Goal: Task Accomplishment & Management: Manage account settings

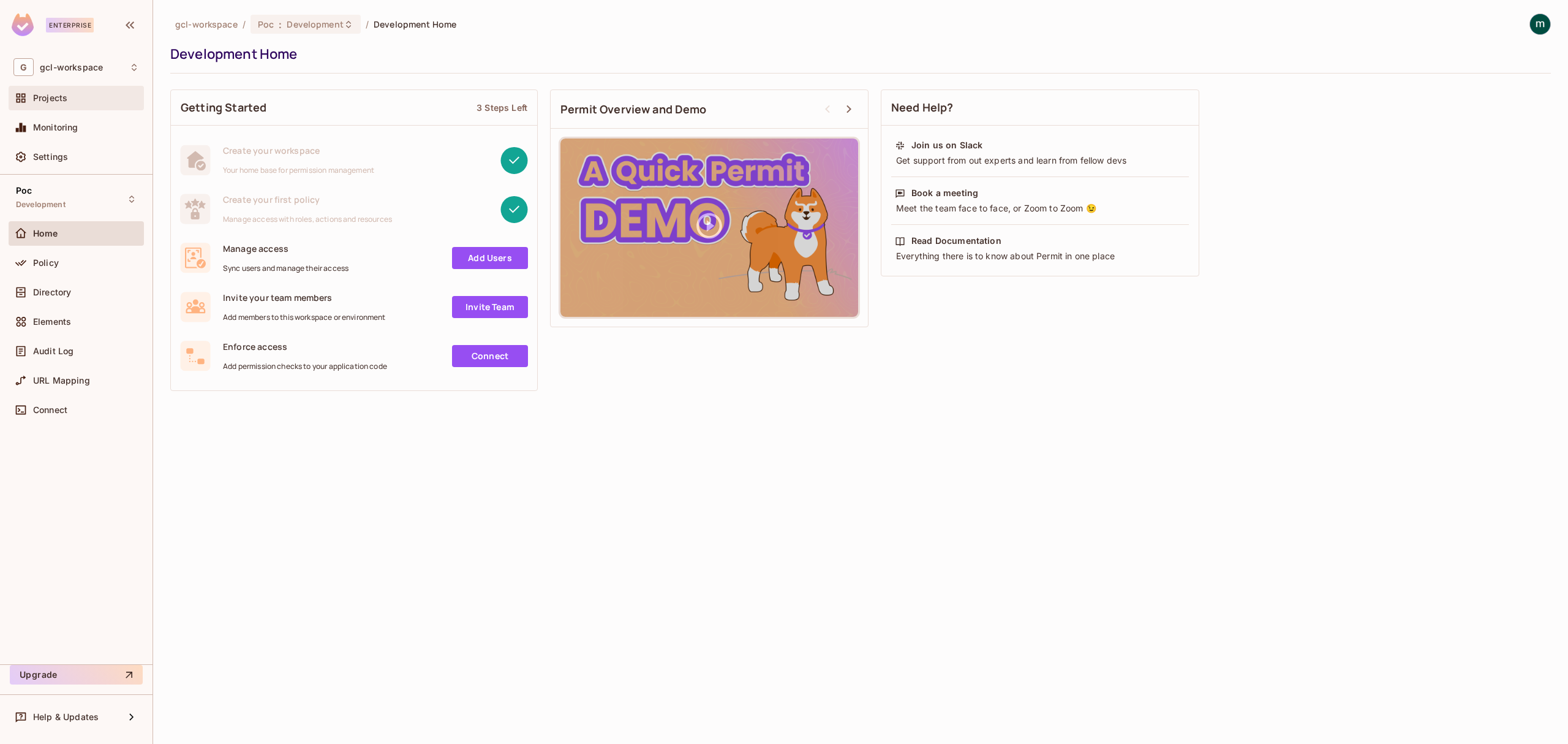
click at [69, 99] on div "Projects" at bounding box center [85, 98] width 106 height 9
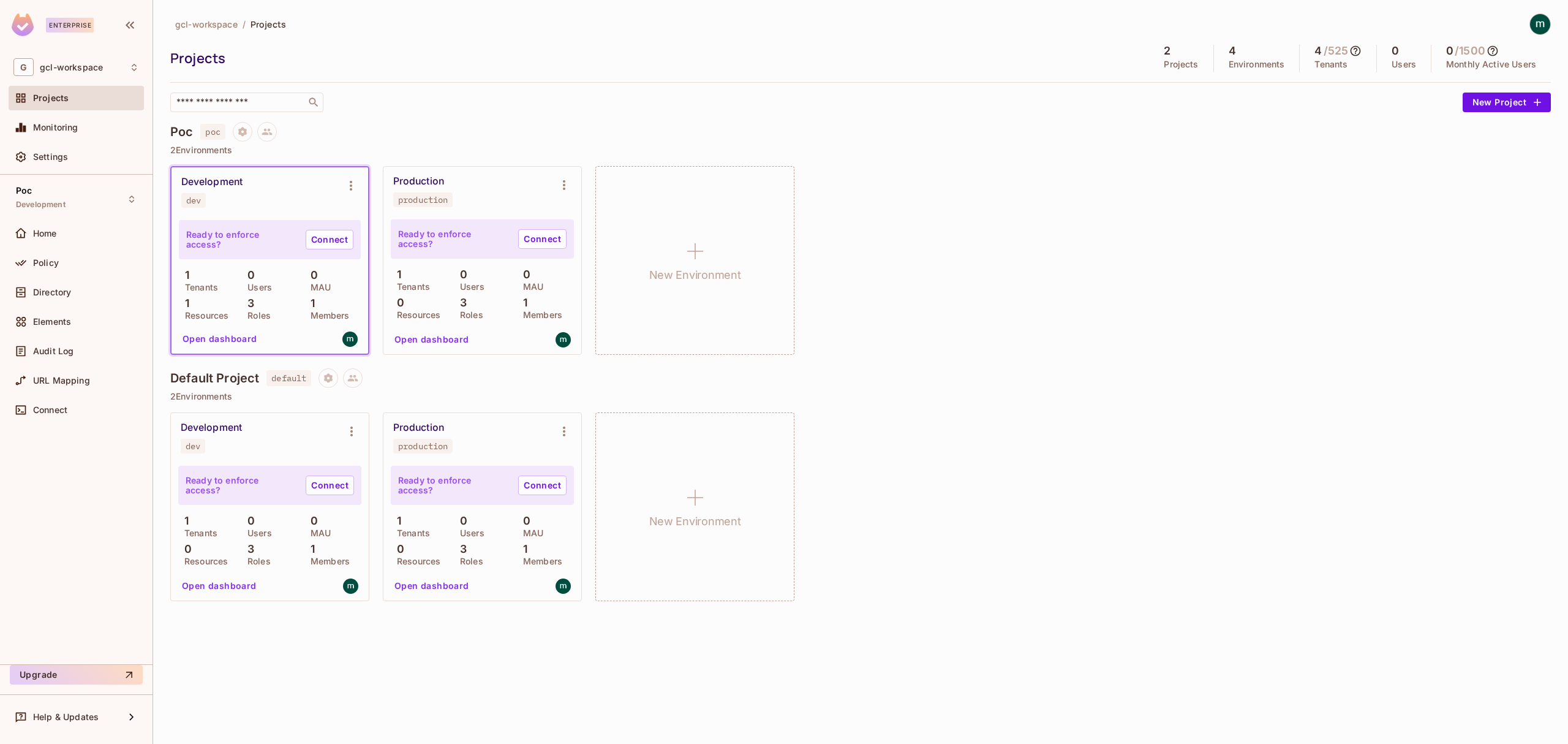
click at [1070, 348] on div "Development dev Ready to enforce access? Connect 1 Tenants 0 Users 0 MAU 1 Reso…" at bounding box center [860, 260] width 1380 height 189
click at [1502, 99] on button "New Project" at bounding box center [1507, 102] width 88 height 20
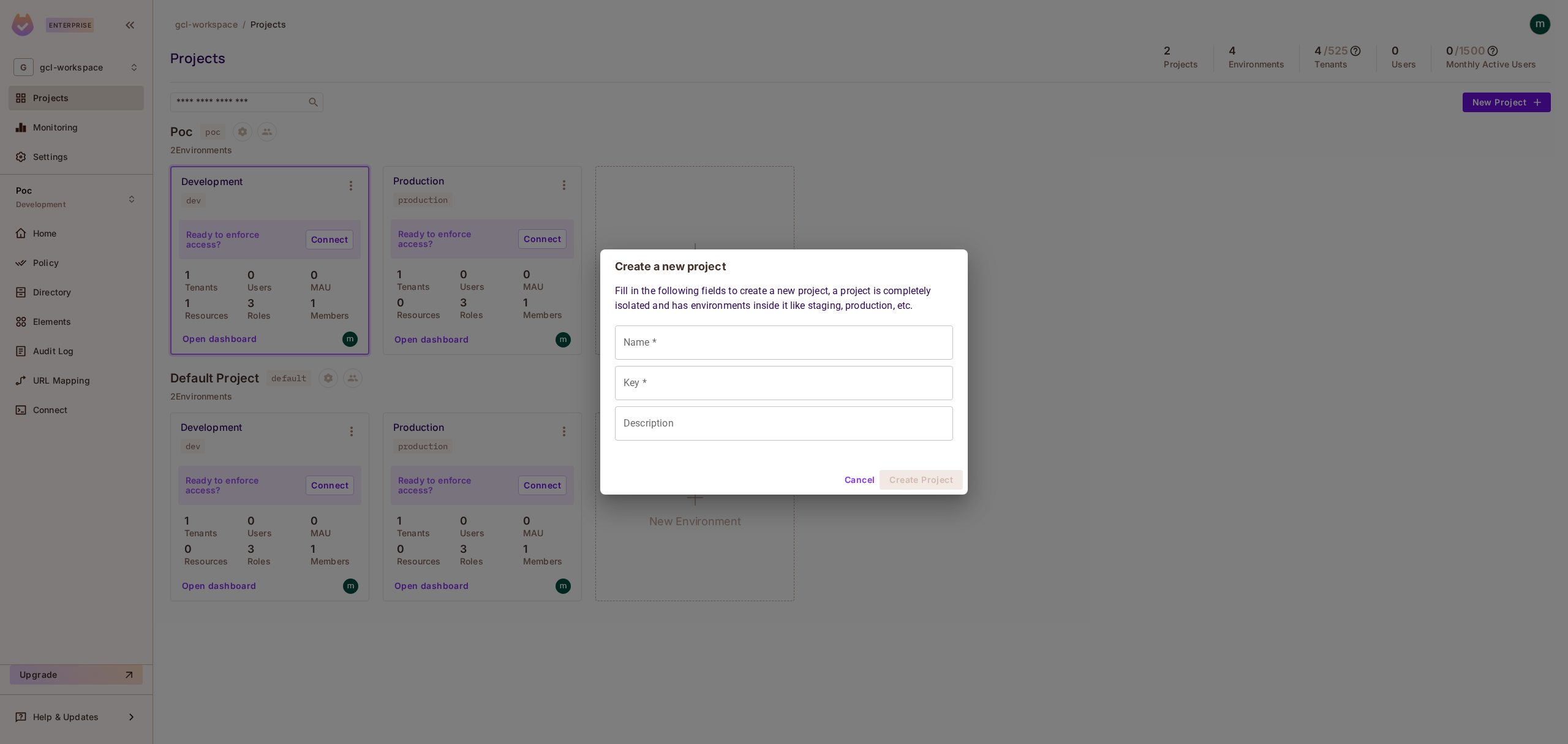
click at [665, 350] on input "Name *" at bounding box center [784, 342] width 338 height 34
type input "*"
type input "**"
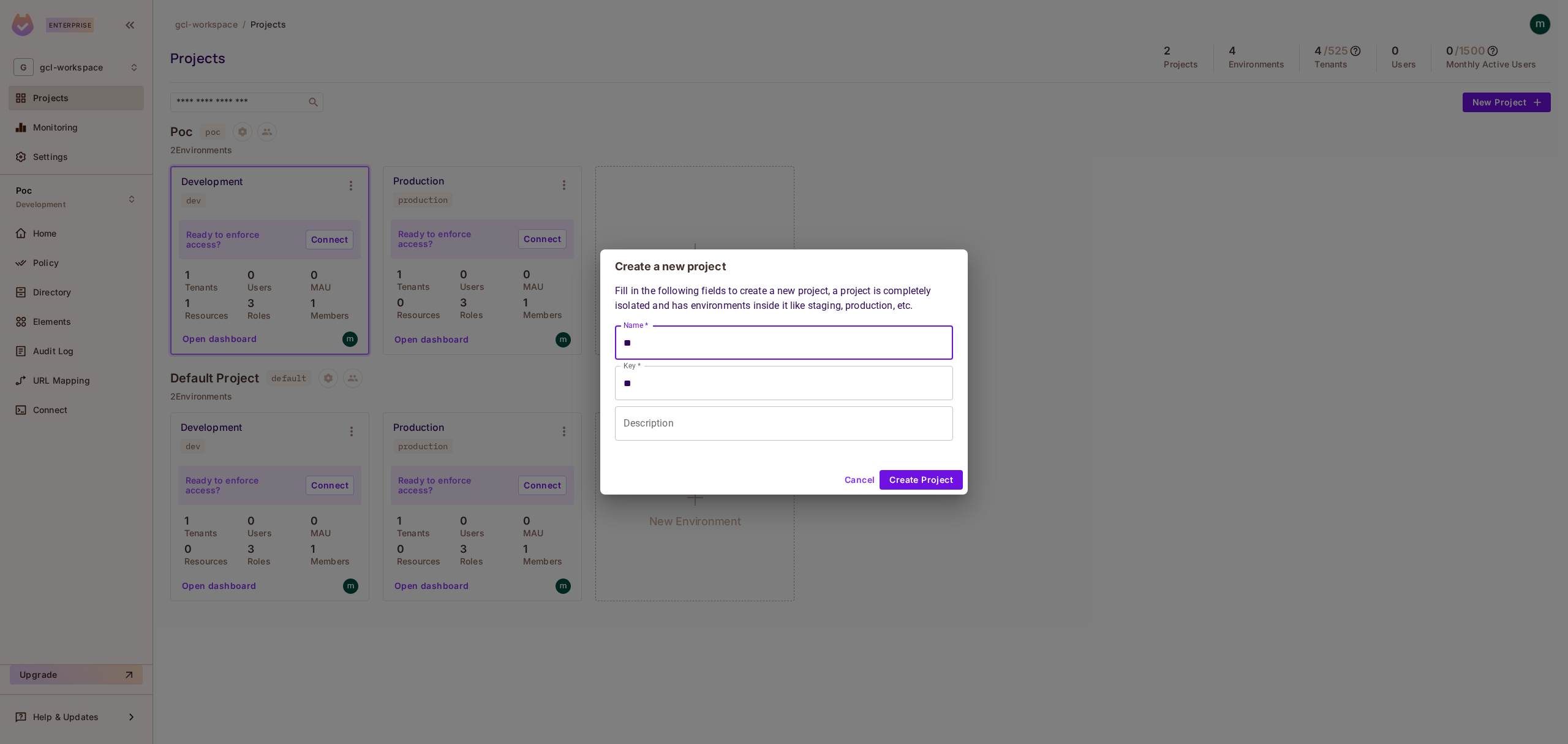
type input "***"
click at [620, 347] on input "***" at bounding box center [784, 342] width 338 height 34
type input "****"
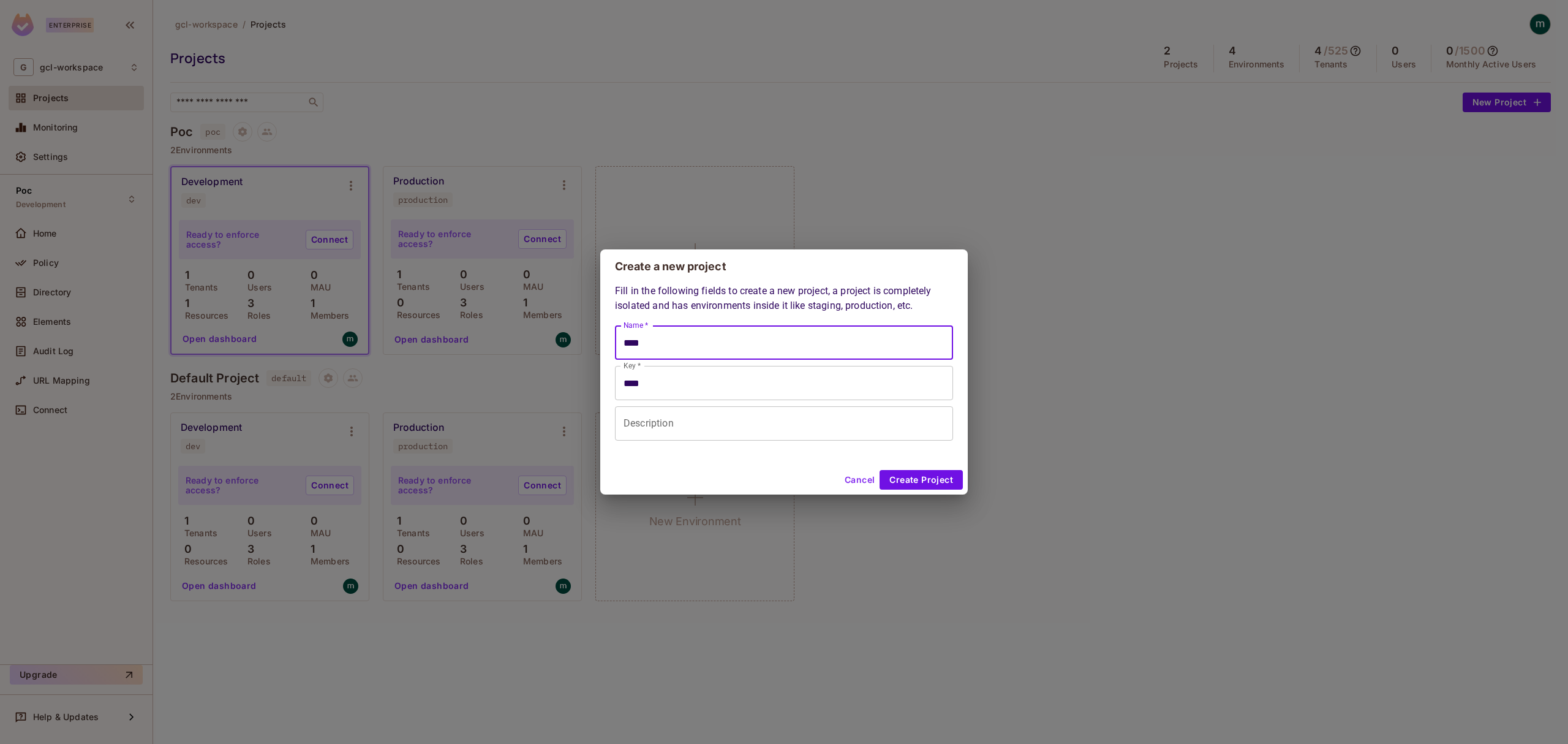
type input "*****"
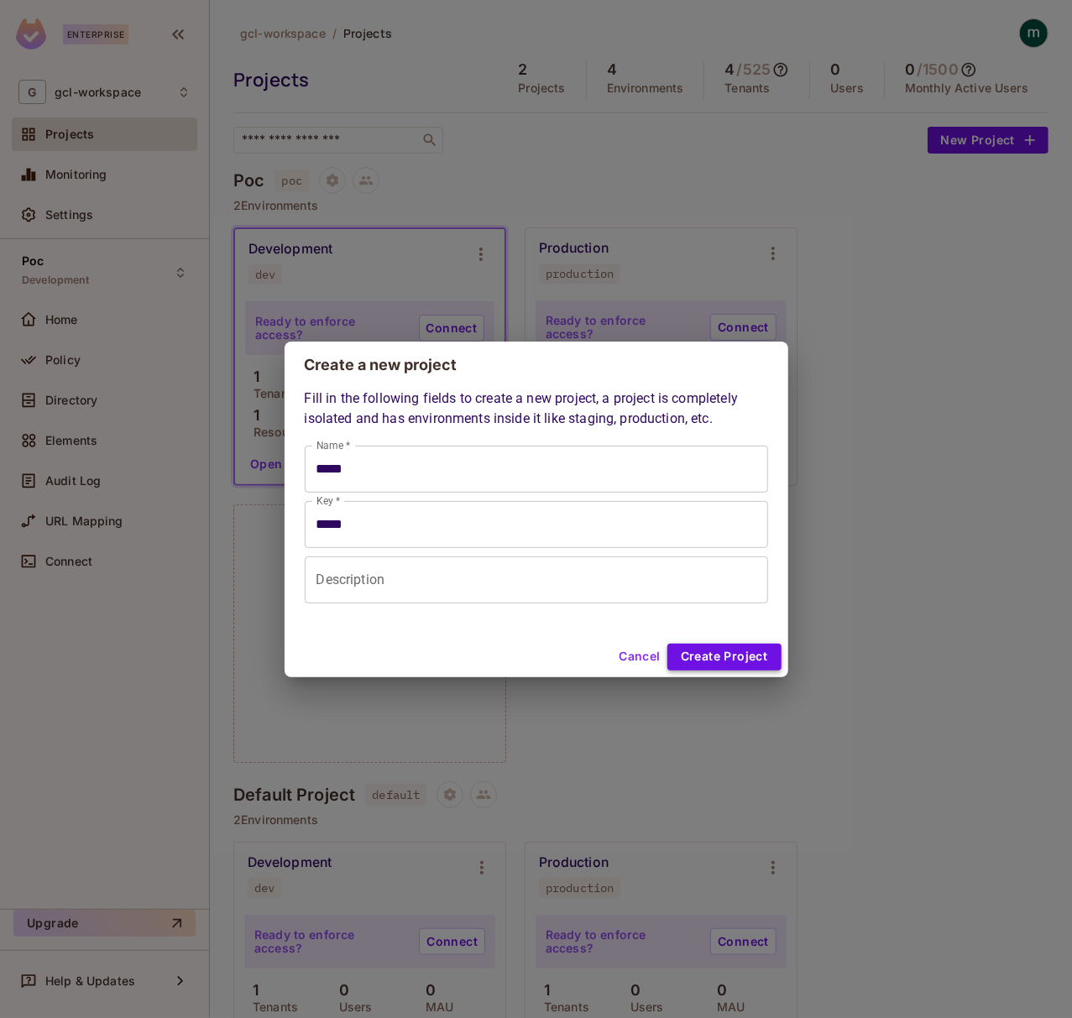
click at [725, 656] on button "Create Project" at bounding box center [724, 657] width 114 height 27
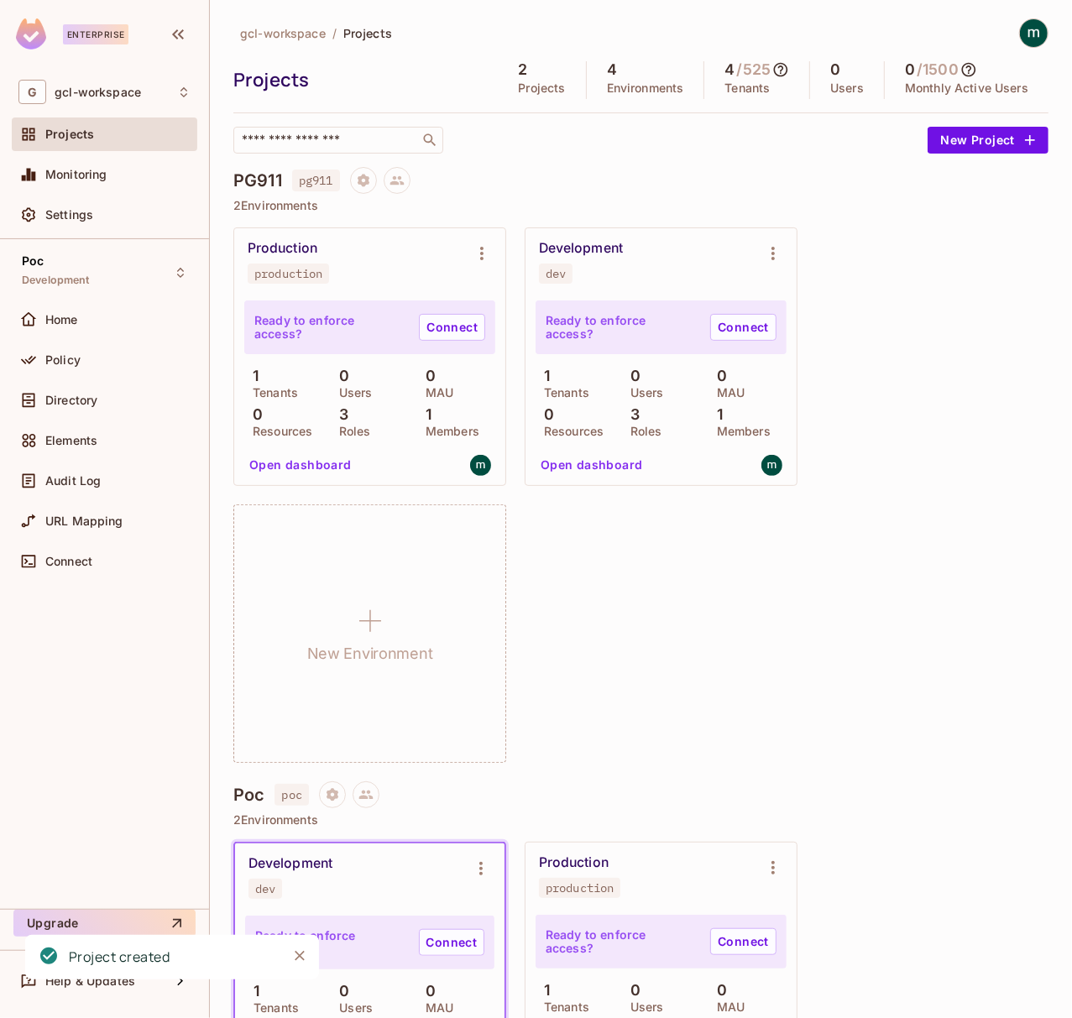
drag, startPoint x: 905, startPoint y: 280, endPoint x: 905, endPoint y: 267, distance: 13.4
click at [905, 280] on div "Production production Ready to enforce access? Connect 1 Tenants 0 Users 0 MAU …" at bounding box center [640, 495] width 815 height 536
click at [599, 173] on div "PG911 pg911" at bounding box center [640, 180] width 815 height 27
click at [562, 245] on div "Development" at bounding box center [581, 248] width 84 height 17
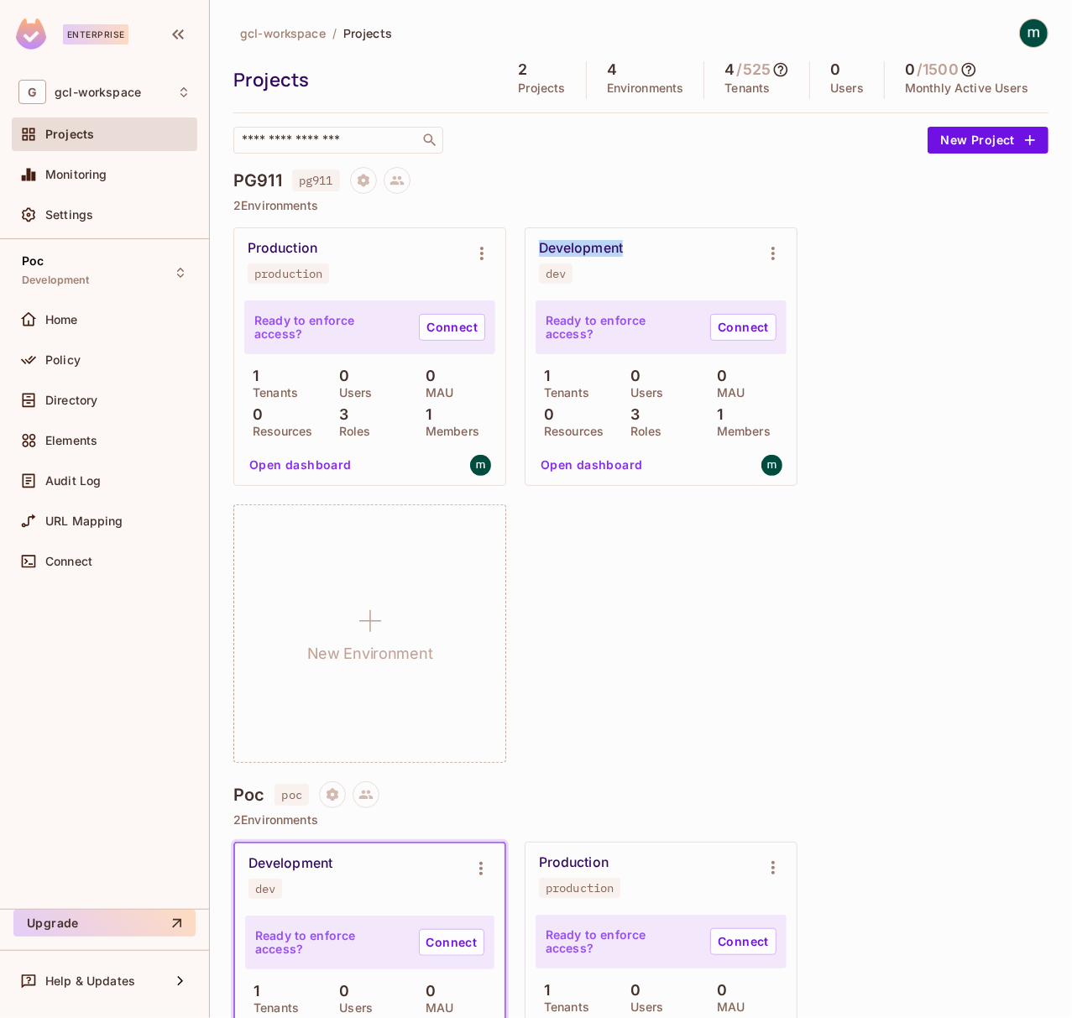
click at [562, 245] on div "Development" at bounding box center [581, 248] width 84 height 17
click at [756, 619] on div "Production production Ready to enforce access? Connect 1 Tenants 0 Users 0 MAU …" at bounding box center [640, 495] width 815 height 536
click at [608, 249] on div "Development" at bounding box center [581, 248] width 84 height 17
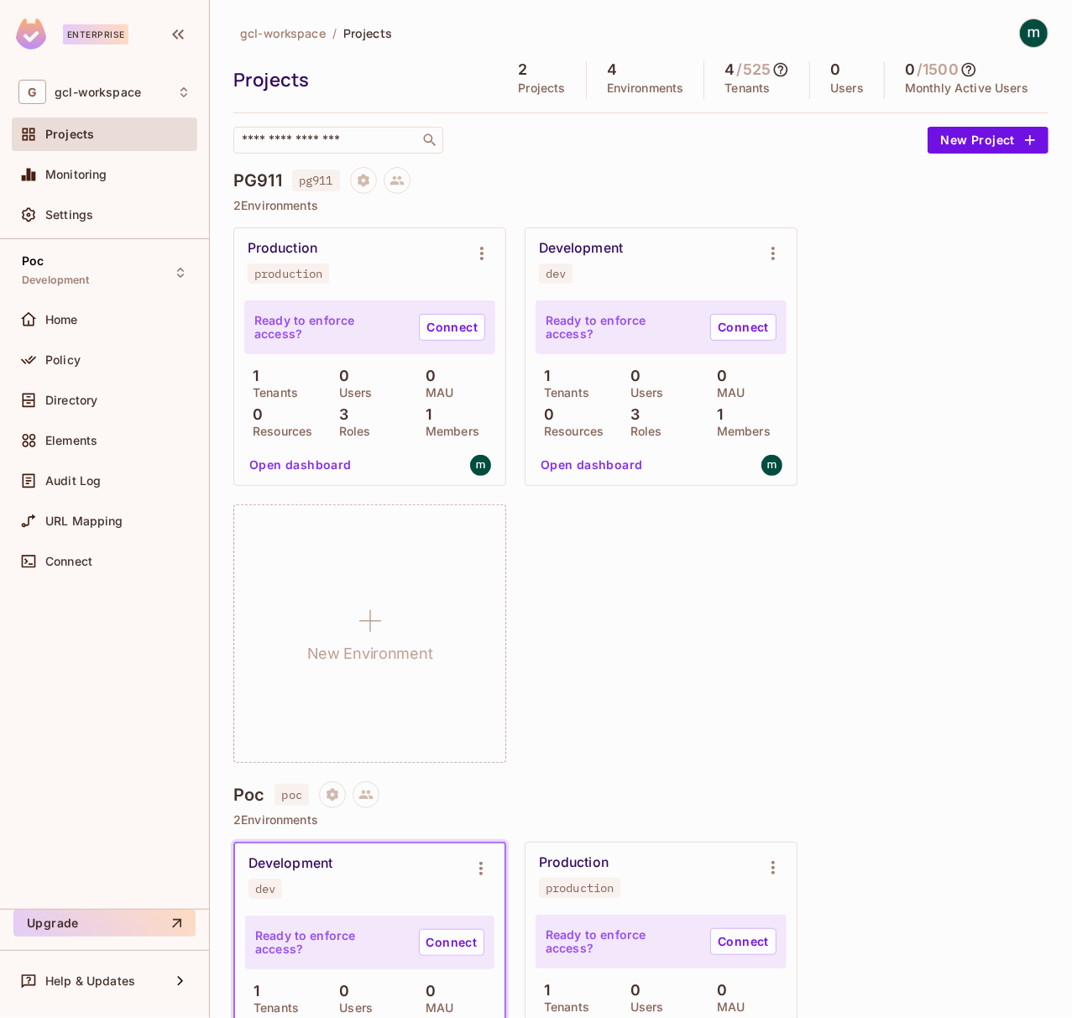
click at [705, 628] on div "Production production Ready to enforce access? Connect 1 Tenants 0 Users 0 MAU …" at bounding box center [640, 495] width 815 height 536
click at [991, 142] on button "New Project" at bounding box center [988, 140] width 121 height 27
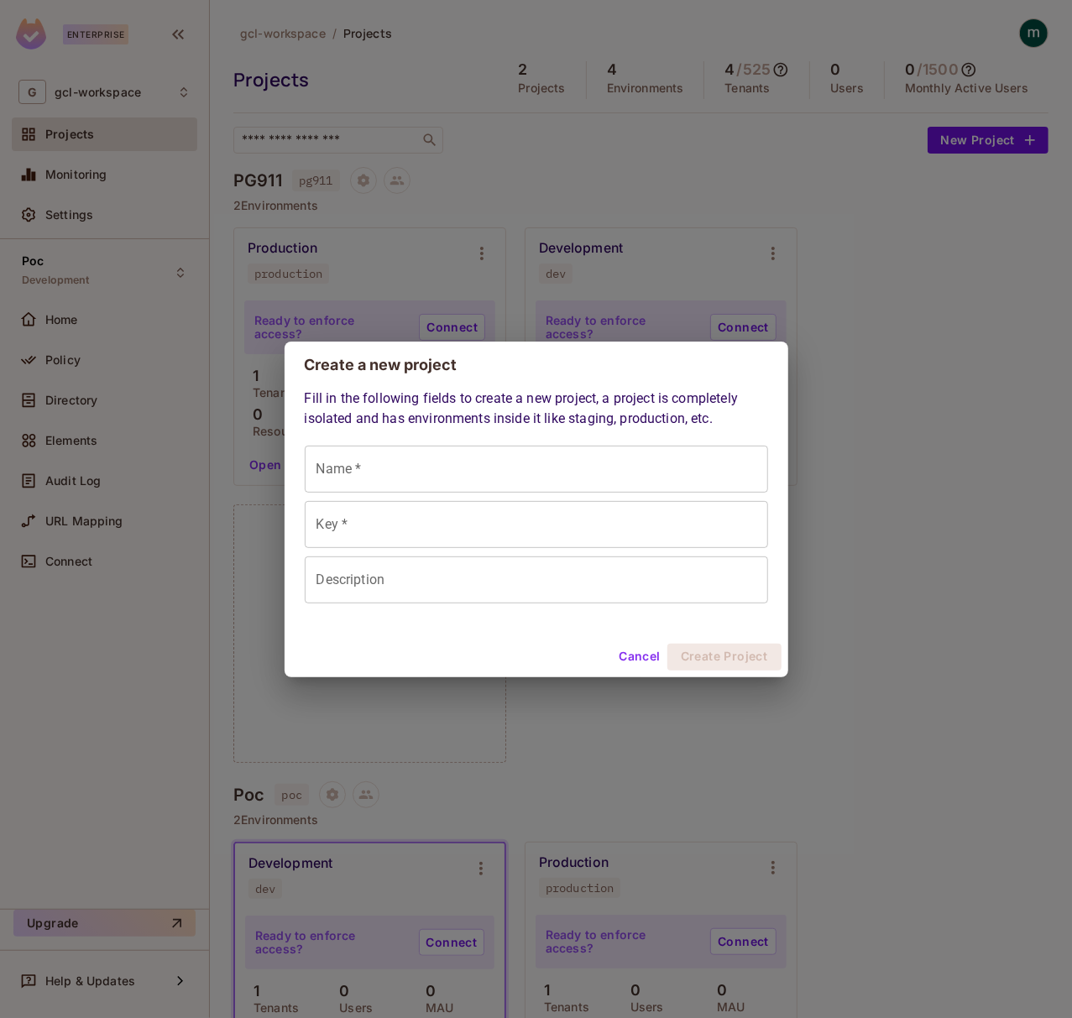
click at [378, 465] on input "Name *" at bounding box center [536, 469] width 463 height 47
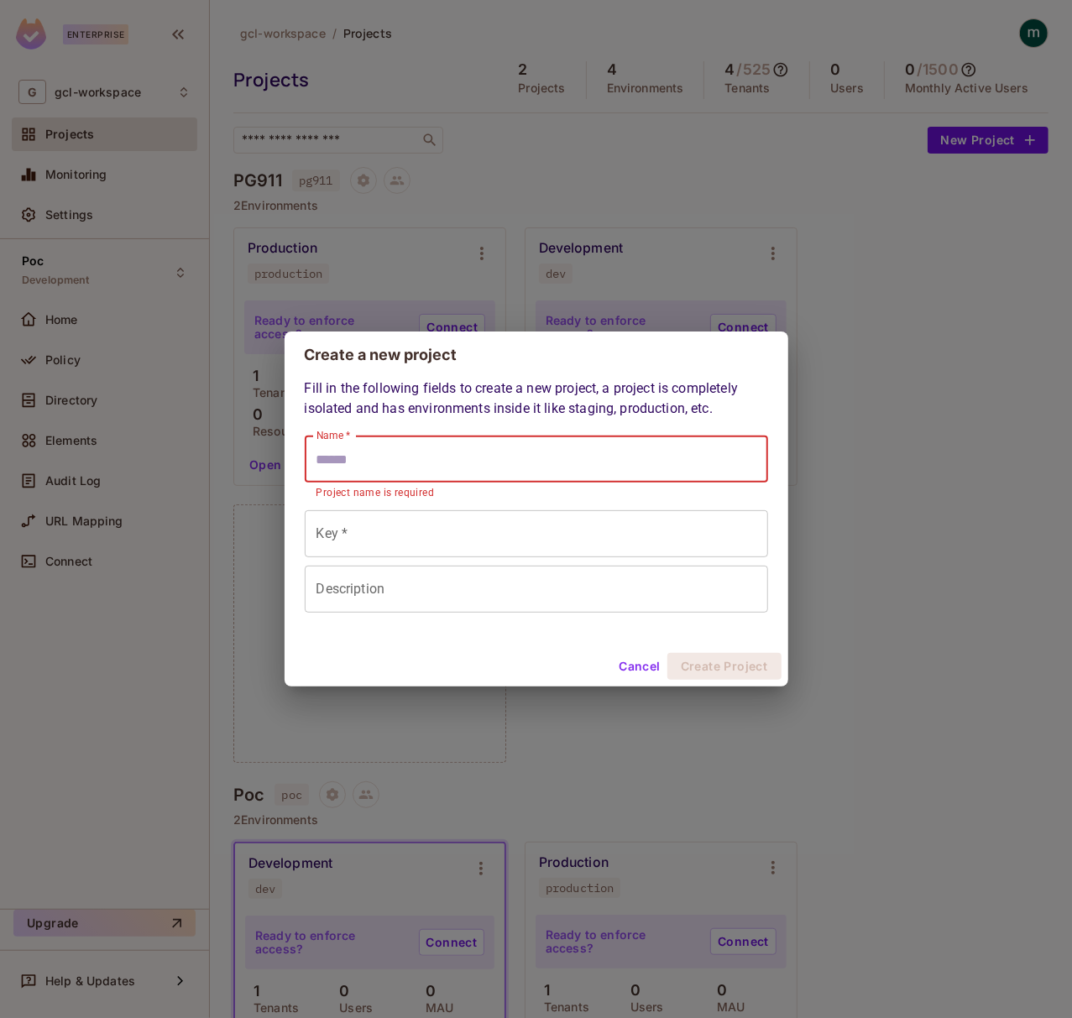
click at [390, 472] on input "Name *" at bounding box center [536, 459] width 463 height 47
type input "*"
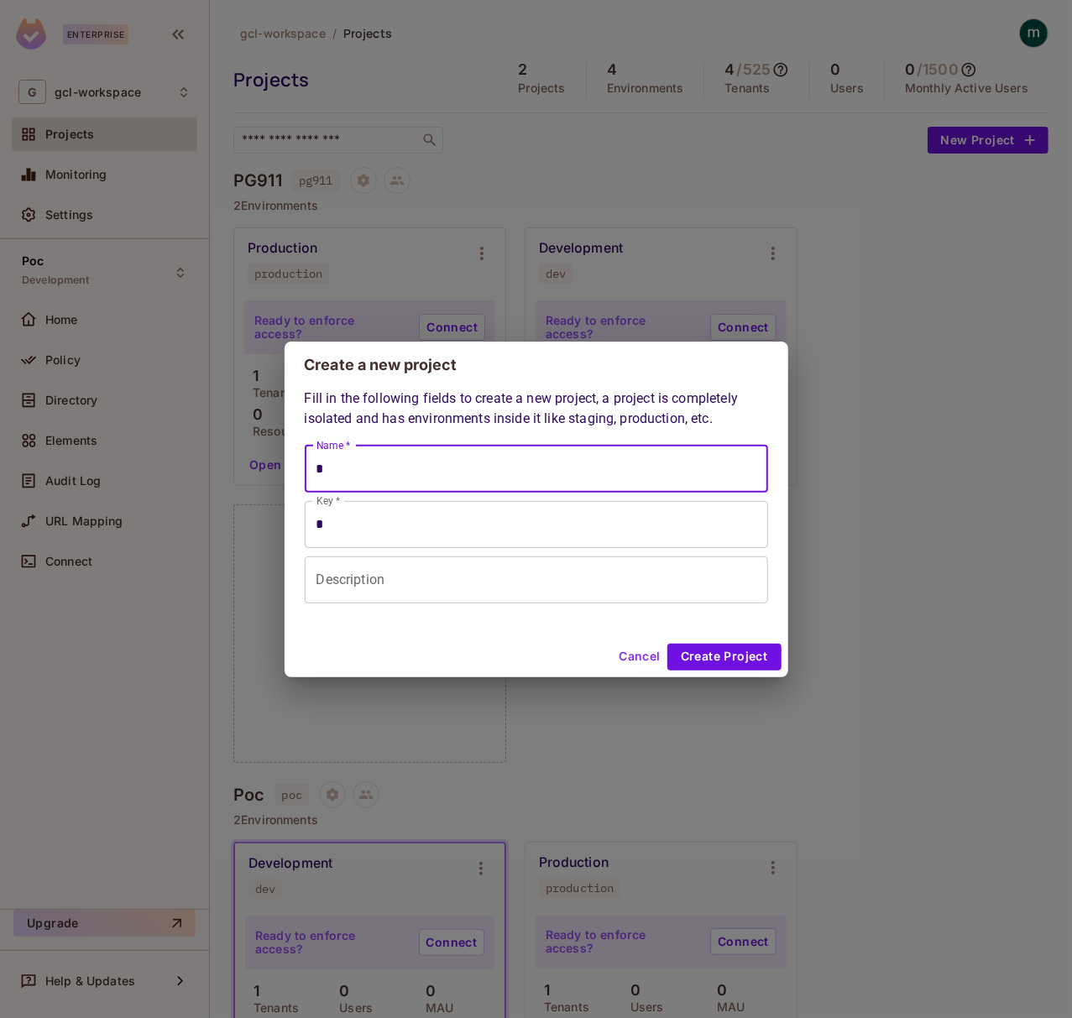
type input "**"
type input "***"
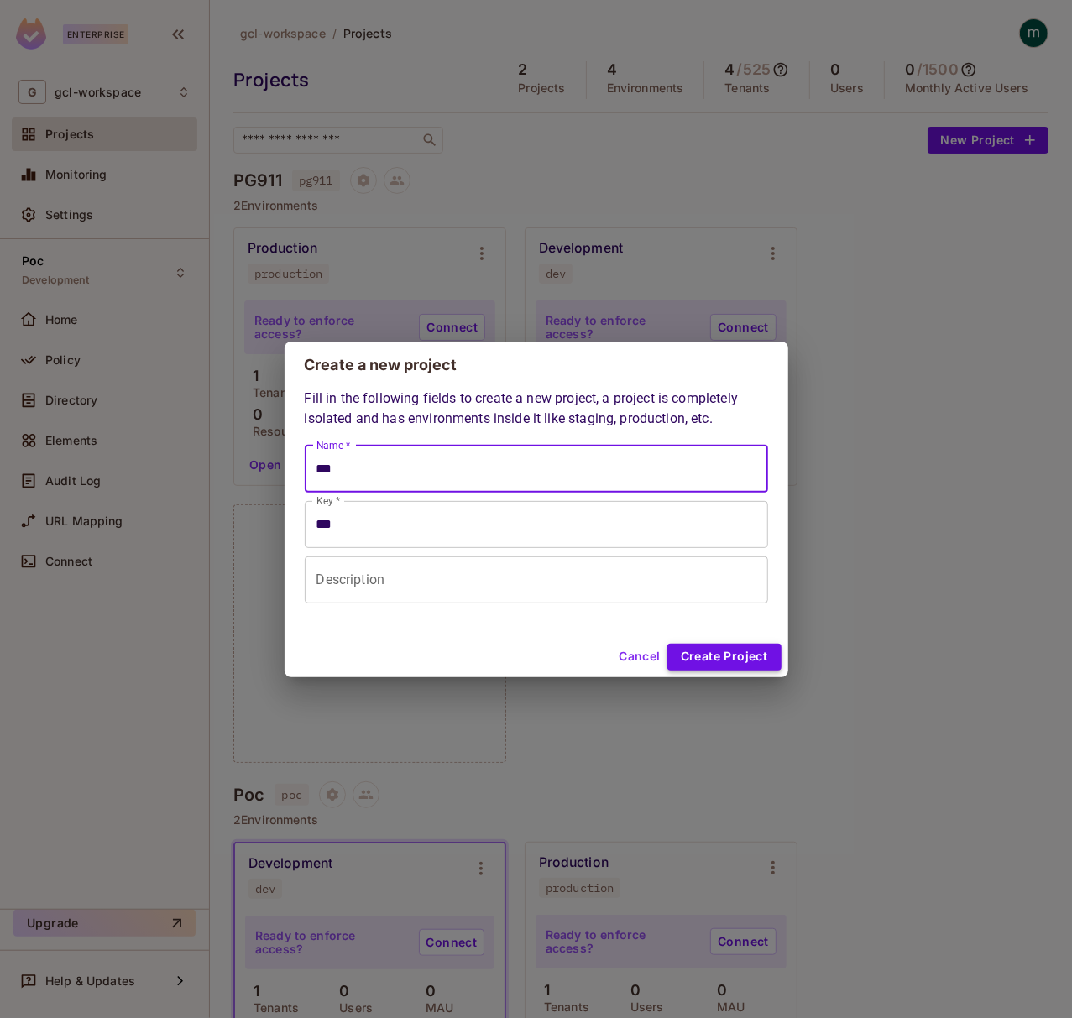
click at [698, 656] on button "Create Project" at bounding box center [724, 657] width 114 height 27
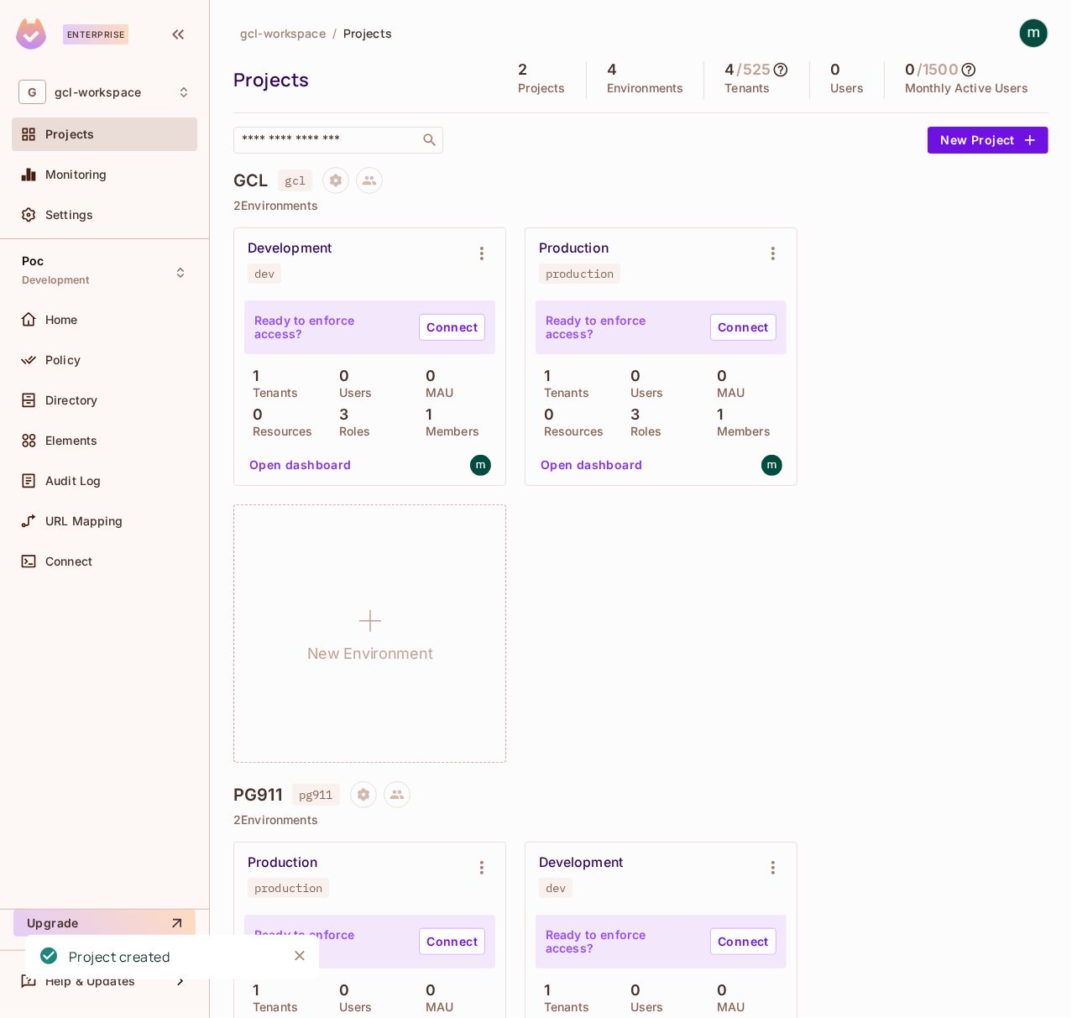
click at [242, 180] on h4 "GCL" at bounding box center [250, 180] width 34 height 20
click at [245, 180] on h4 "GCL" at bounding box center [250, 180] width 34 height 20
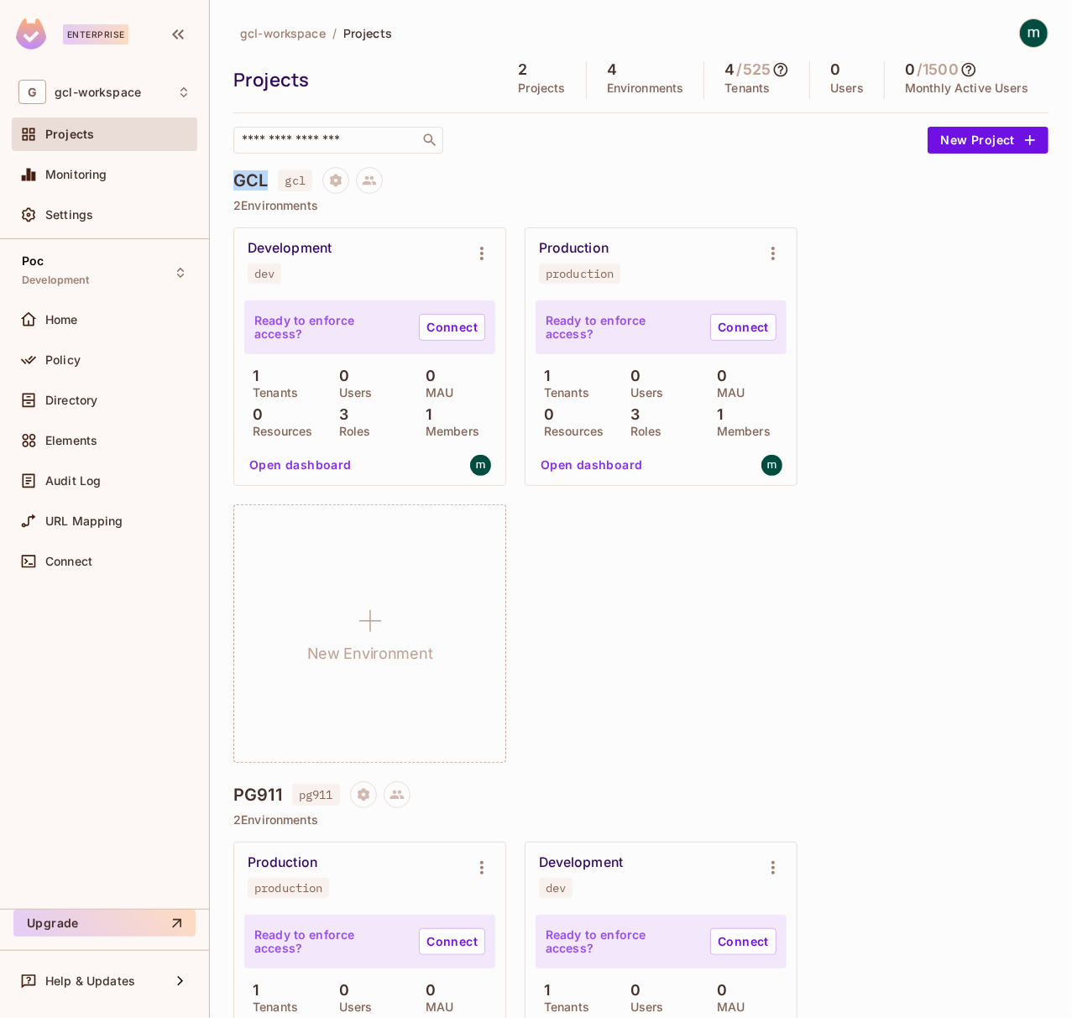
click at [245, 180] on h4 "GCL" at bounding box center [250, 180] width 34 height 20
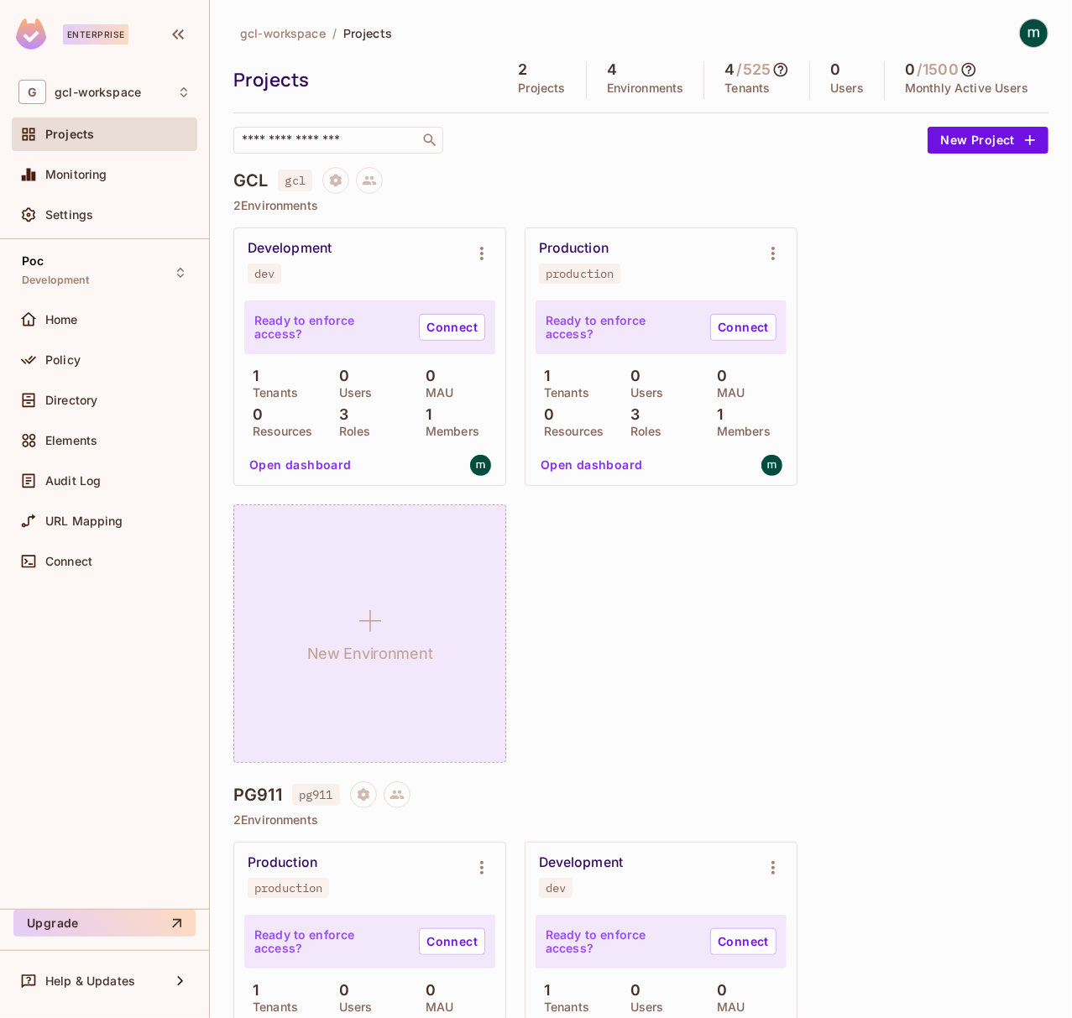
click at [374, 635] on icon at bounding box center [370, 621] width 40 height 40
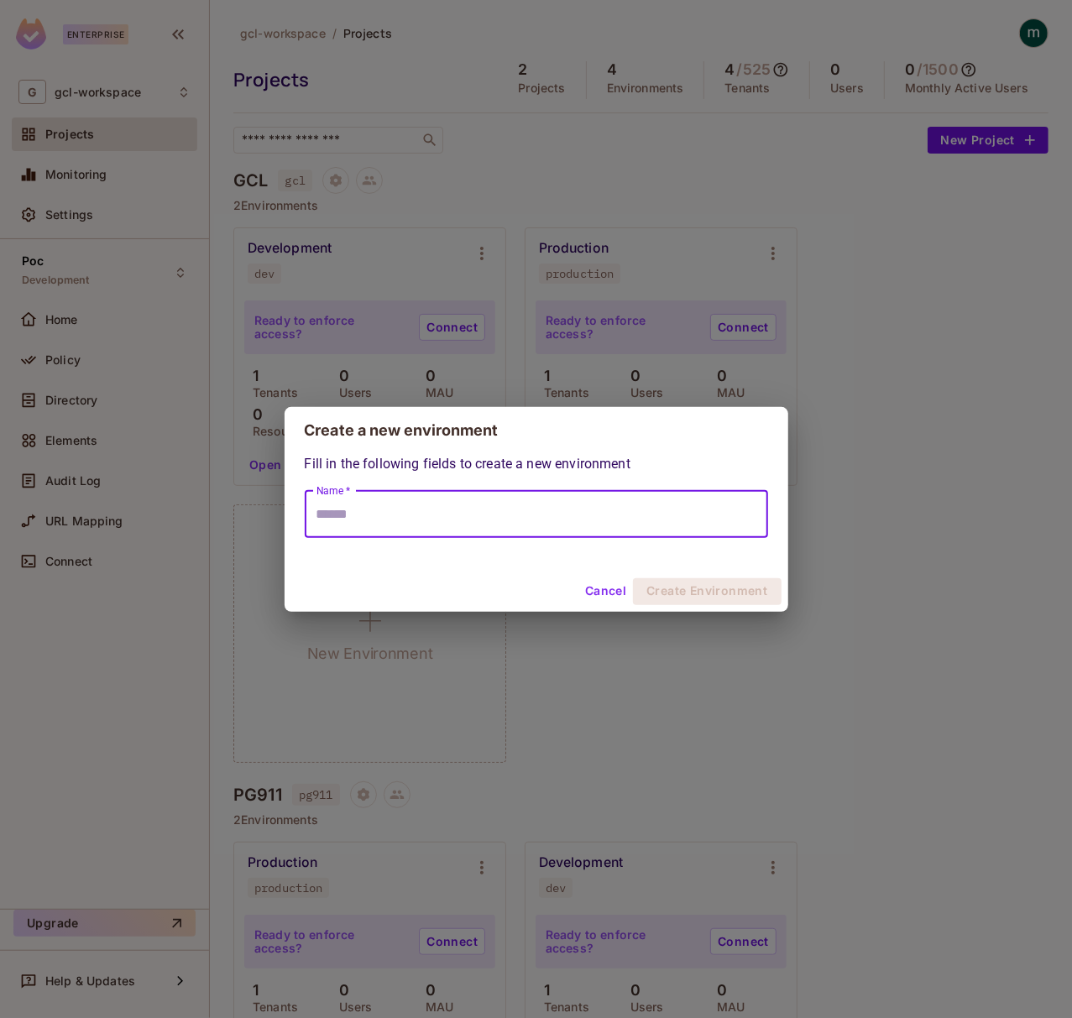
click at [400, 520] on input "Name *" at bounding box center [536, 514] width 463 height 47
type input "****"
click at [752, 592] on button "Create Environment" at bounding box center [707, 591] width 148 height 27
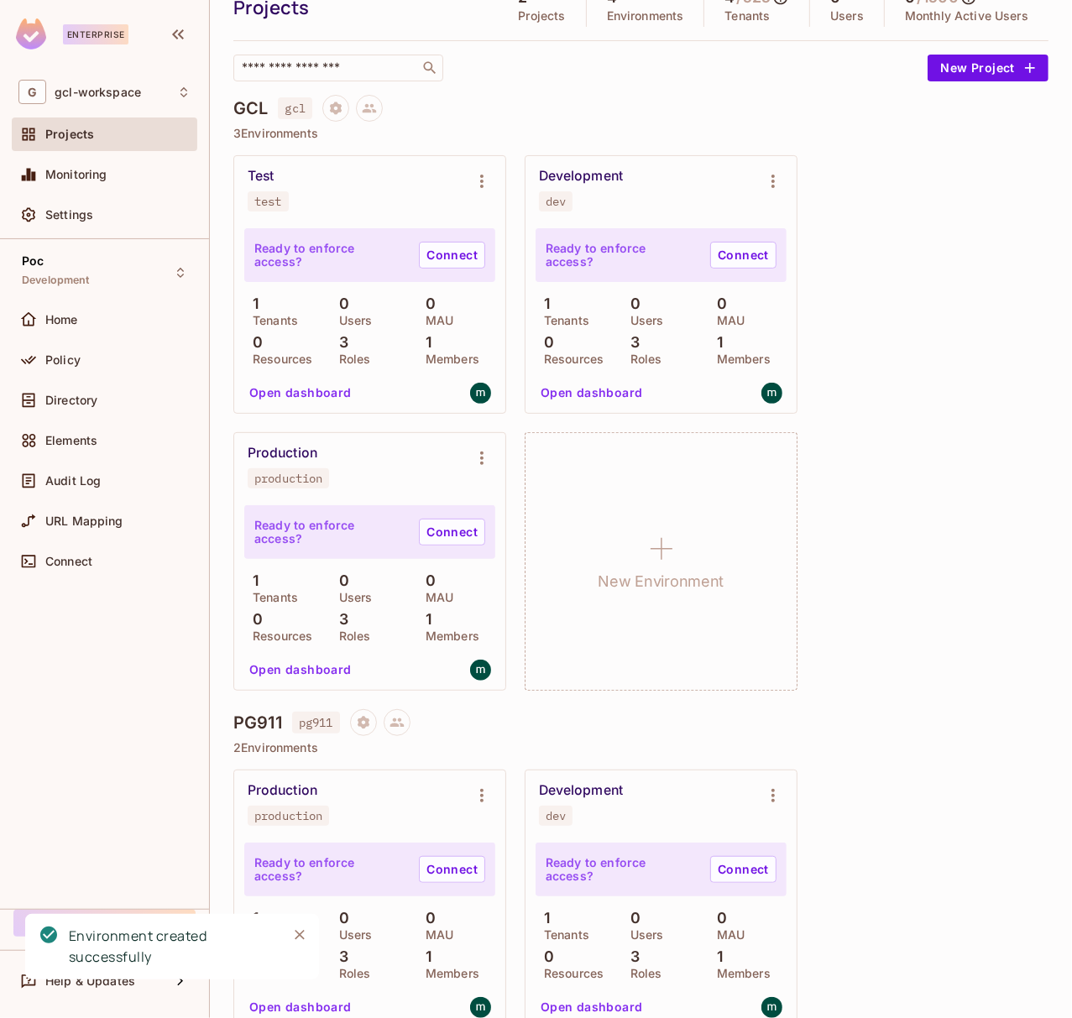
scroll to position [112, 0]
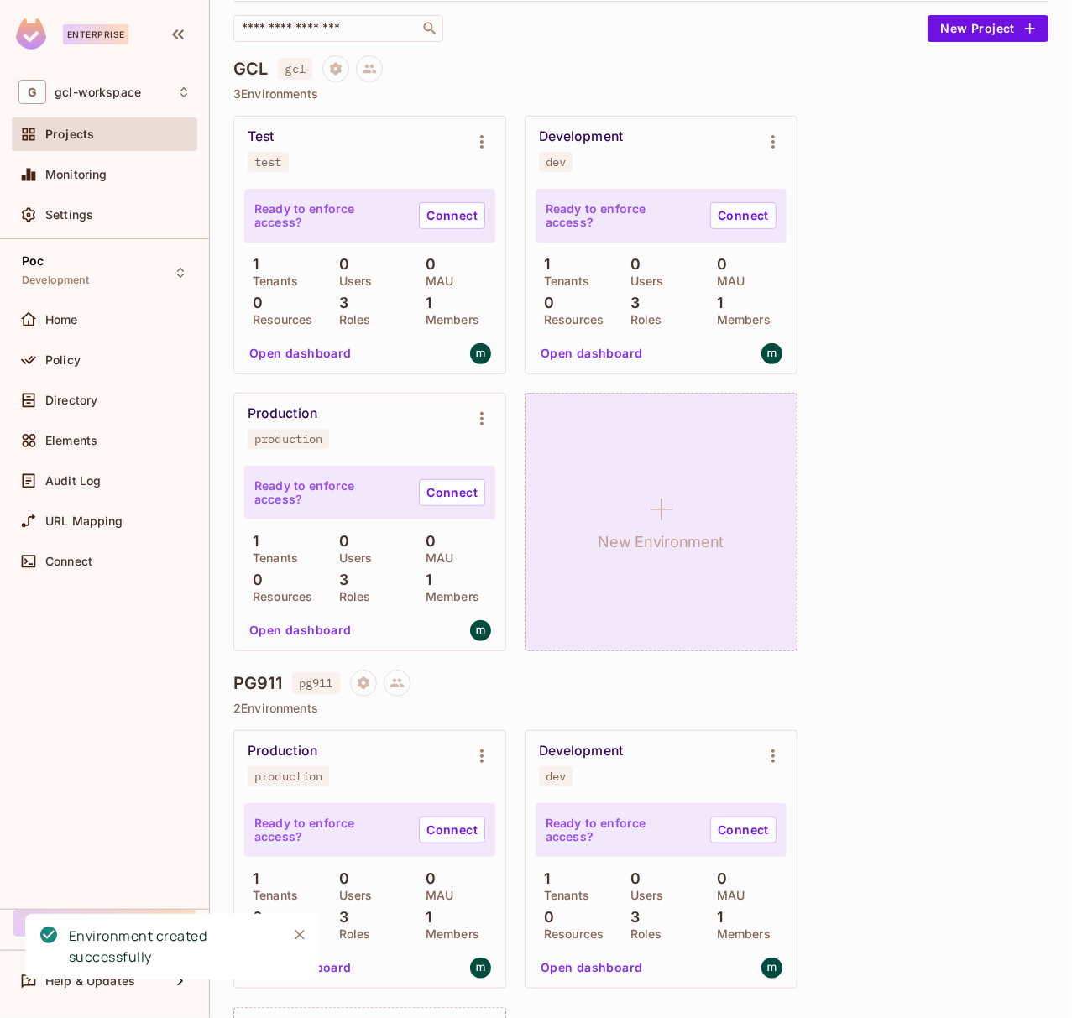
click at [652, 542] on h1 "New Environment" at bounding box center [662, 542] width 126 height 25
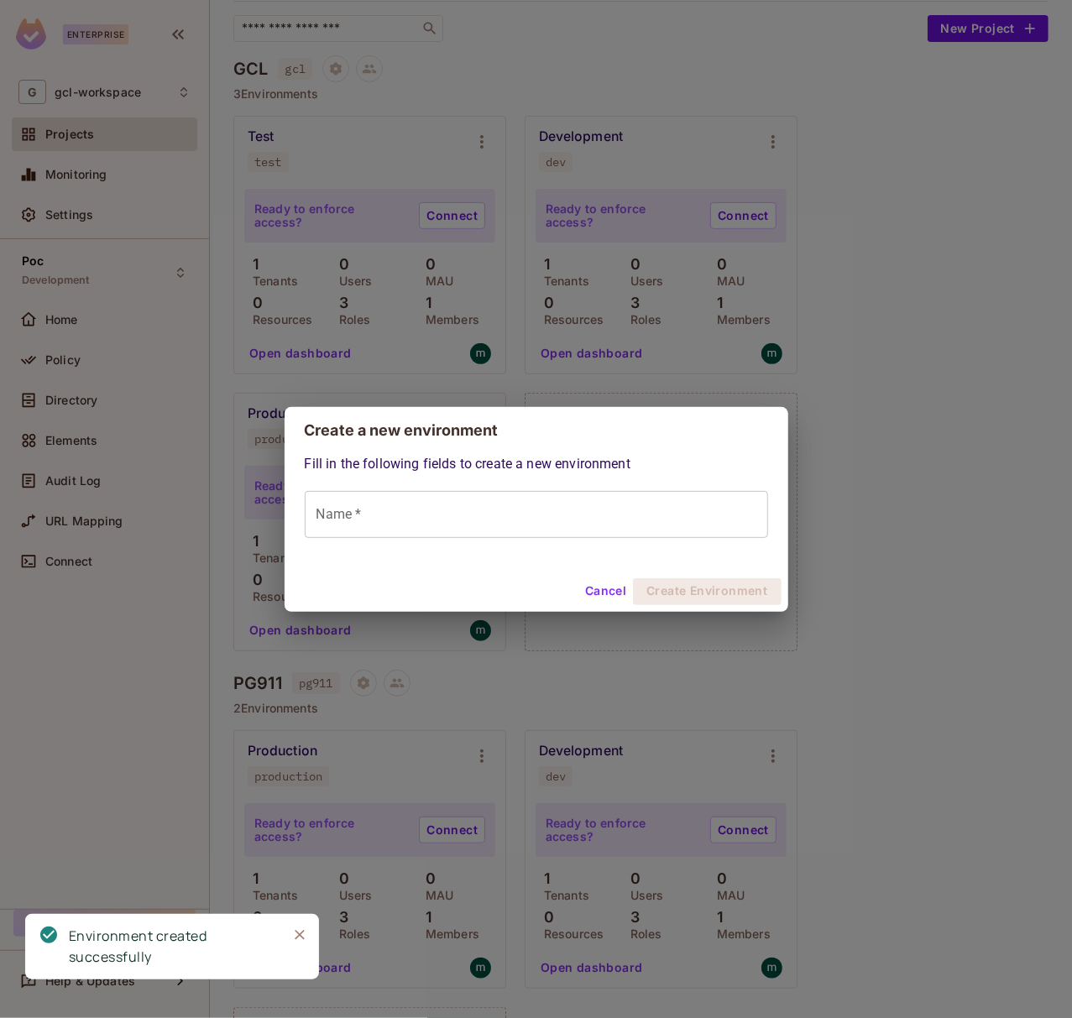
click at [379, 511] on input "Name *" at bounding box center [536, 514] width 463 height 47
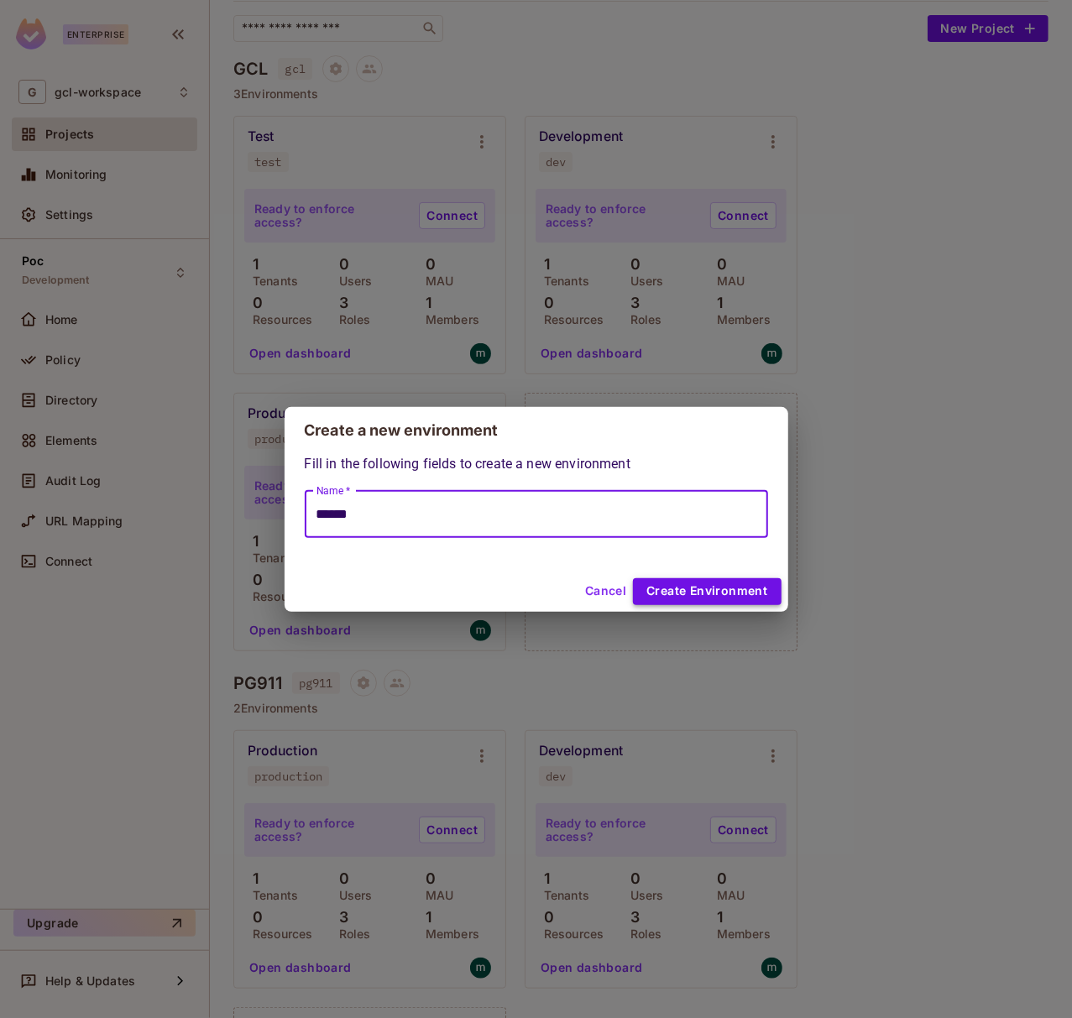
type input "******"
click at [715, 589] on button "Create Environment" at bounding box center [707, 591] width 148 height 27
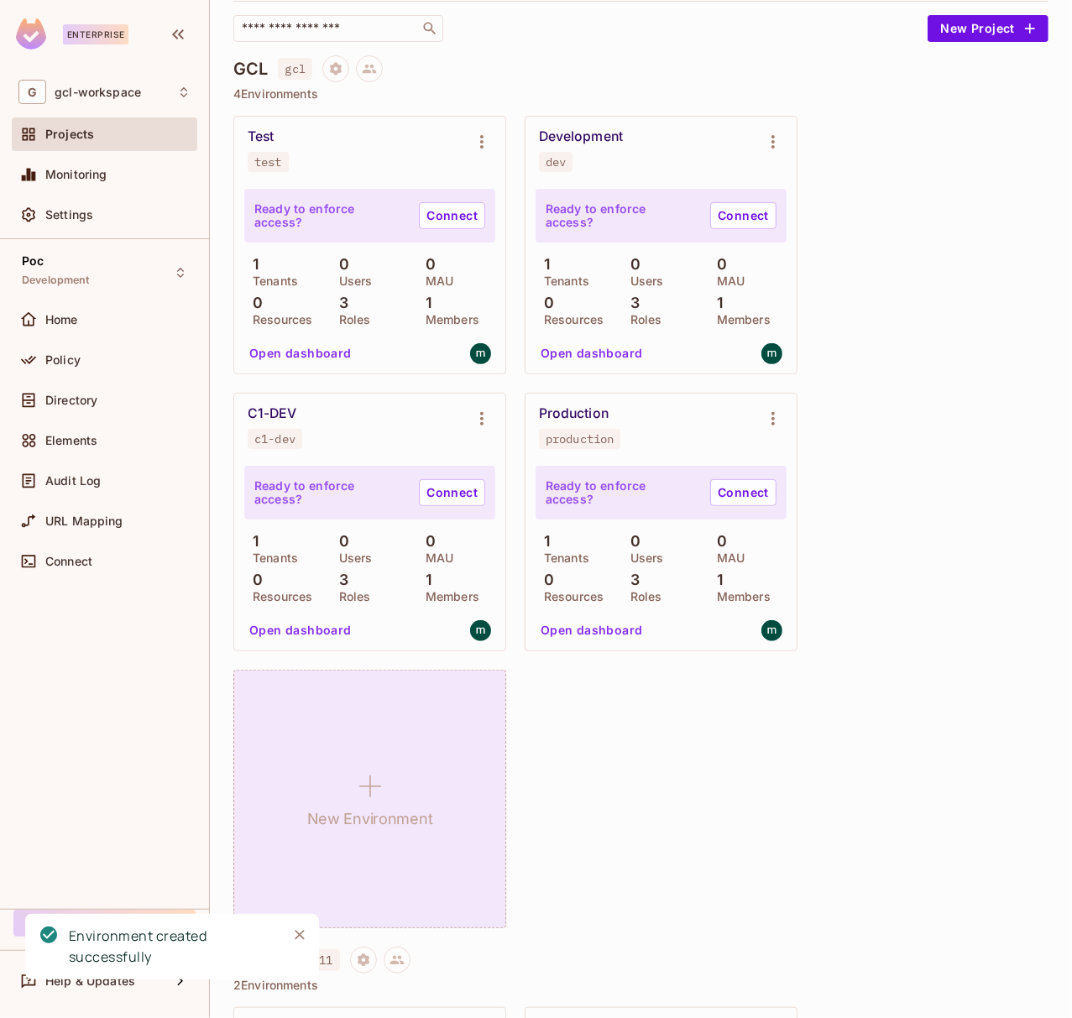
click at [373, 781] on icon at bounding box center [370, 786] width 40 height 40
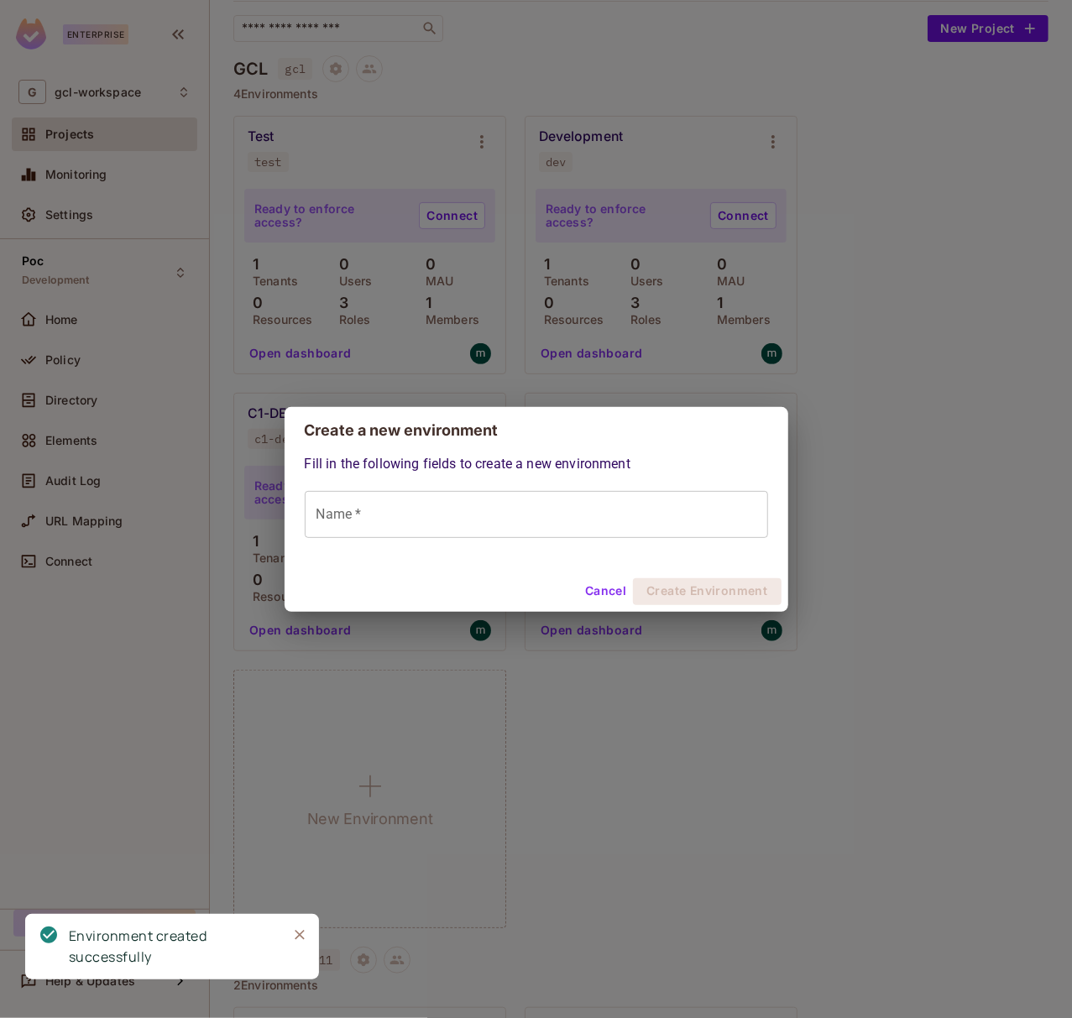
click at [384, 519] on input "Name *" at bounding box center [536, 514] width 463 height 47
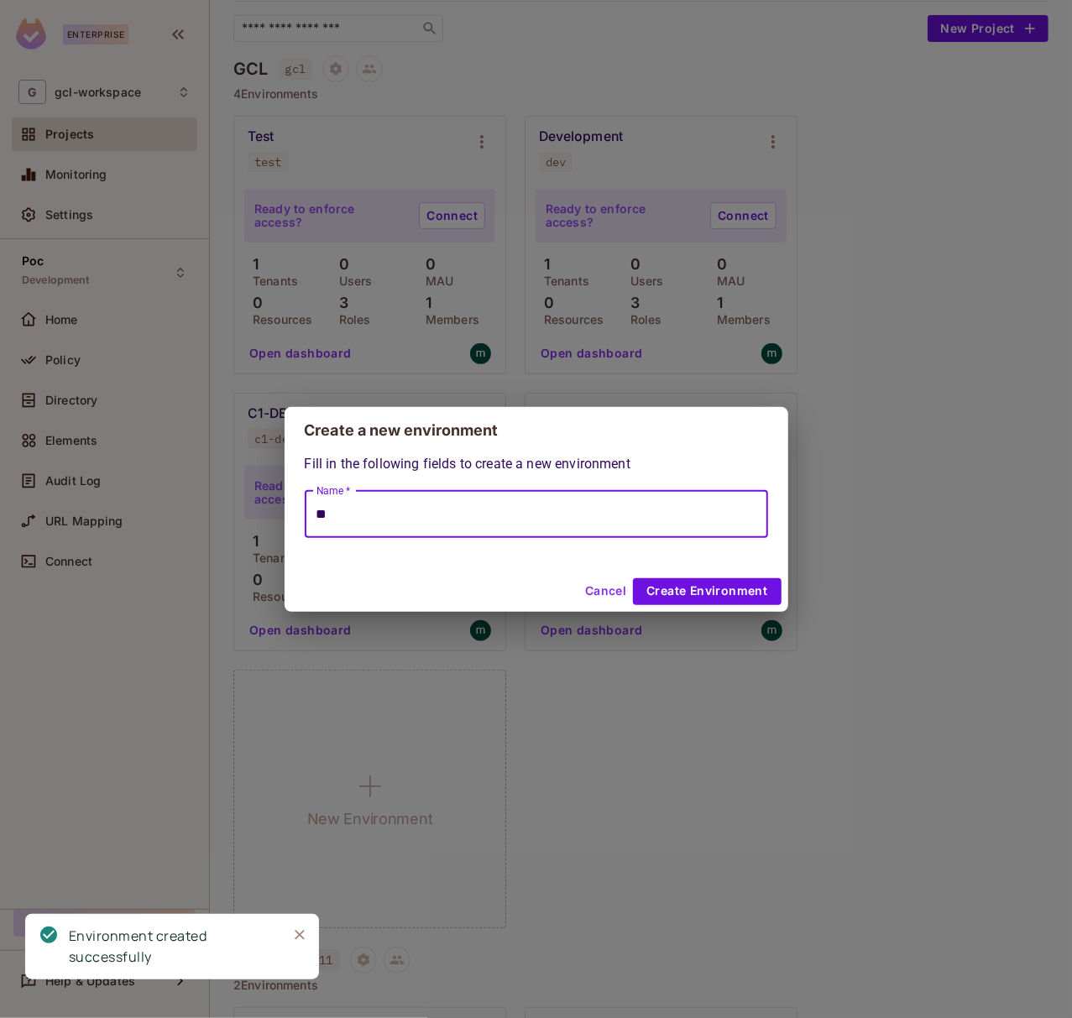
type input "*"
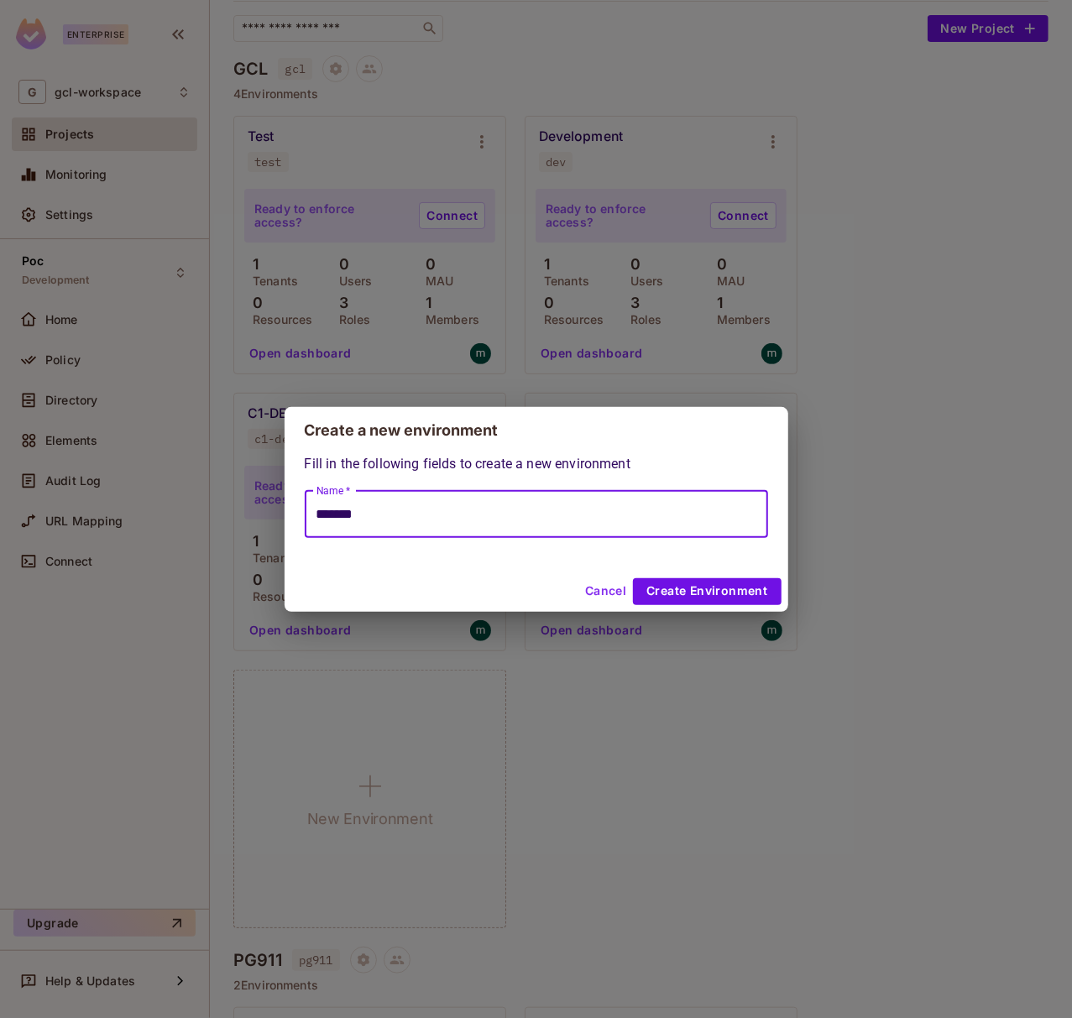
type input "*******"
click at [611, 588] on button "Cancel" at bounding box center [605, 591] width 55 height 27
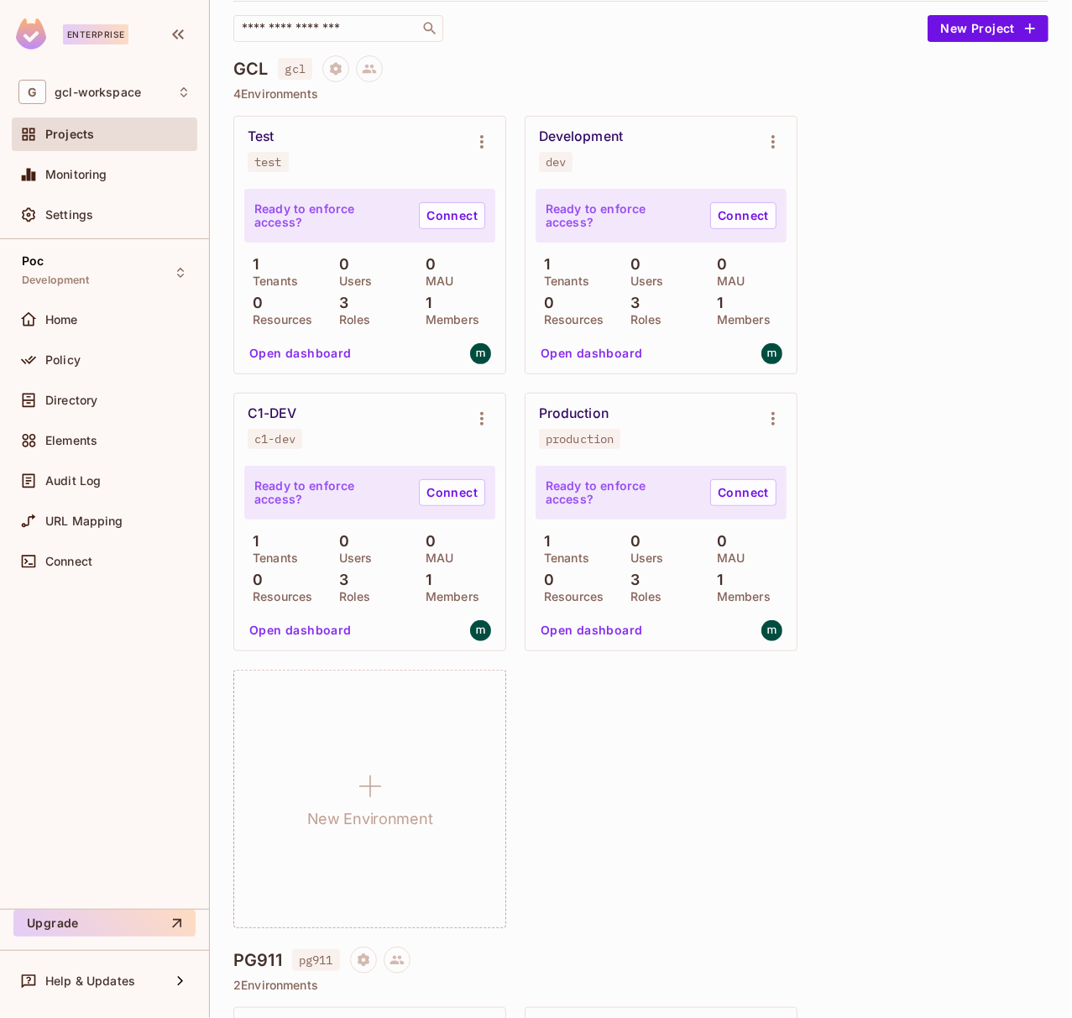
click at [861, 447] on div "Test test Ready to enforce access? Connect 1 Tenants 0 Users 0 MAU 0 Resources …" at bounding box center [640, 522] width 815 height 813
click at [475, 417] on icon "Environment settings" at bounding box center [482, 419] width 20 height 20
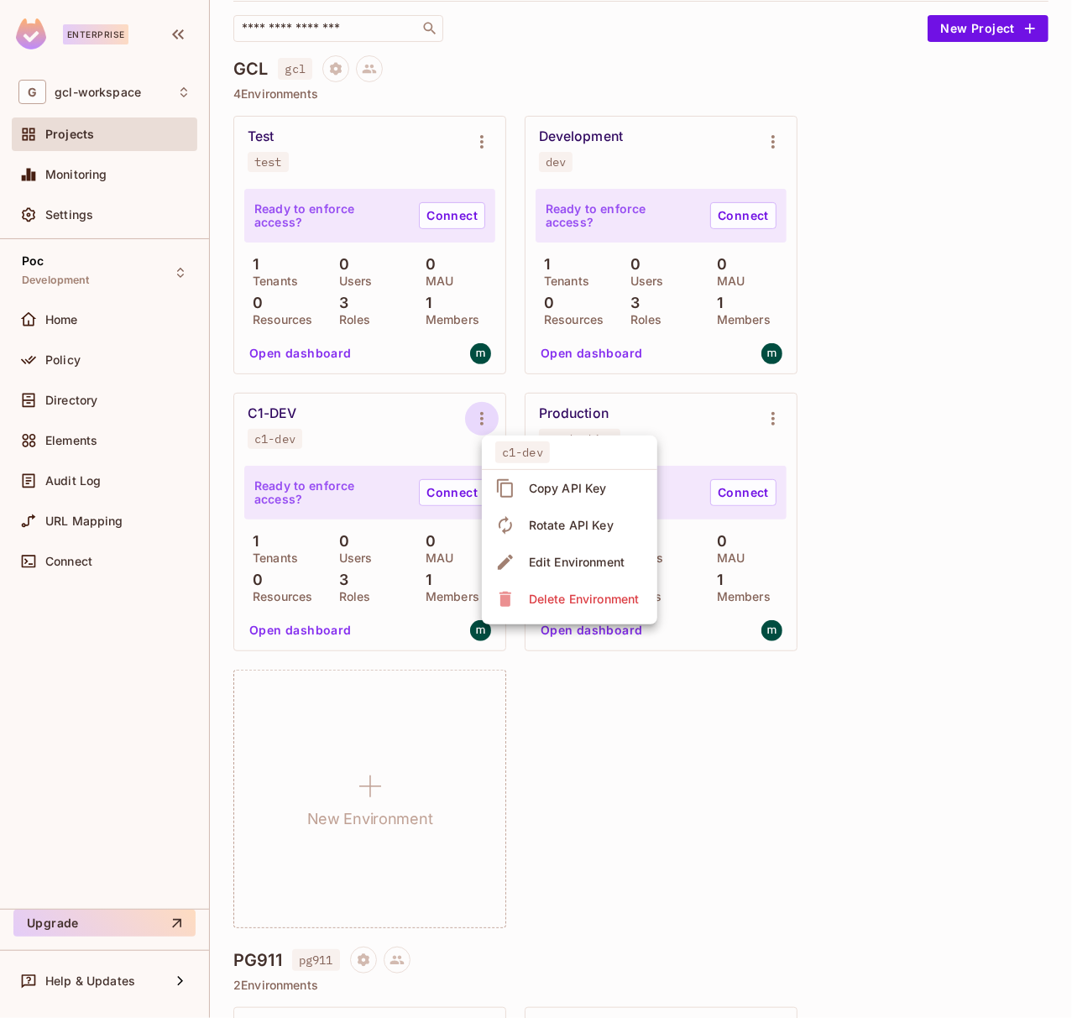
click at [546, 557] on div "Edit Environment" at bounding box center [577, 562] width 96 height 17
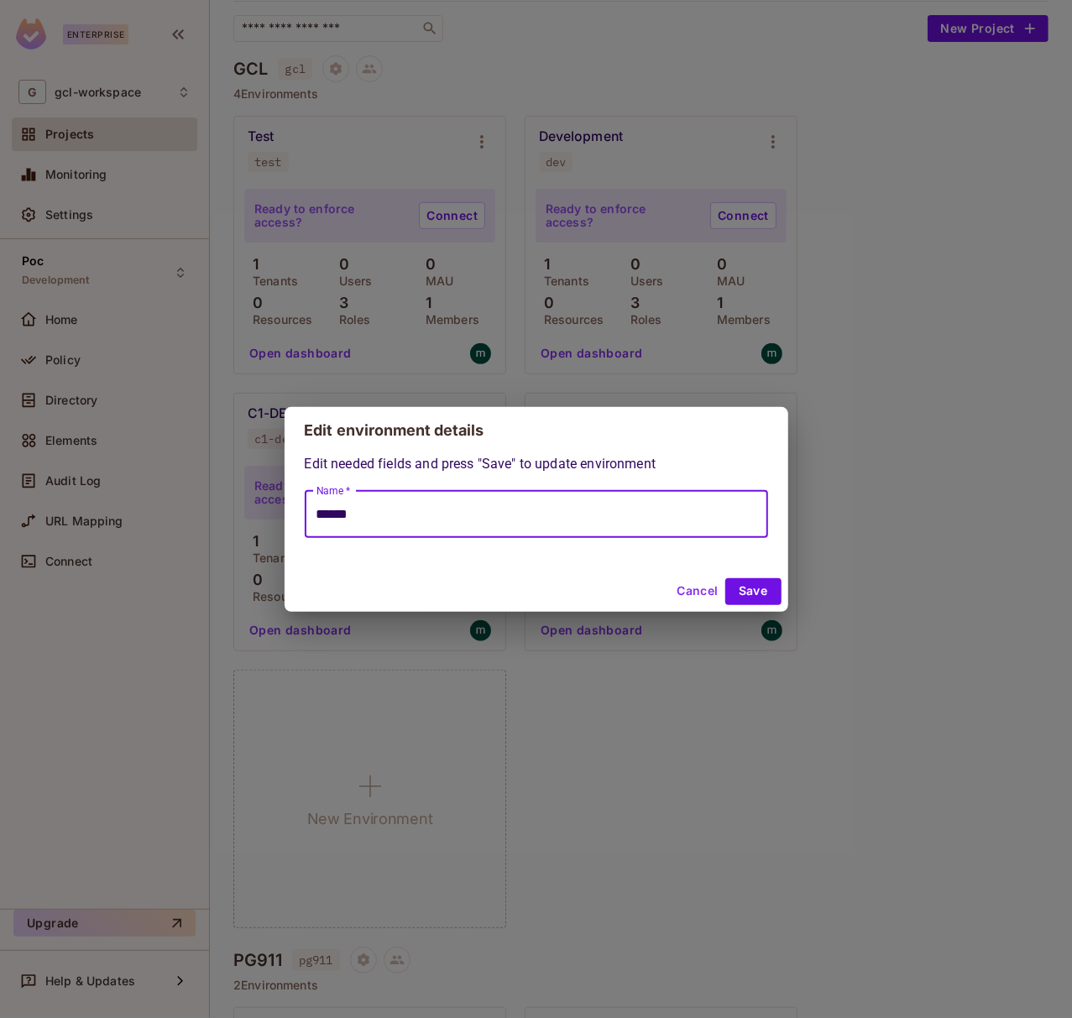
drag, startPoint x: 396, startPoint y: 515, endPoint x: 341, endPoint y: 515, distance: 55.4
click at [341, 515] on input "******" at bounding box center [536, 514] width 463 height 47
type input "******"
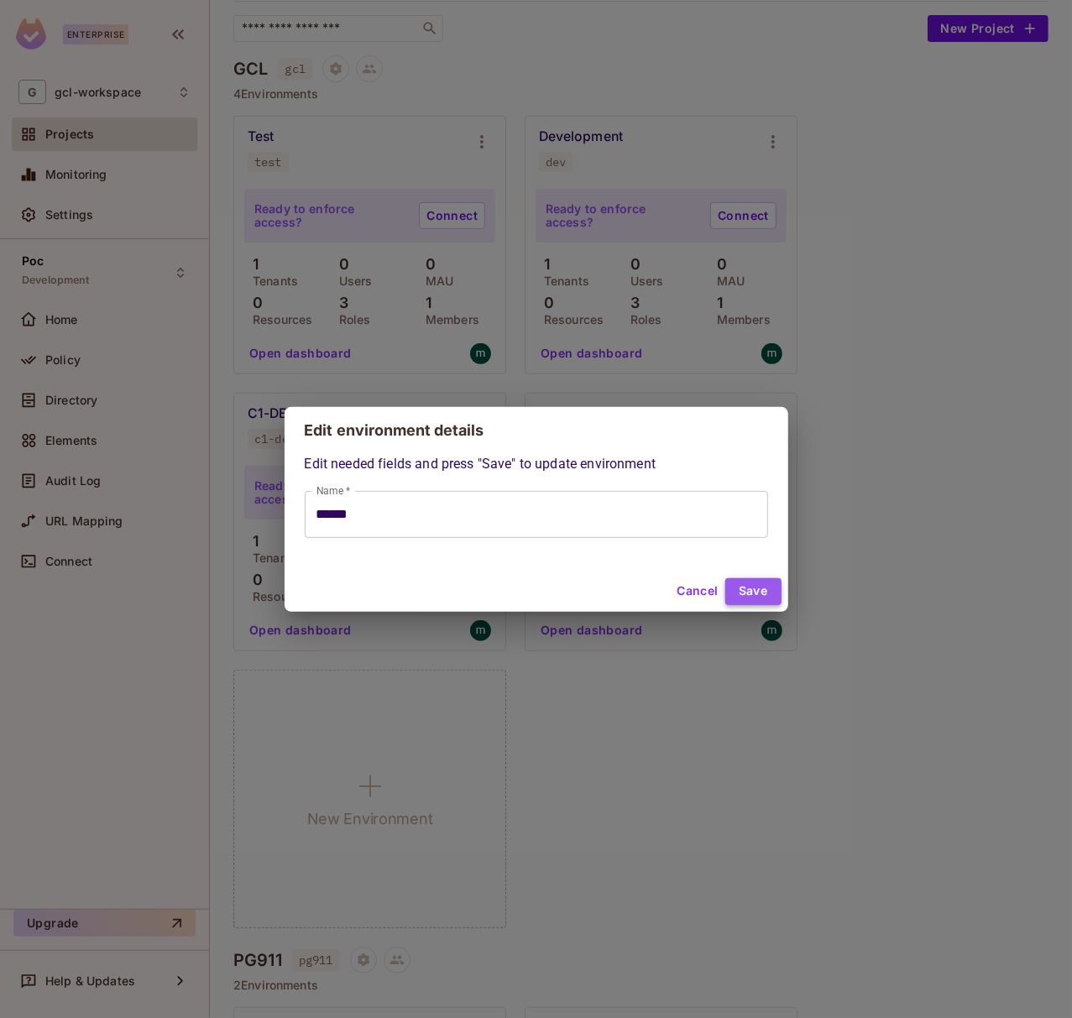
click at [740, 593] on button "Save" at bounding box center [753, 591] width 56 height 27
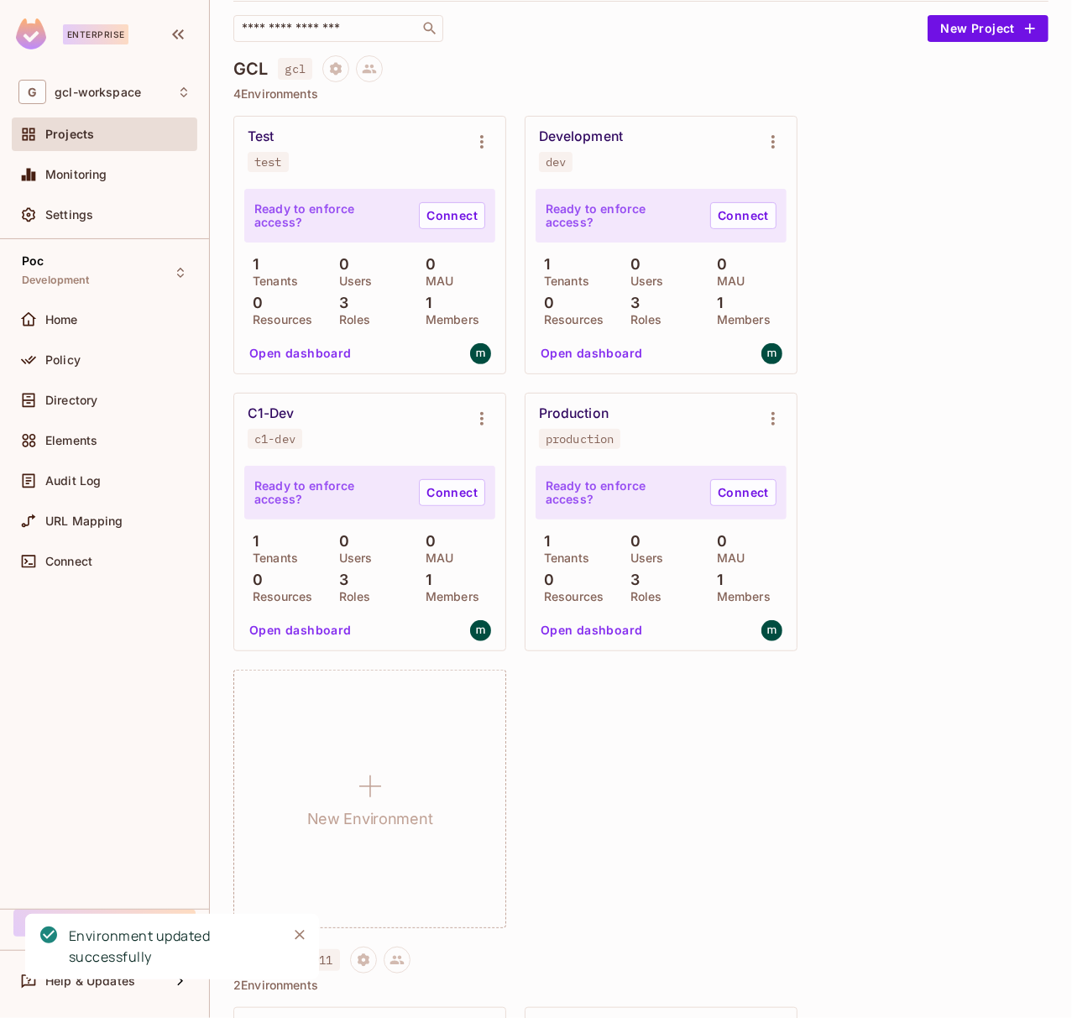
click at [921, 461] on div "Test test Ready to enforce access? Connect 1 Tenants 0 Users 0 MAU 0 Resources …" at bounding box center [640, 522] width 815 height 813
click at [363, 143] on div "Test test" at bounding box center [356, 150] width 217 height 44
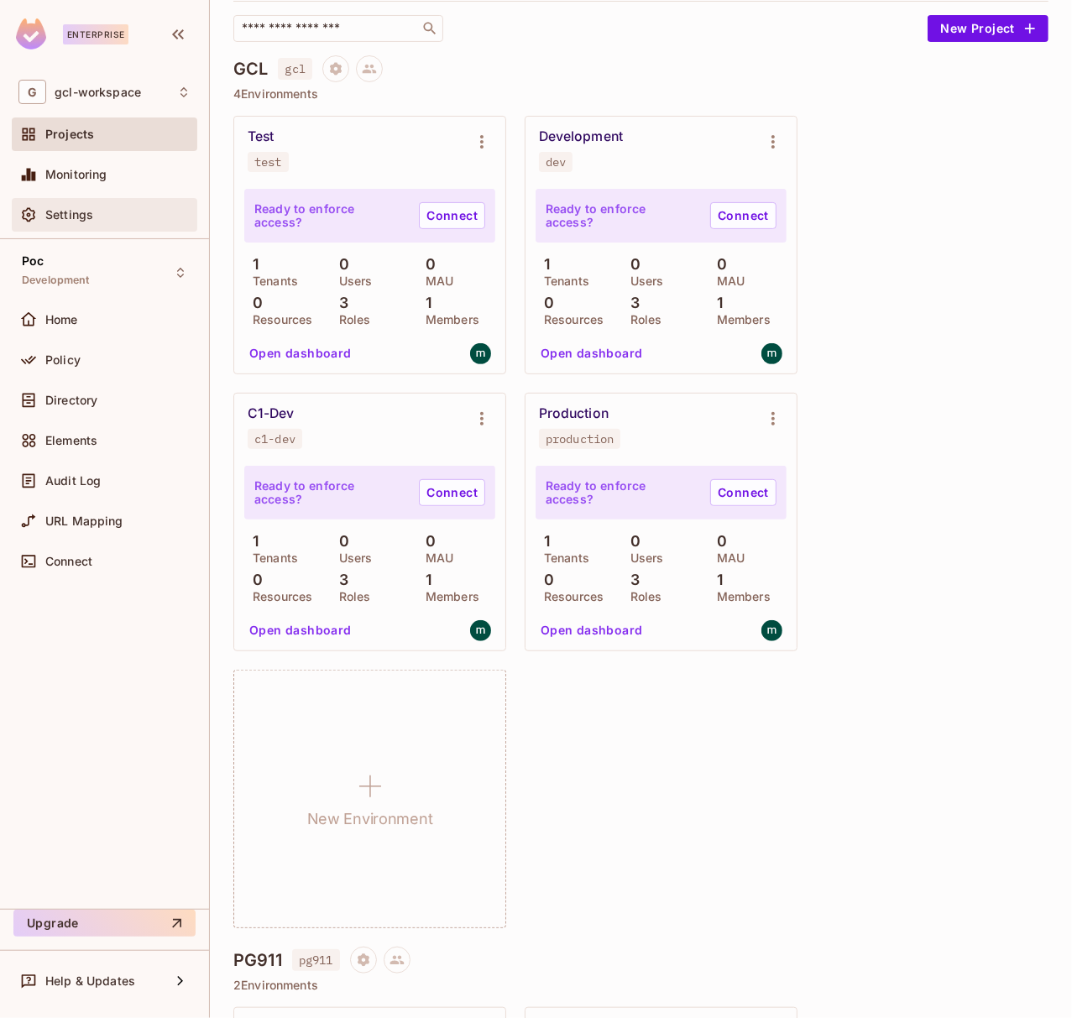
click at [58, 213] on span "Settings" at bounding box center [69, 214] width 48 height 13
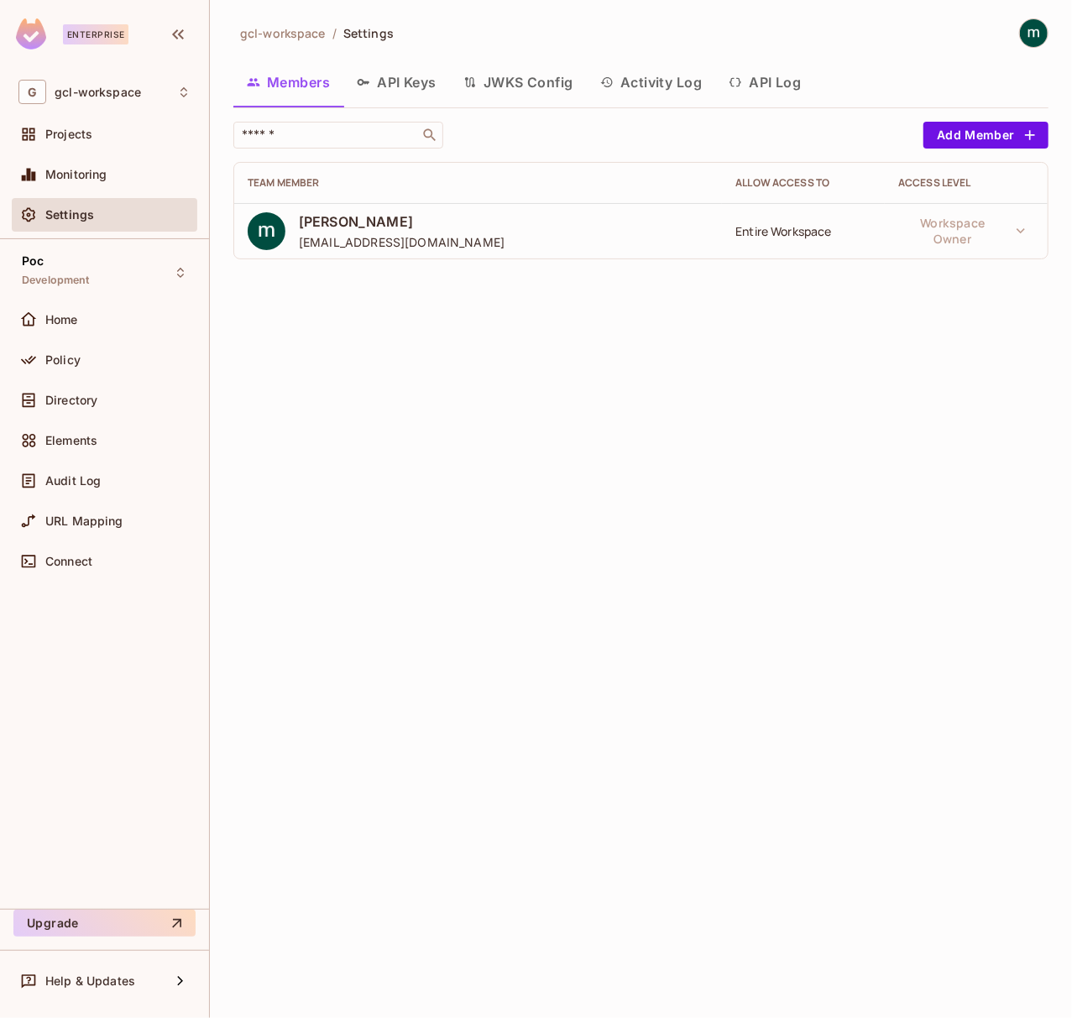
click at [403, 95] on button "API Keys" at bounding box center [396, 82] width 107 height 42
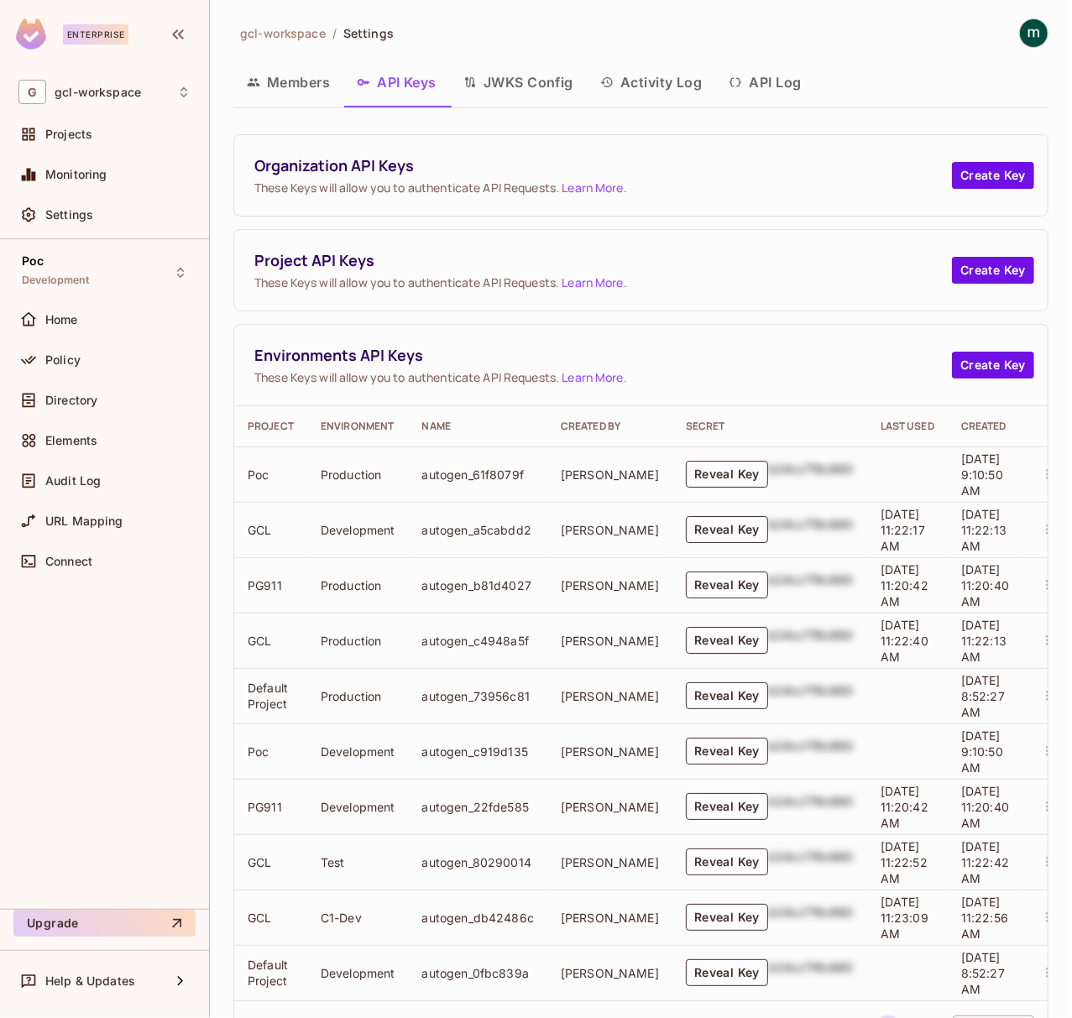
scroll to position [94, 0]
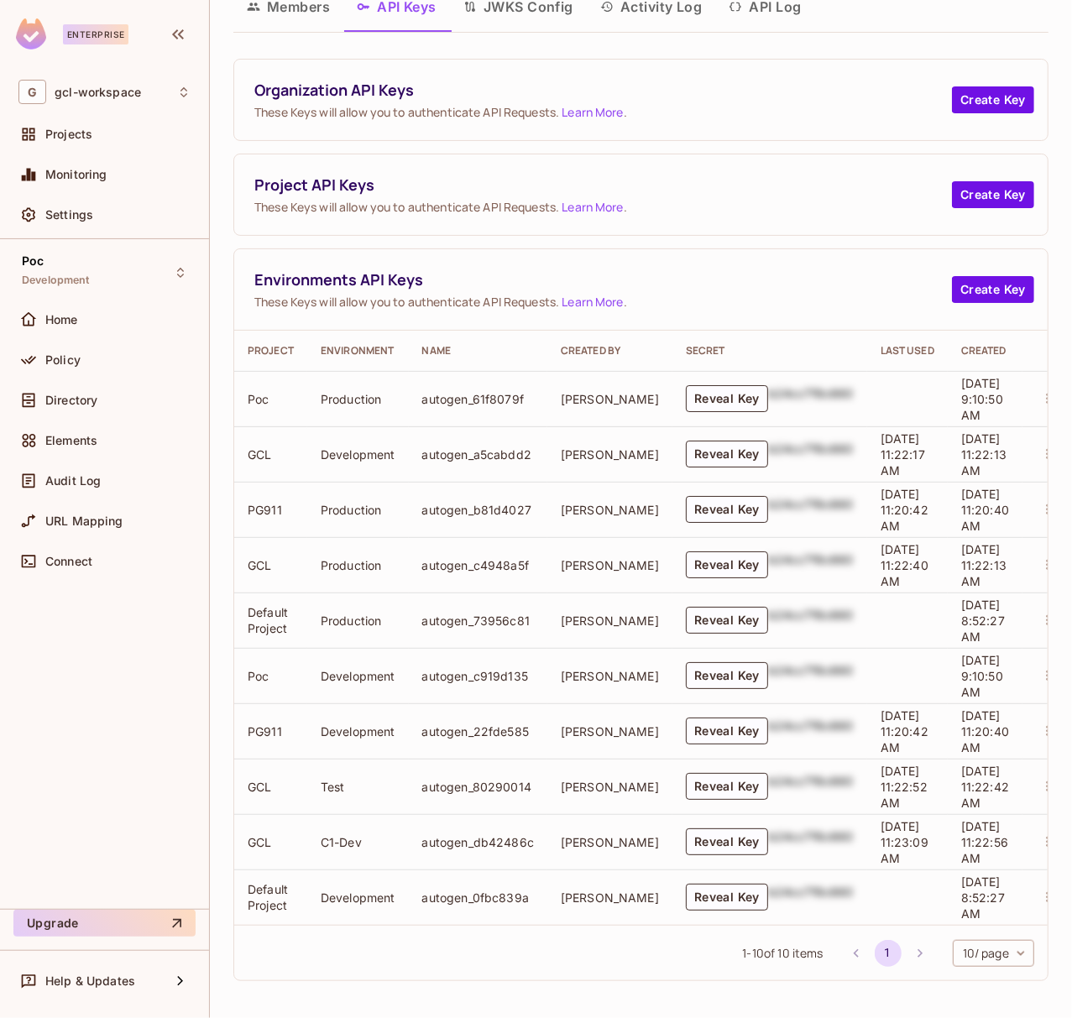
click at [259, 770] on td "GCL" at bounding box center [270, 786] width 73 height 55
click at [327, 828] on td "C1-Dev" at bounding box center [358, 841] width 102 height 55
click at [330, 772] on td "Test" at bounding box center [358, 786] width 102 height 55
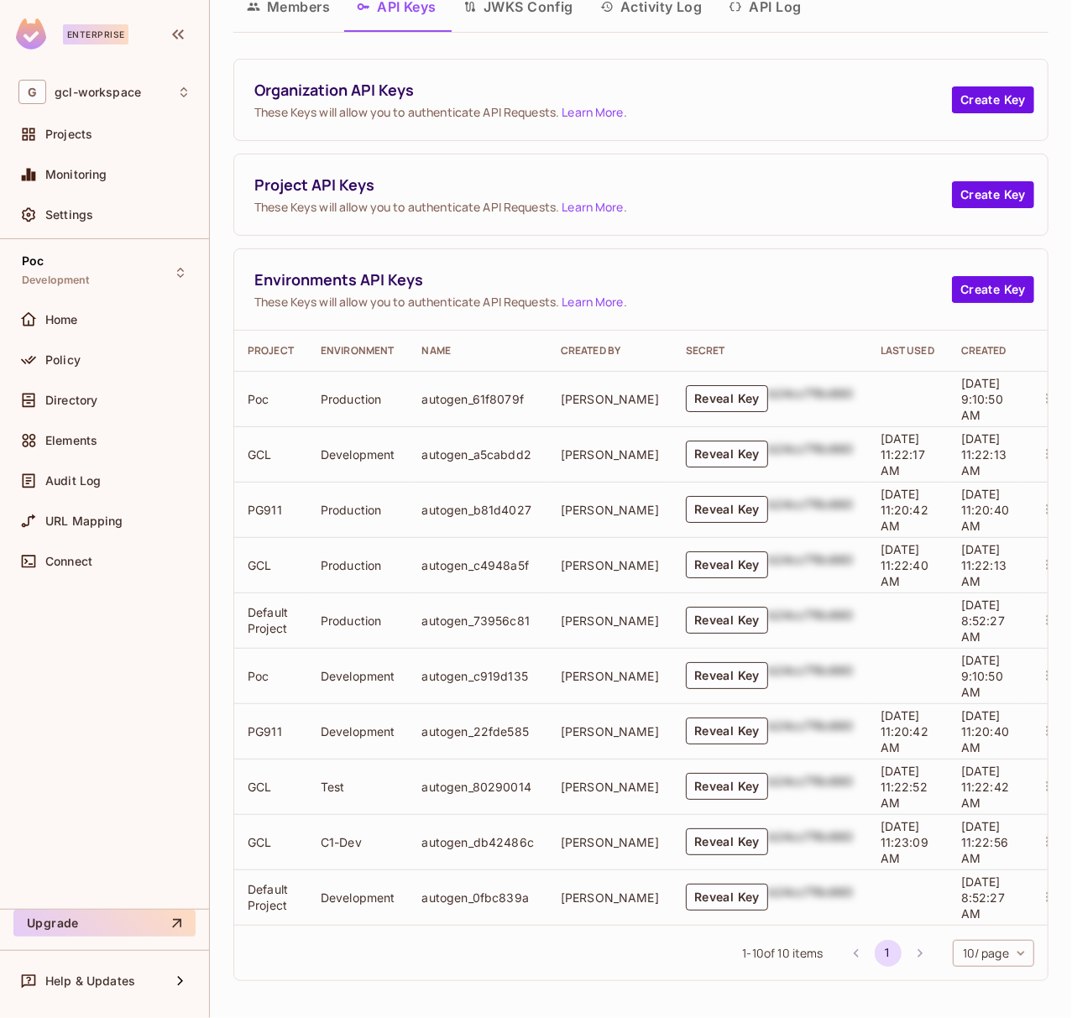
click at [367, 431] on td "Development" at bounding box center [358, 453] width 102 height 55
drag, startPoint x: 249, startPoint y: 437, endPoint x: 397, endPoint y: 435, distance: 147.8
click at [397, 435] on tr "GCL Development autogen_a5cabdd2 mathieu h Reveal Key b24cc7f8c660 09/16/2025 1…" at bounding box center [653, 453] width 839 height 55
click at [384, 438] on td "Development" at bounding box center [358, 453] width 102 height 55
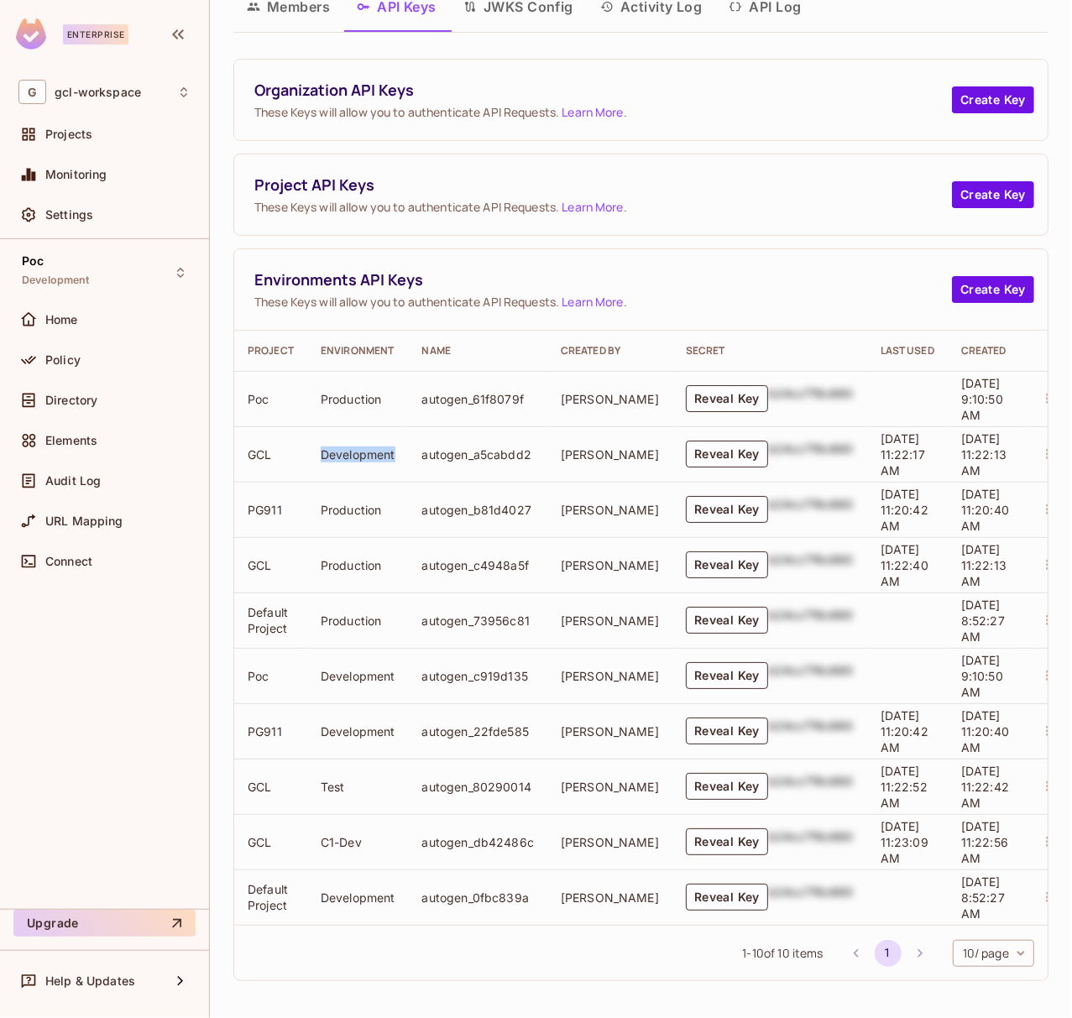
click at [384, 438] on td "Development" at bounding box center [358, 453] width 102 height 55
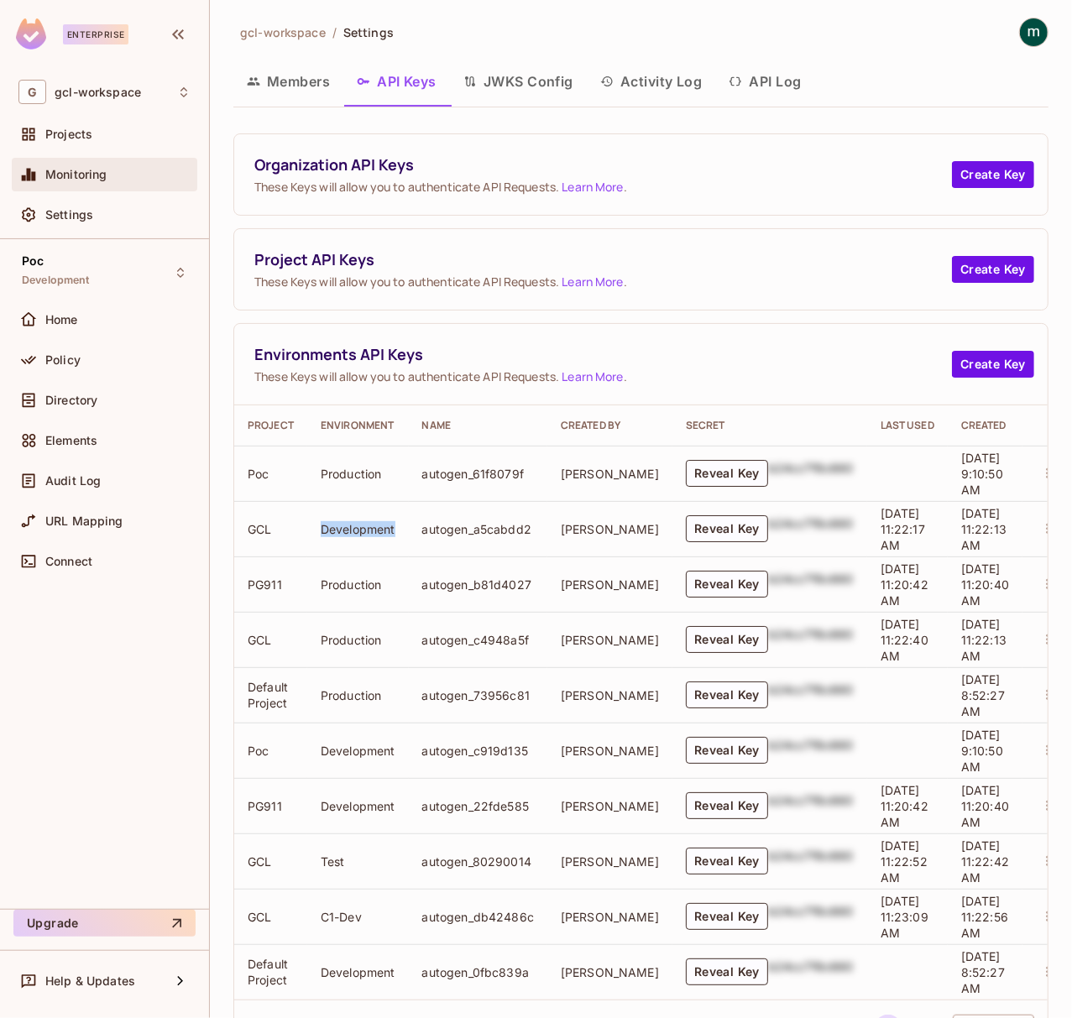
scroll to position [0, 0]
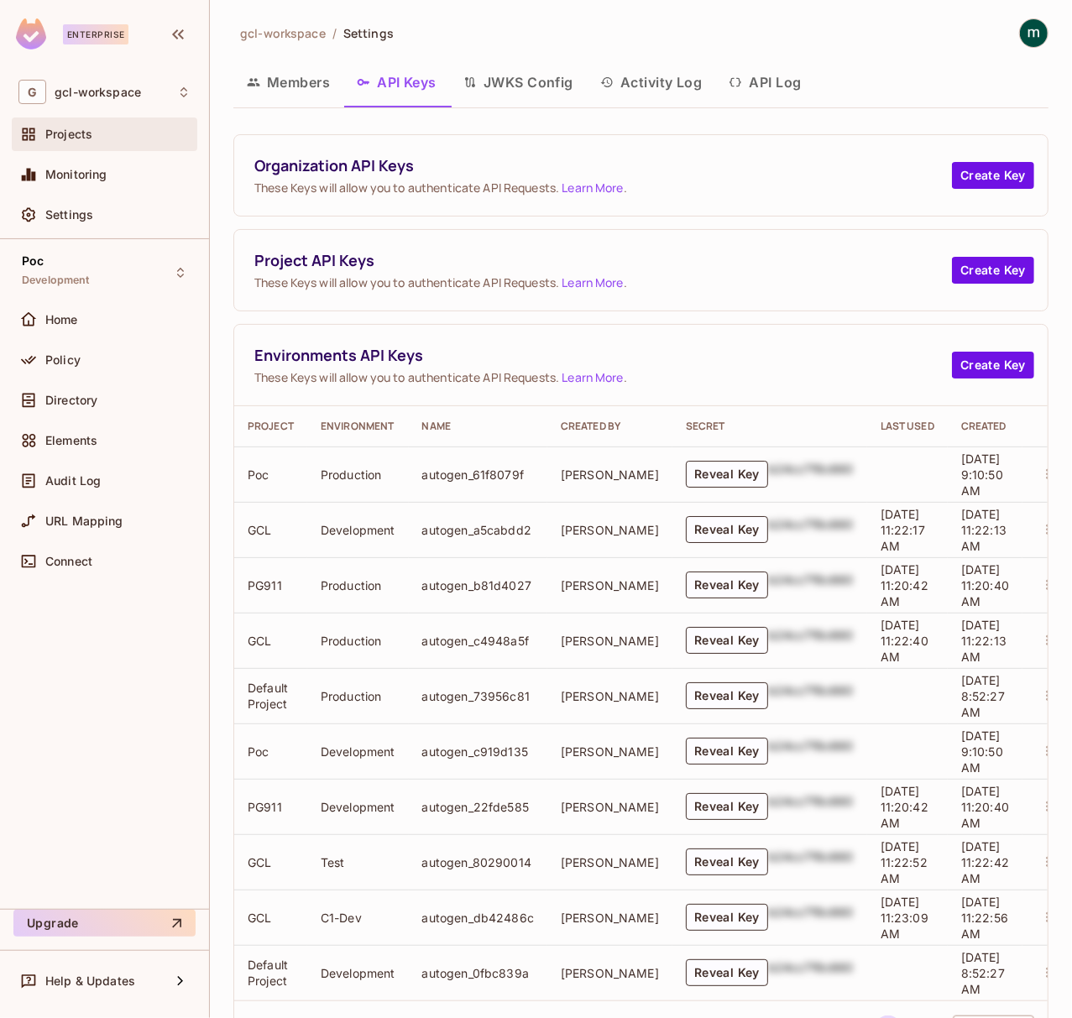
click at [85, 136] on span "Projects" at bounding box center [68, 134] width 47 height 13
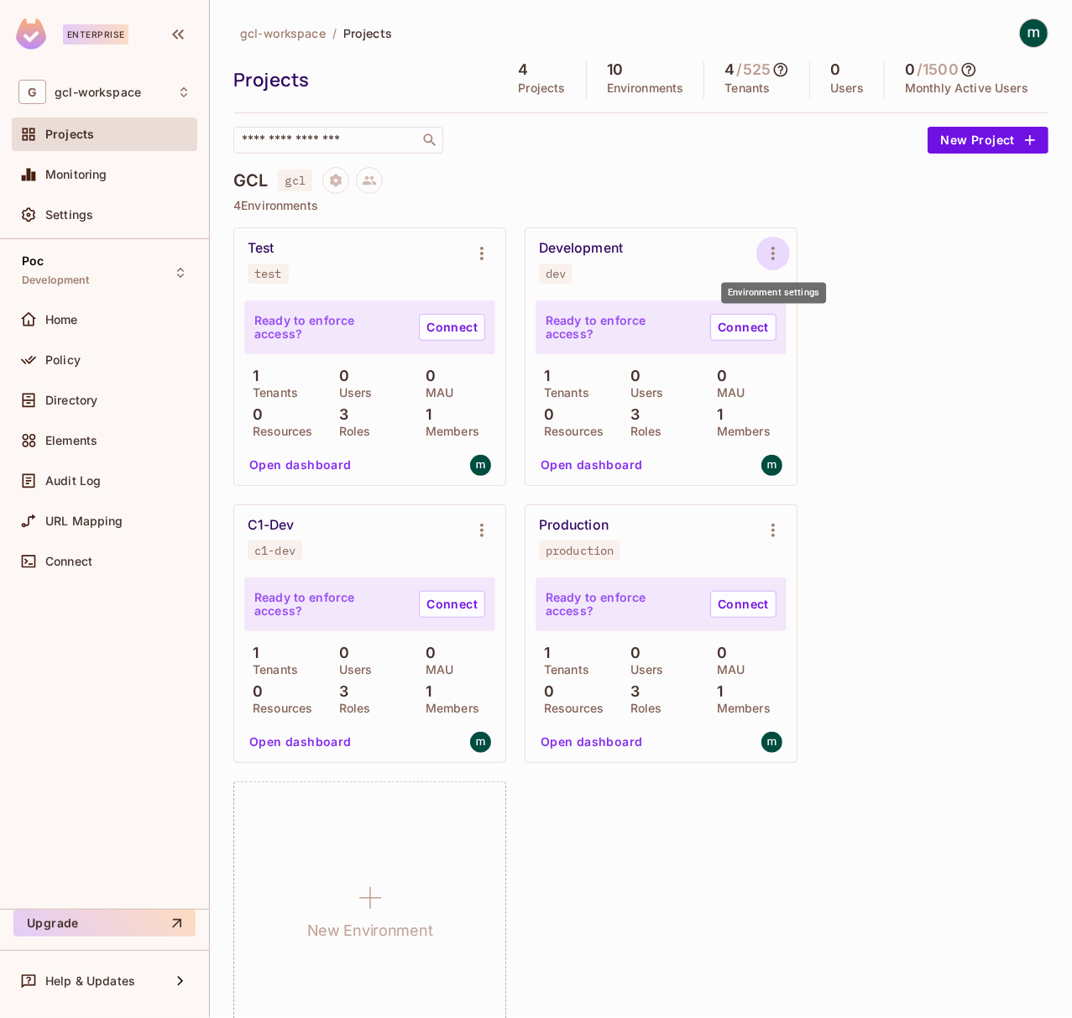
click at [772, 245] on icon "Environment settings" at bounding box center [773, 253] width 20 height 20
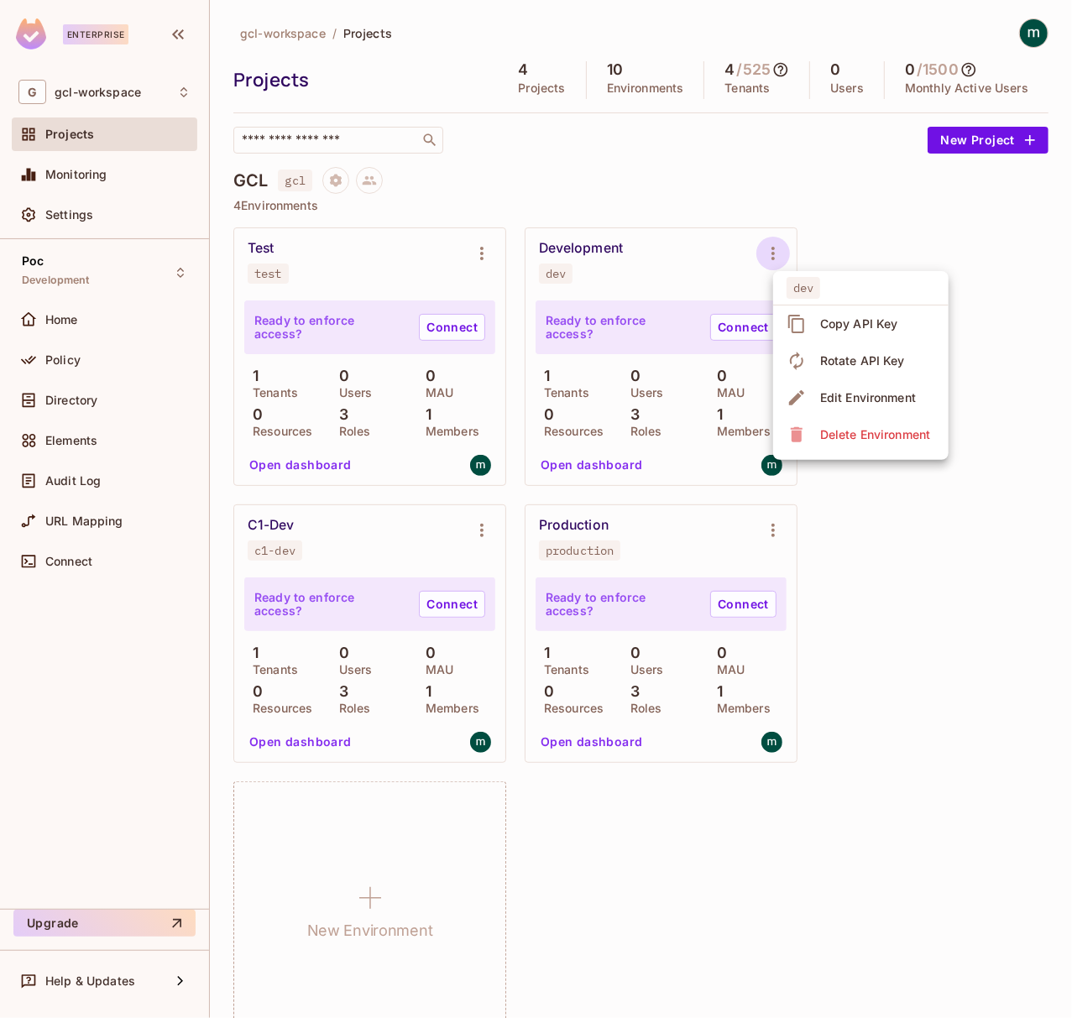
click at [841, 391] on div "Edit Environment" at bounding box center [868, 398] width 96 height 17
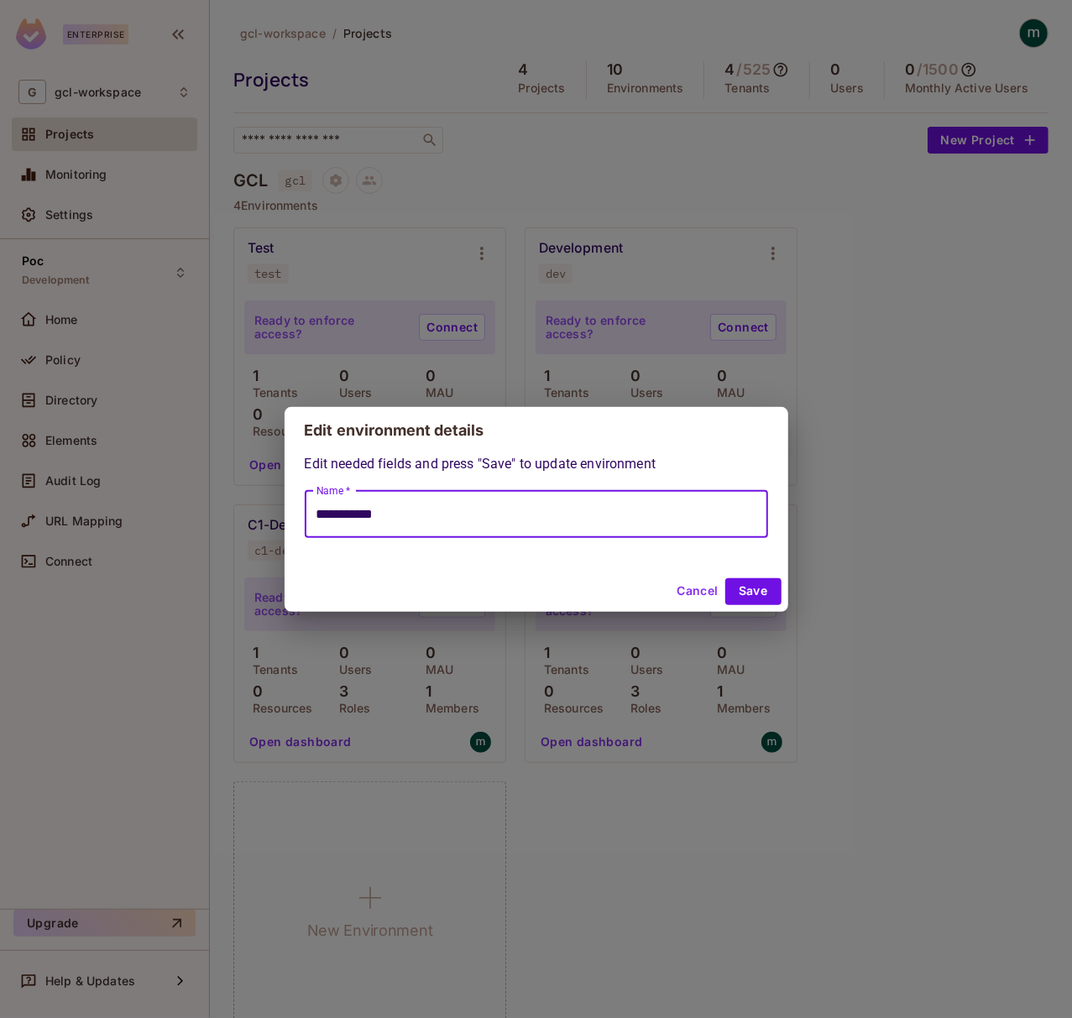
drag, startPoint x: 378, startPoint y: 508, endPoint x: 339, endPoint y: 511, distance: 38.8
click at [339, 511] on input "**********" at bounding box center [536, 514] width 463 height 47
type input "***"
click at [750, 588] on button "Save" at bounding box center [753, 591] width 56 height 27
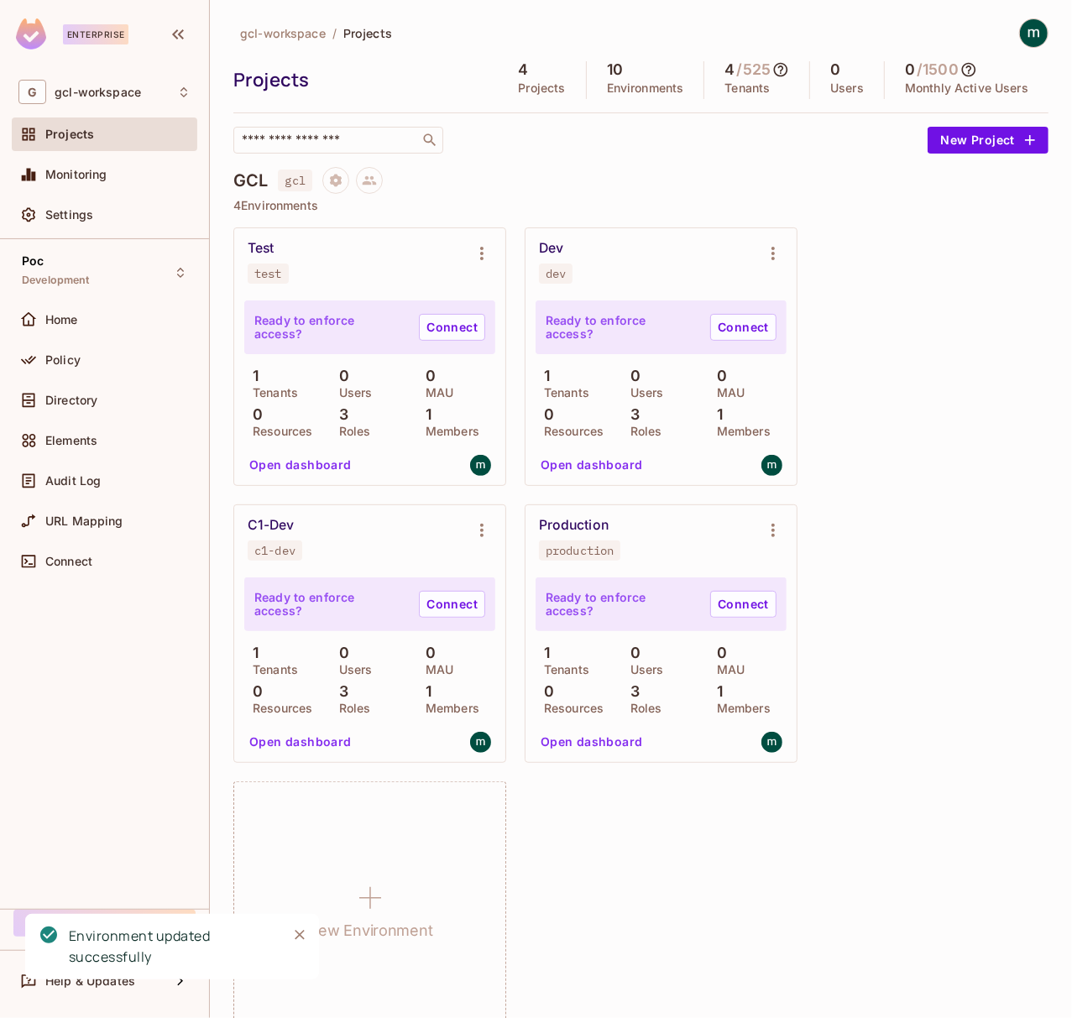
click at [980, 374] on div "Test test Ready to enforce access? Connect 1 Tenants 0 Users 0 MAU 0 Resources …" at bounding box center [640, 633] width 815 height 813
click at [84, 216] on span "Settings" at bounding box center [69, 214] width 48 height 13
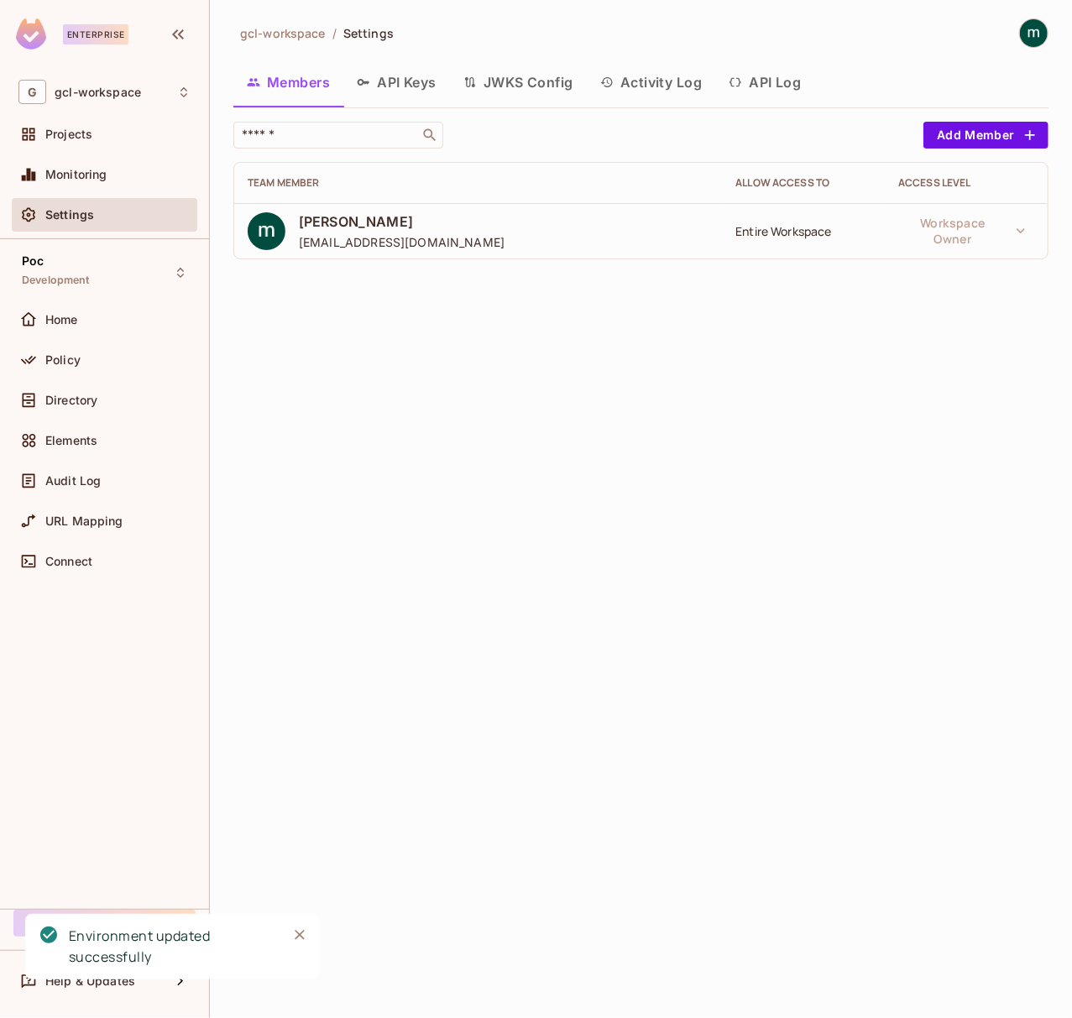
click at [410, 69] on button "API Keys" at bounding box center [396, 82] width 107 height 42
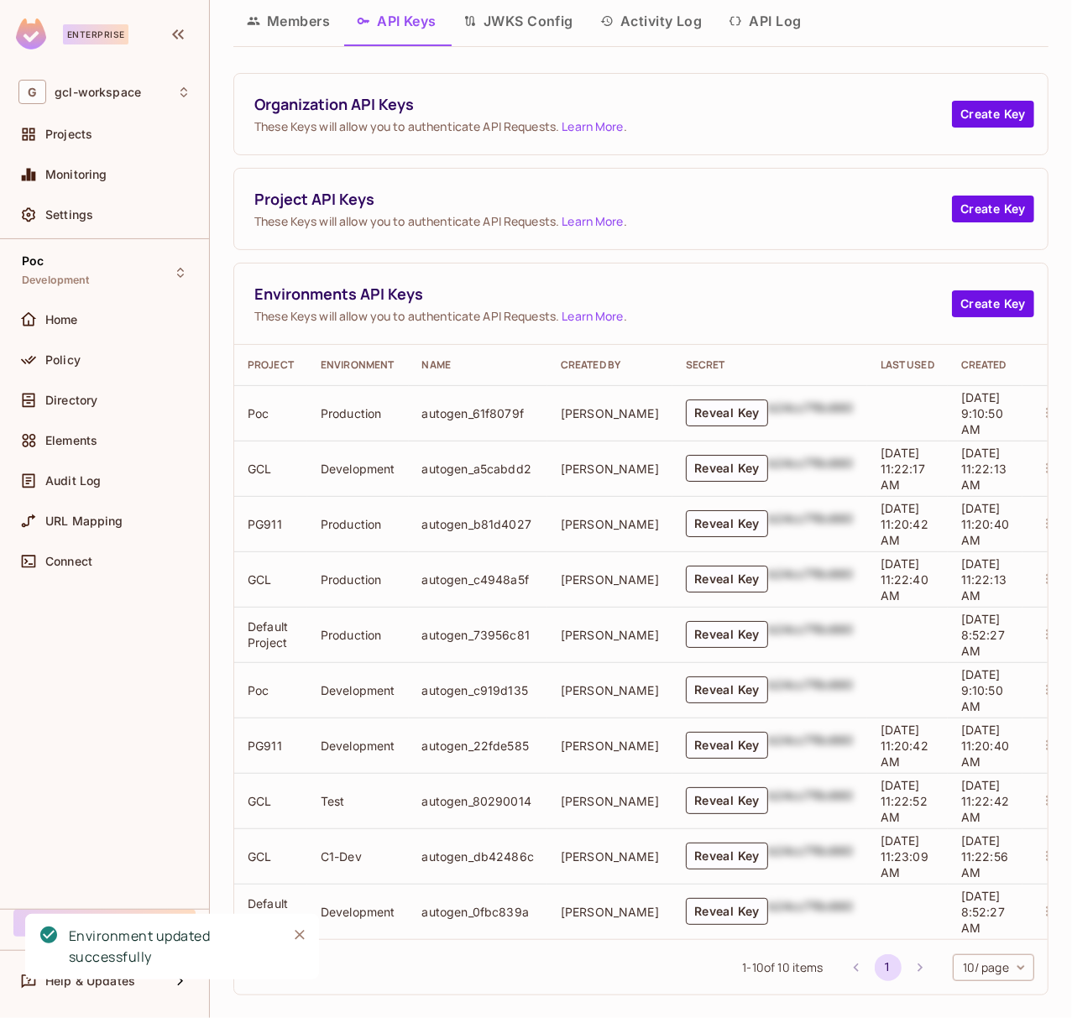
scroll to position [94, 0]
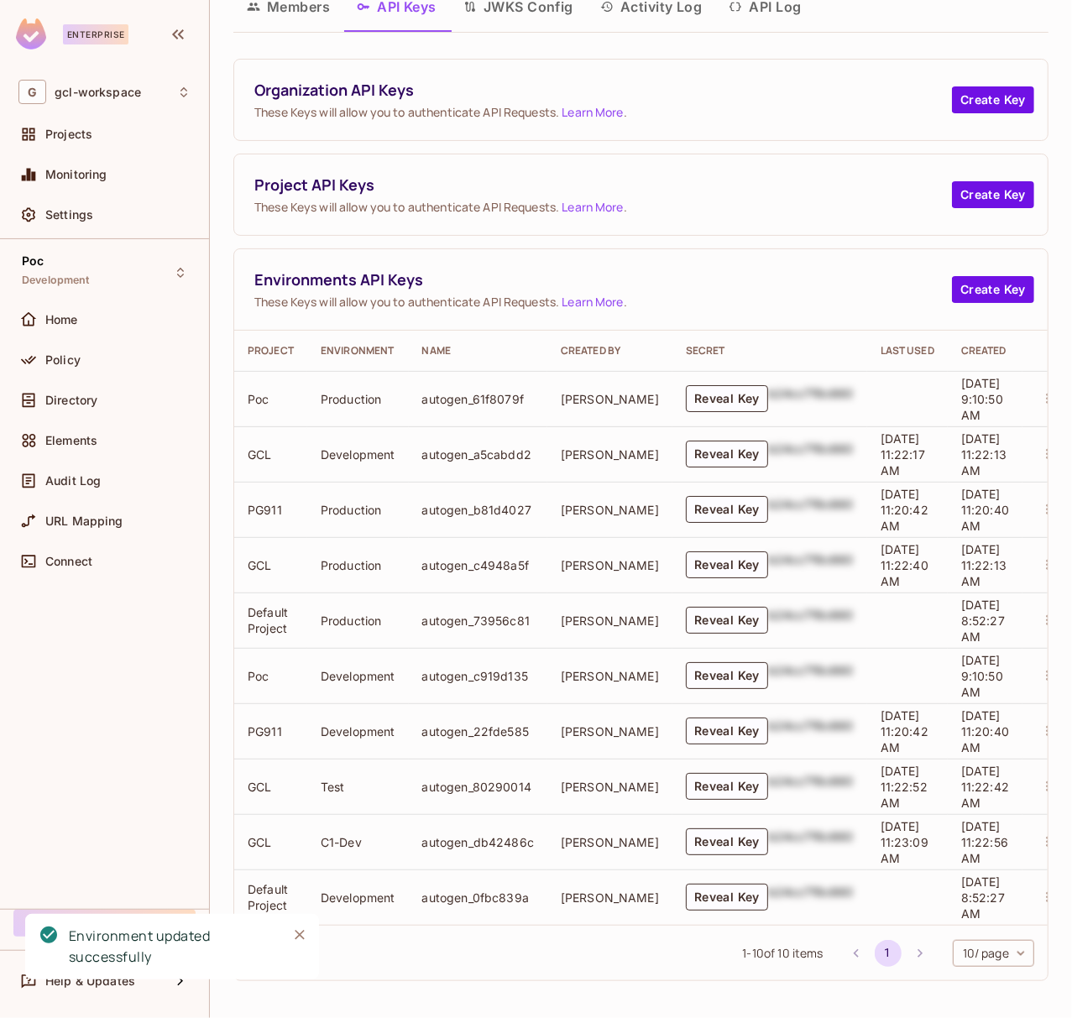
click at [259, 542] on td "GCL" at bounding box center [270, 564] width 73 height 55
click at [260, 771] on td "GCL" at bounding box center [270, 786] width 73 height 55
click at [361, 593] on td "Production" at bounding box center [358, 620] width 102 height 55
drag, startPoint x: 349, startPoint y: 823, endPoint x: 306, endPoint y: 823, distance: 42.8
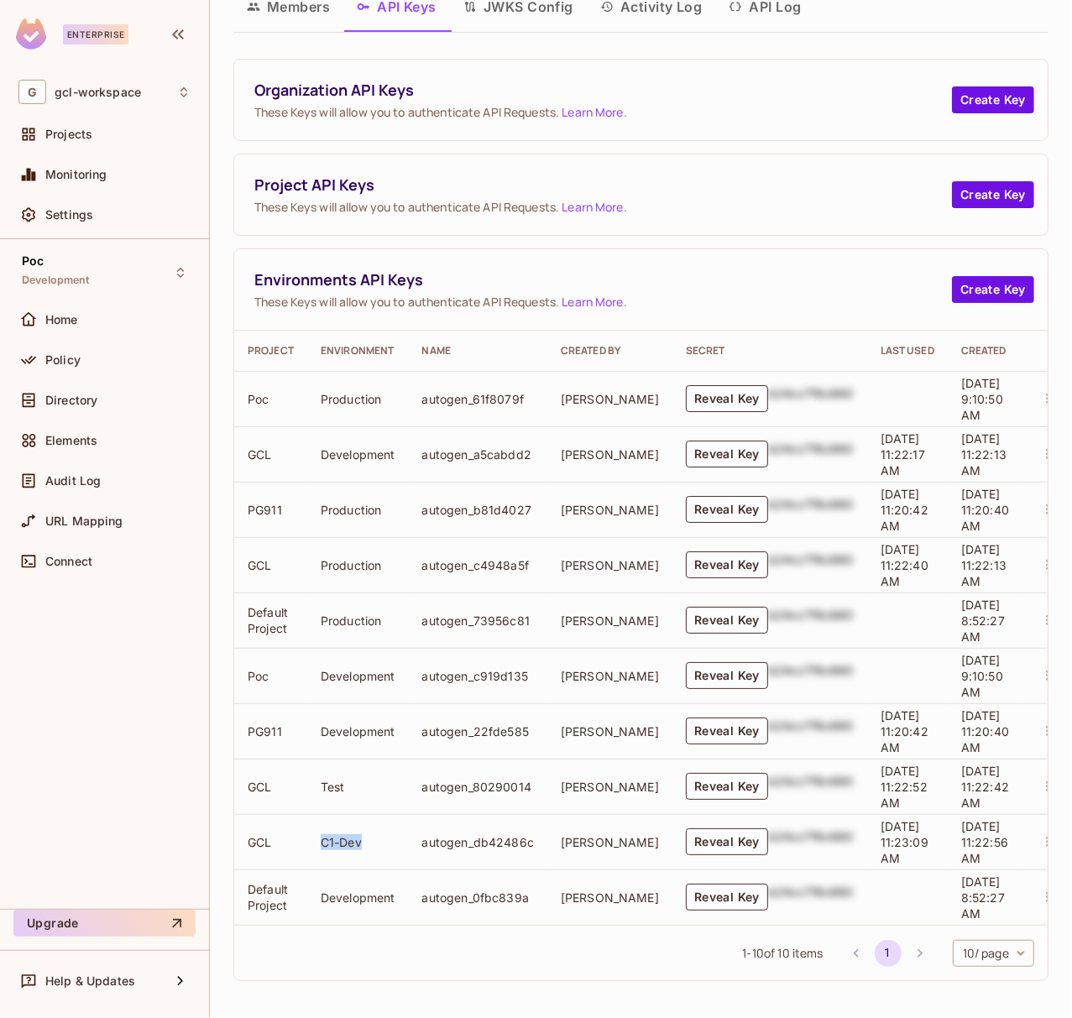
click at [307, 823] on td "C1-Dev" at bounding box center [358, 841] width 102 height 55
click at [250, 824] on td "GCL" at bounding box center [270, 841] width 73 height 55
click at [259, 773] on td "GCL" at bounding box center [270, 786] width 73 height 55
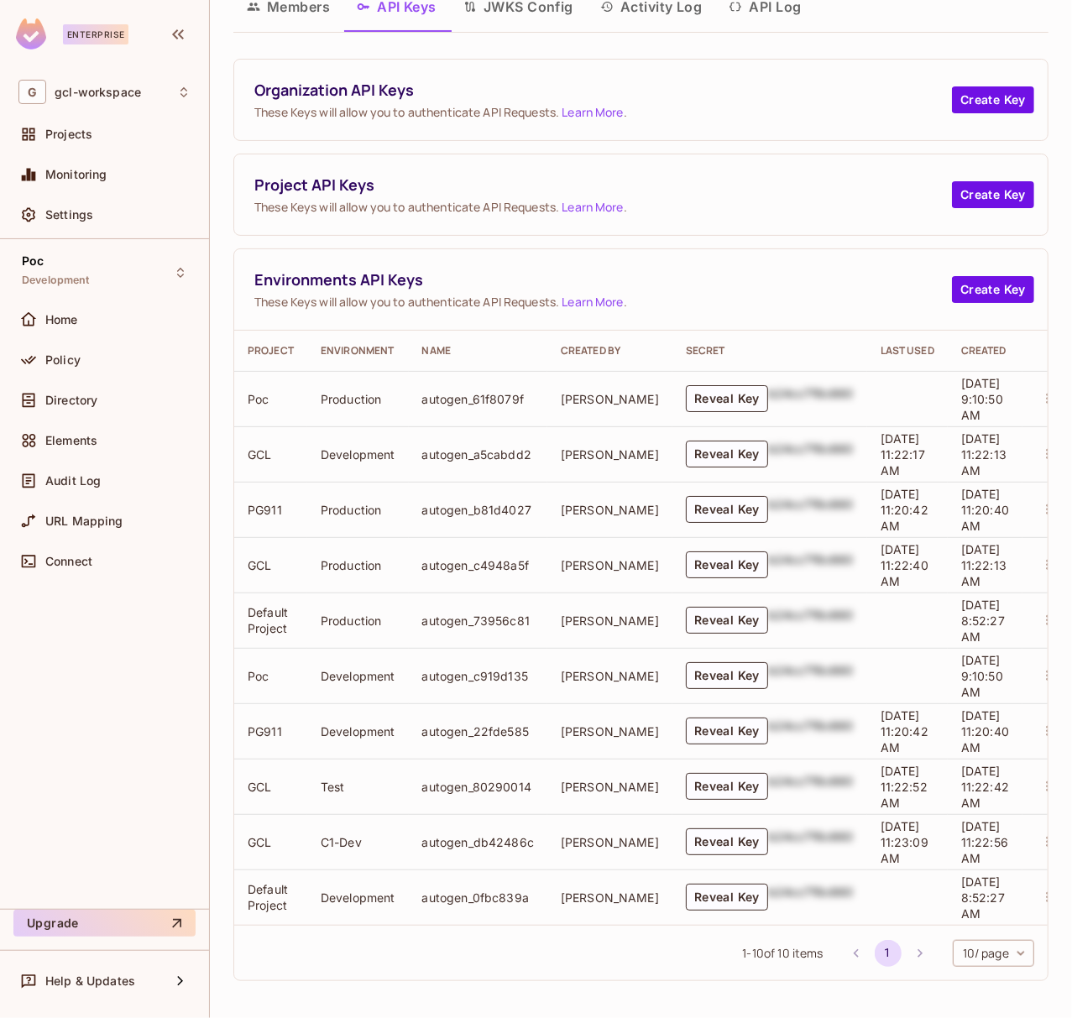
click at [254, 551] on td "GCL" at bounding box center [270, 564] width 73 height 55
click at [259, 440] on td "GCL" at bounding box center [270, 453] width 73 height 55
click at [344, 434] on td "Development" at bounding box center [358, 453] width 102 height 55
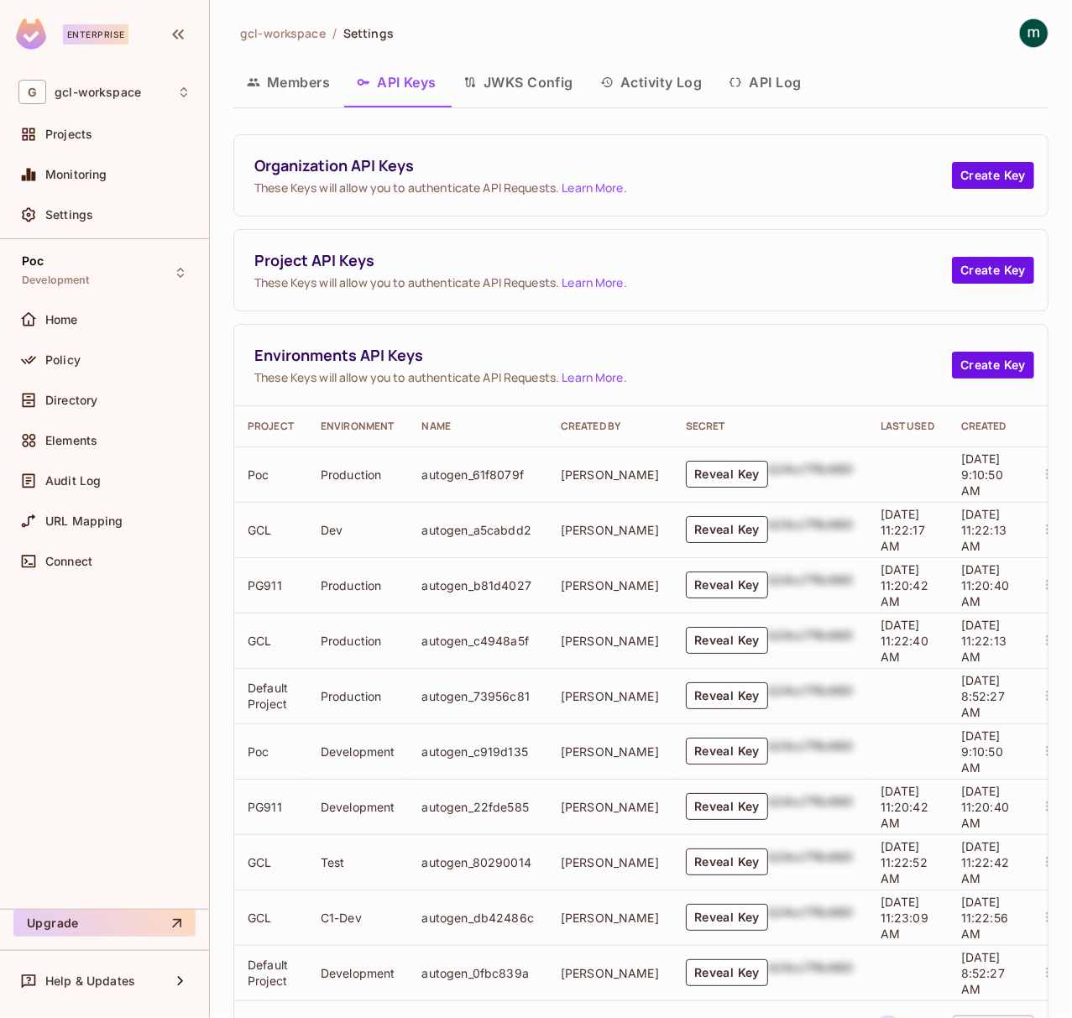
click at [320, 536] on td "Dev" at bounding box center [358, 529] width 102 height 55
click at [693, 525] on button "Reveal Key" at bounding box center [727, 529] width 82 height 27
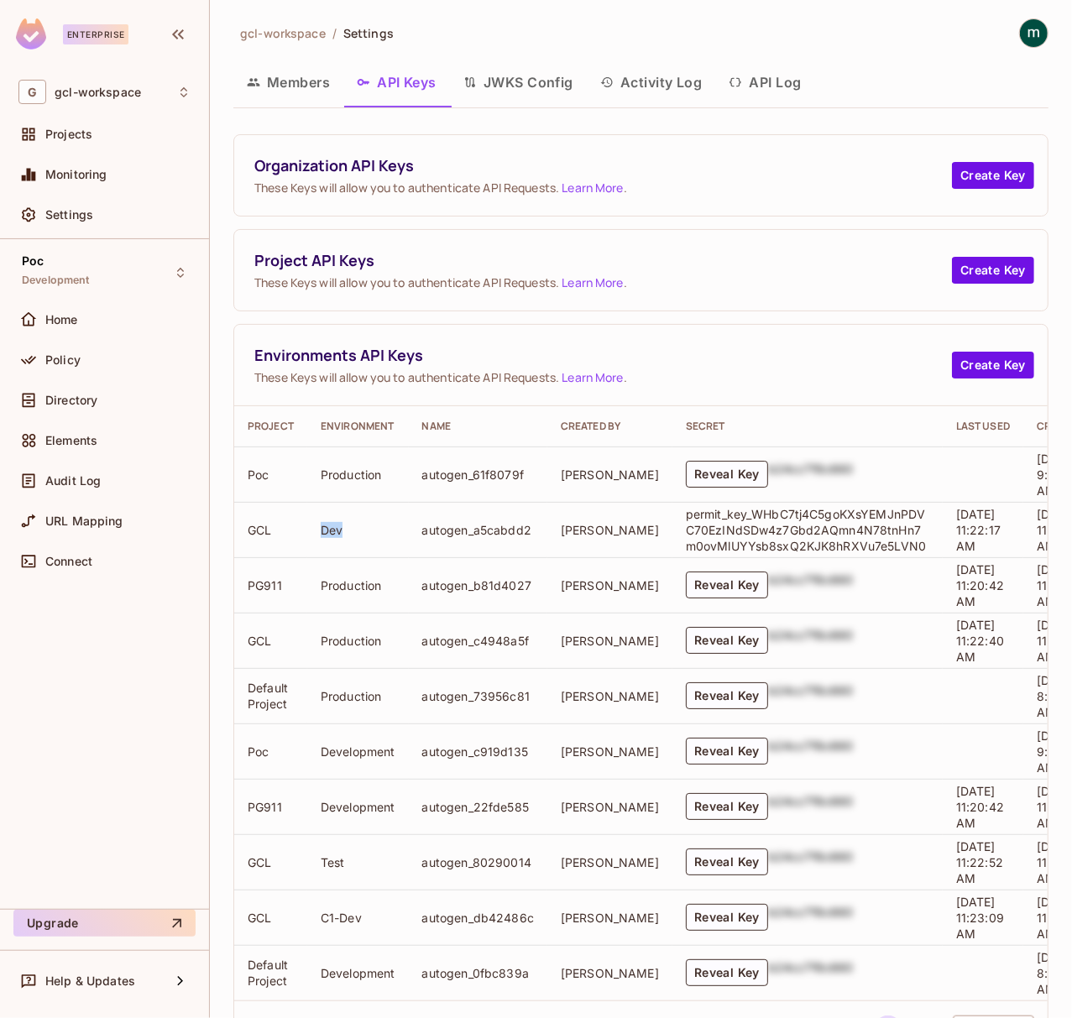
click at [712, 522] on p "permit_key_WHbC7tj4C5goKXsYEMJnPDVC70EzINdSDw4z7Gbd2AQmn4N78tnHn7m0ovMlUYYsb8sx…" at bounding box center [807, 530] width 243 height 48
click at [703, 522] on p "permit_key_WHbC7tj4C5goKXsYEMJnPDVC70EzINdSDw4z7Gbd2AQmn4N78tnHn7m0ovMlUYYsb8sx…" at bounding box center [807, 530] width 243 height 48
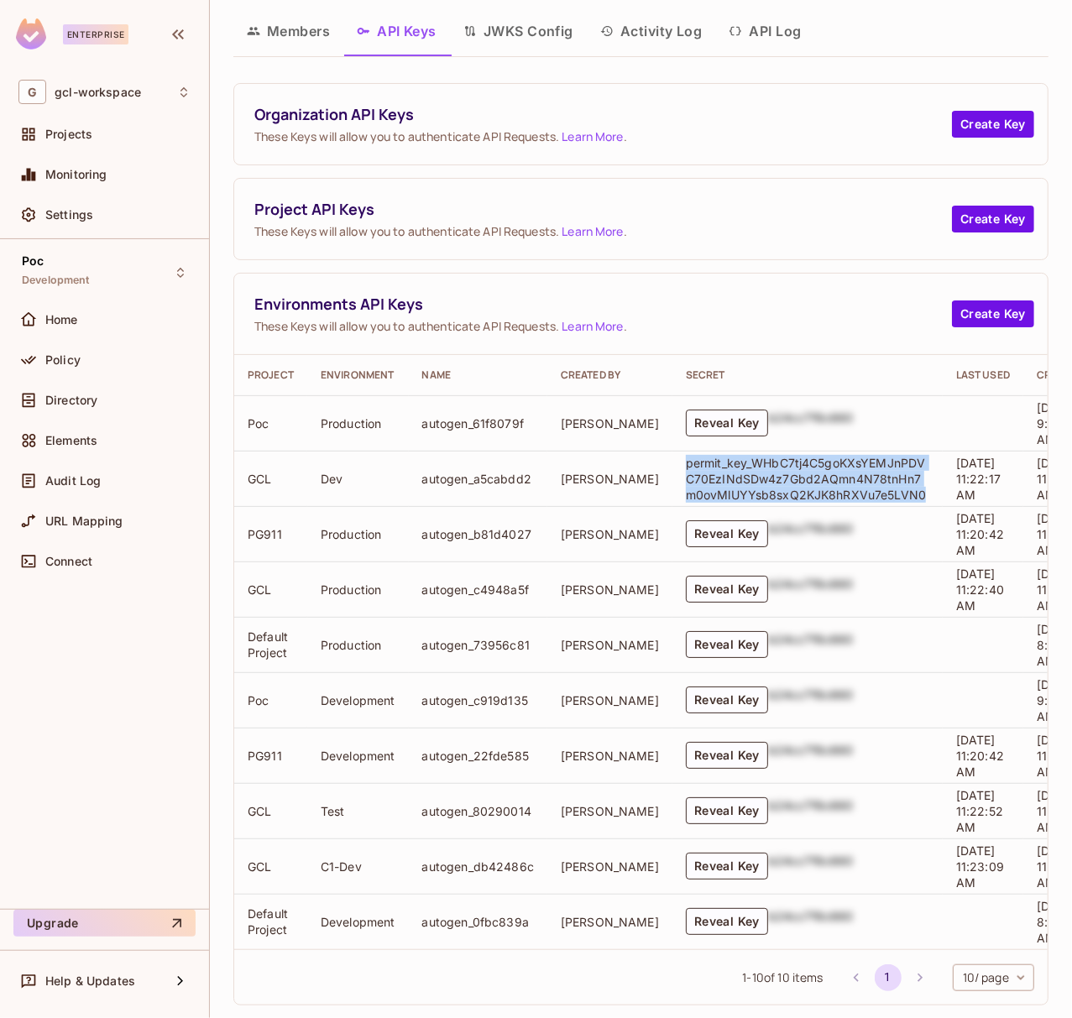
scroll to position [94, 0]
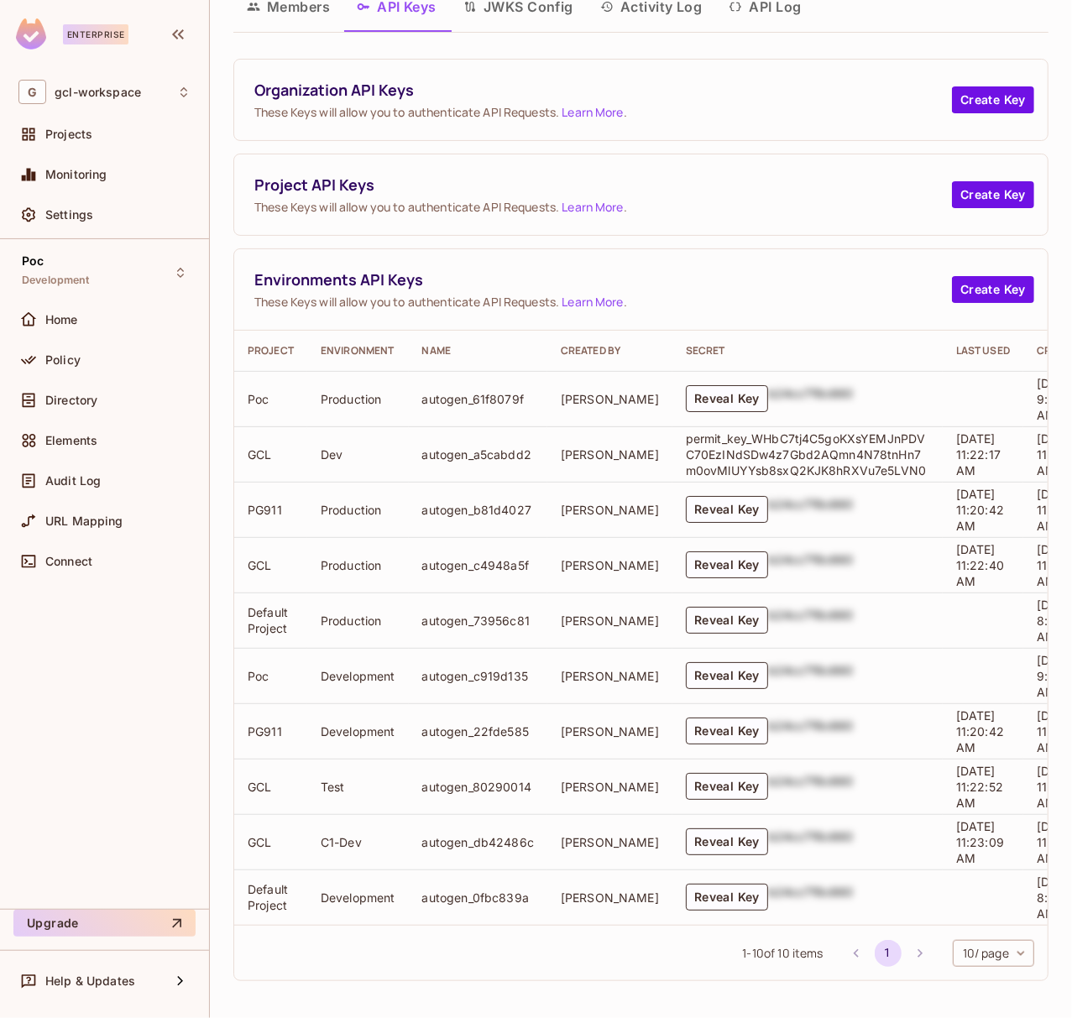
click at [262, 713] on td "PG911" at bounding box center [270, 730] width 73 height 55
click at [260, 713] on td "PG911" at bounding box center [270, 730] width 73 height 55
click at [349, 714] on td "Development" at bounding box center [358, 730] width 102 height 55
click at [74, 205] on div "Settings" at bounding box center [104, 215] width 172 height 20
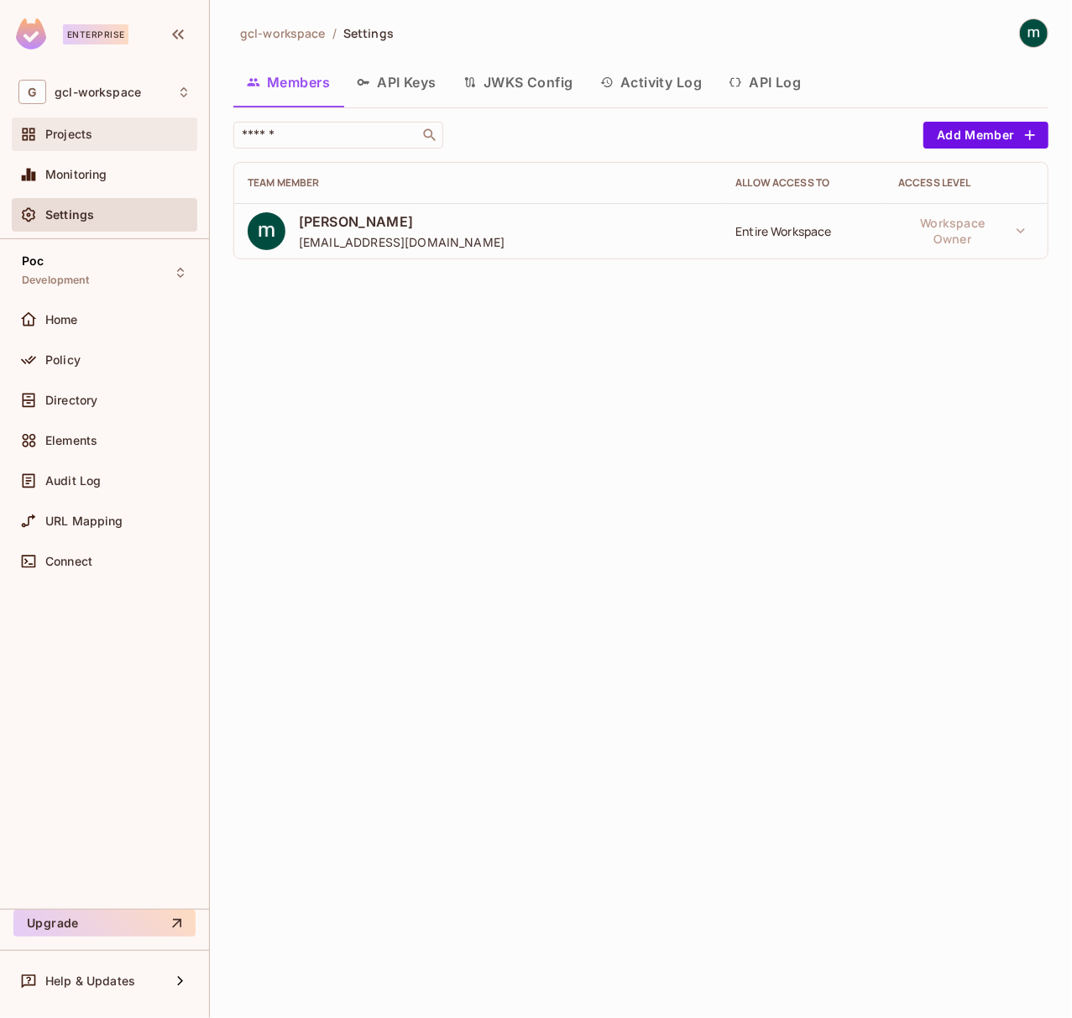
click at [86, 131] on span "Projects" at bounding box center [68, 134] width 47 height 13
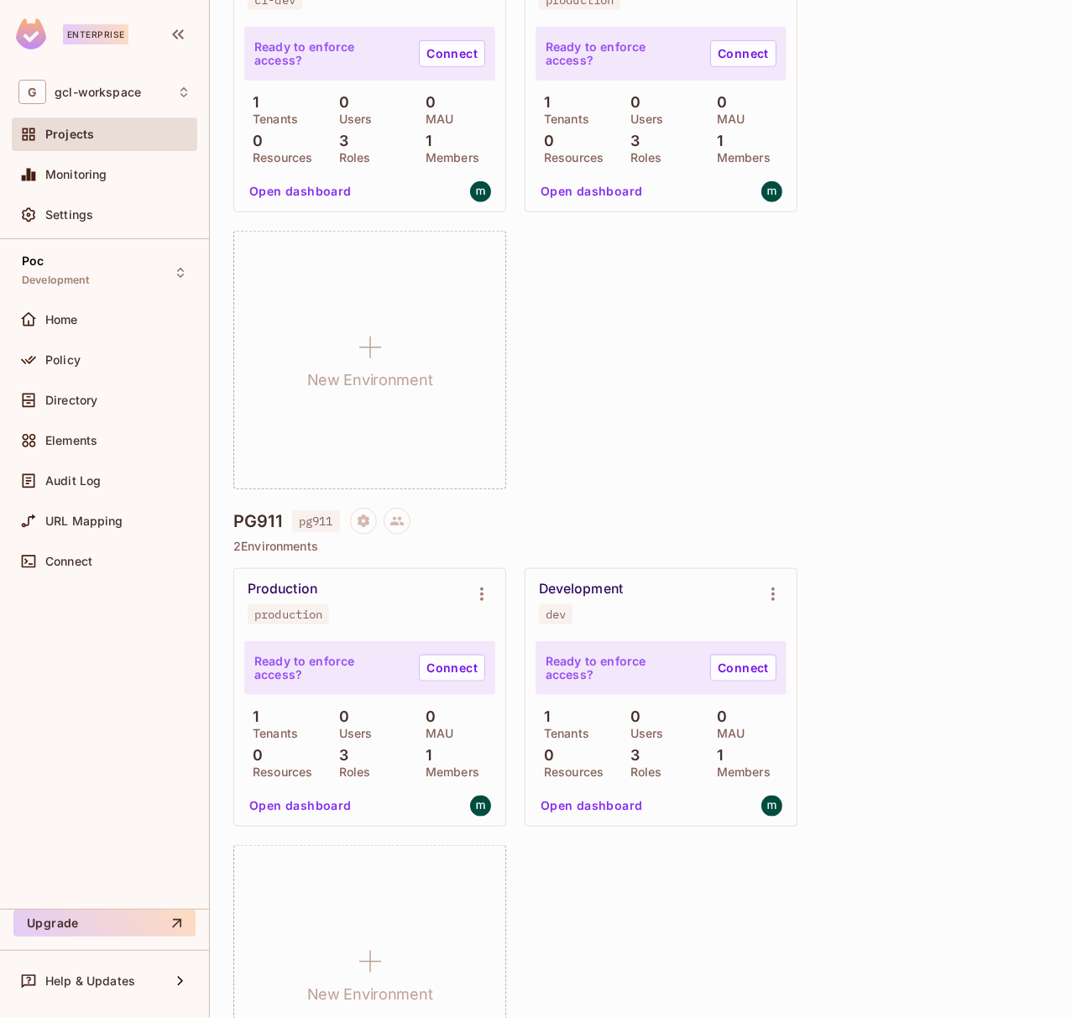
scroll to position [559, 0]
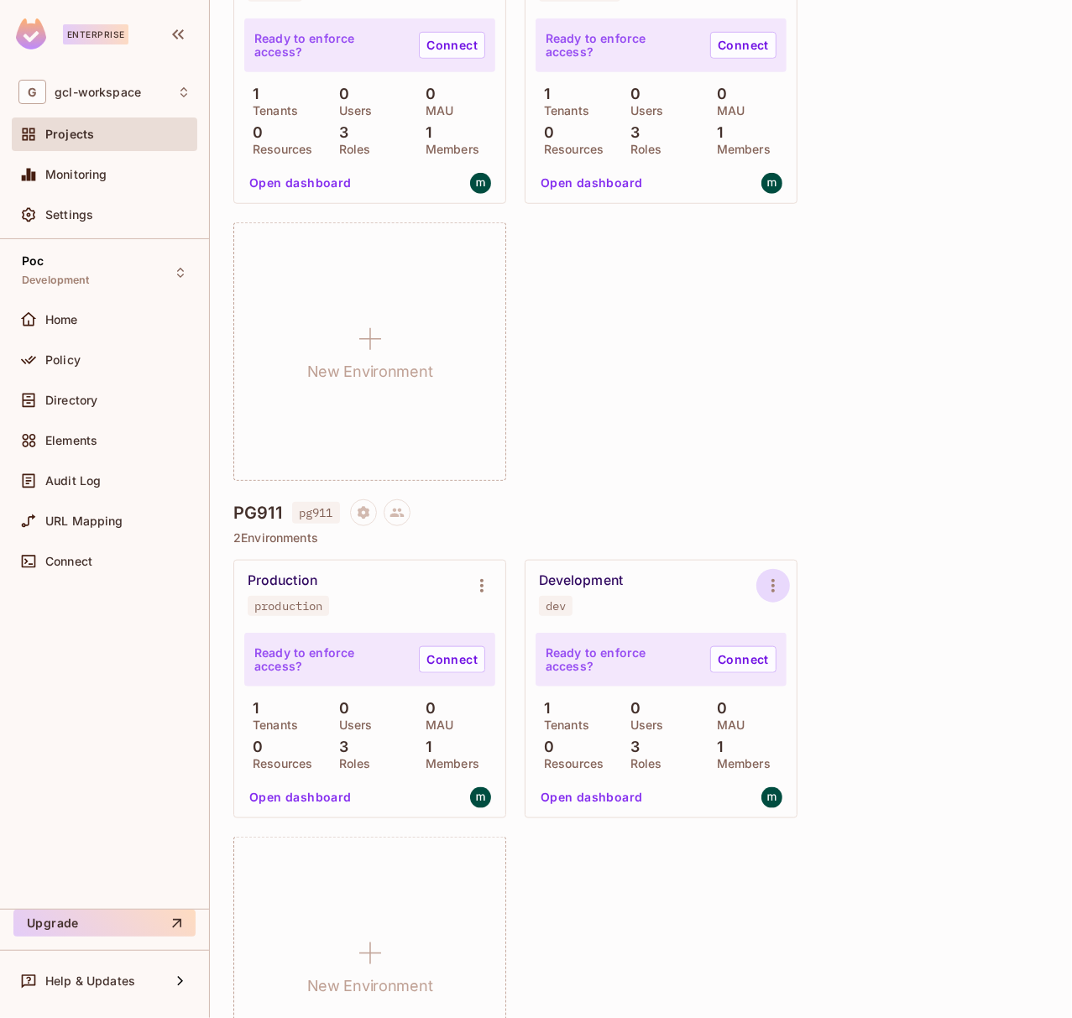
click at [773, 595] on icon "Environment settings" at bounding box center [773, 586] width 20 height 20
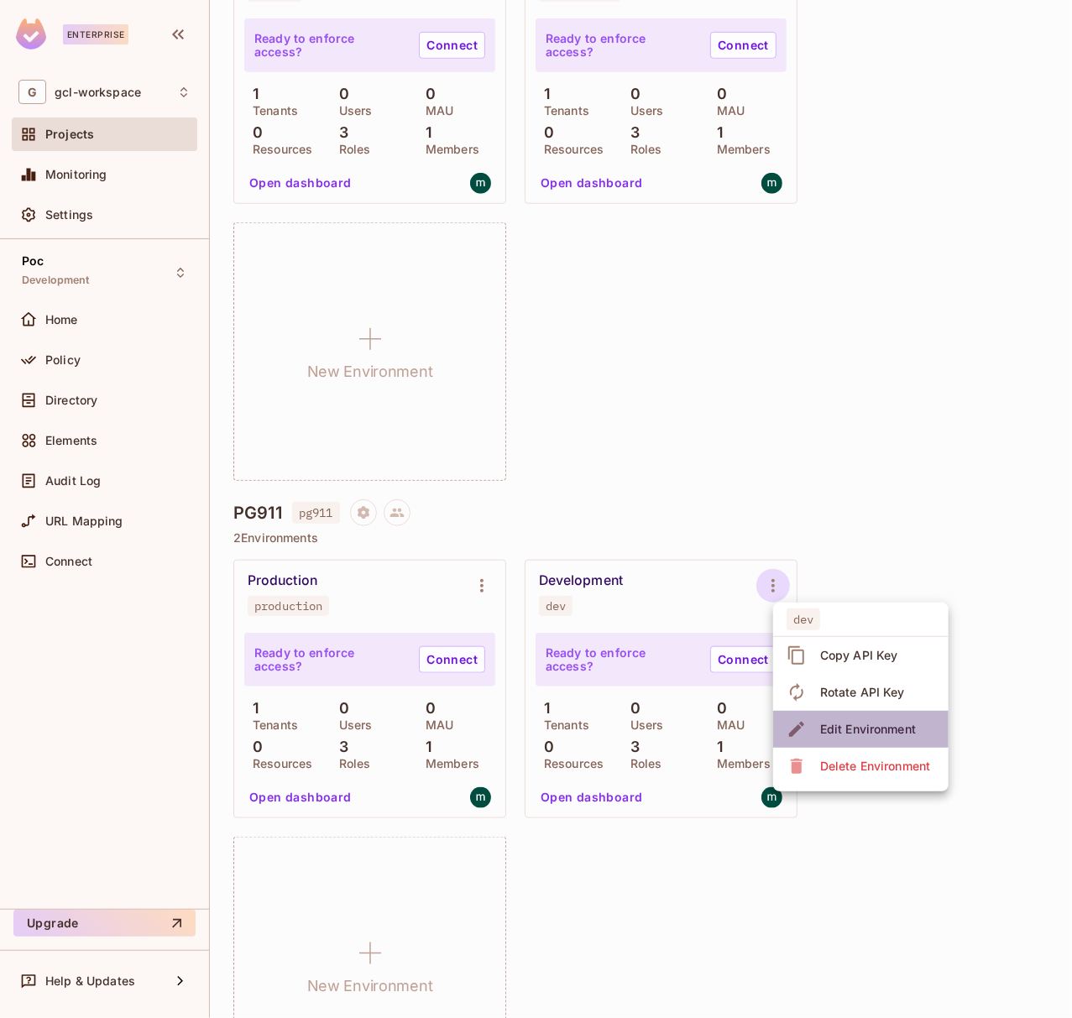
click at [853, 730] on div "Edit Environment" at bounding box center [868, 729] width 96 height 17
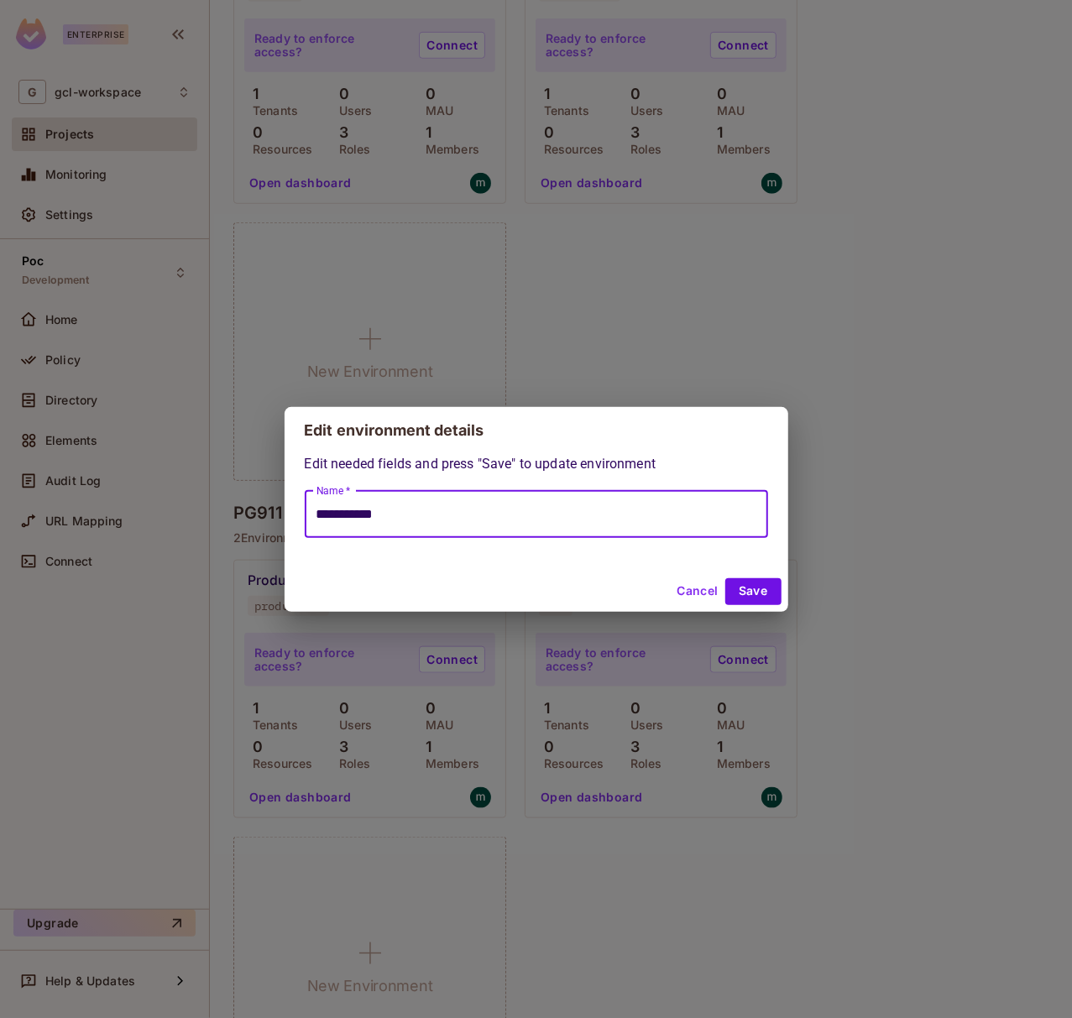
drag, startPoint x: 434, startPoint y: 515, endPoint x: 339, endPoint y: 520, distance: 95.0
click at [339, 520] on input "**********" at bounding box center [536, 514] width 463 height 47
type input "***"
click at [750, 588] on button "Save" at bounding box center [753, 591] width 56 height 27
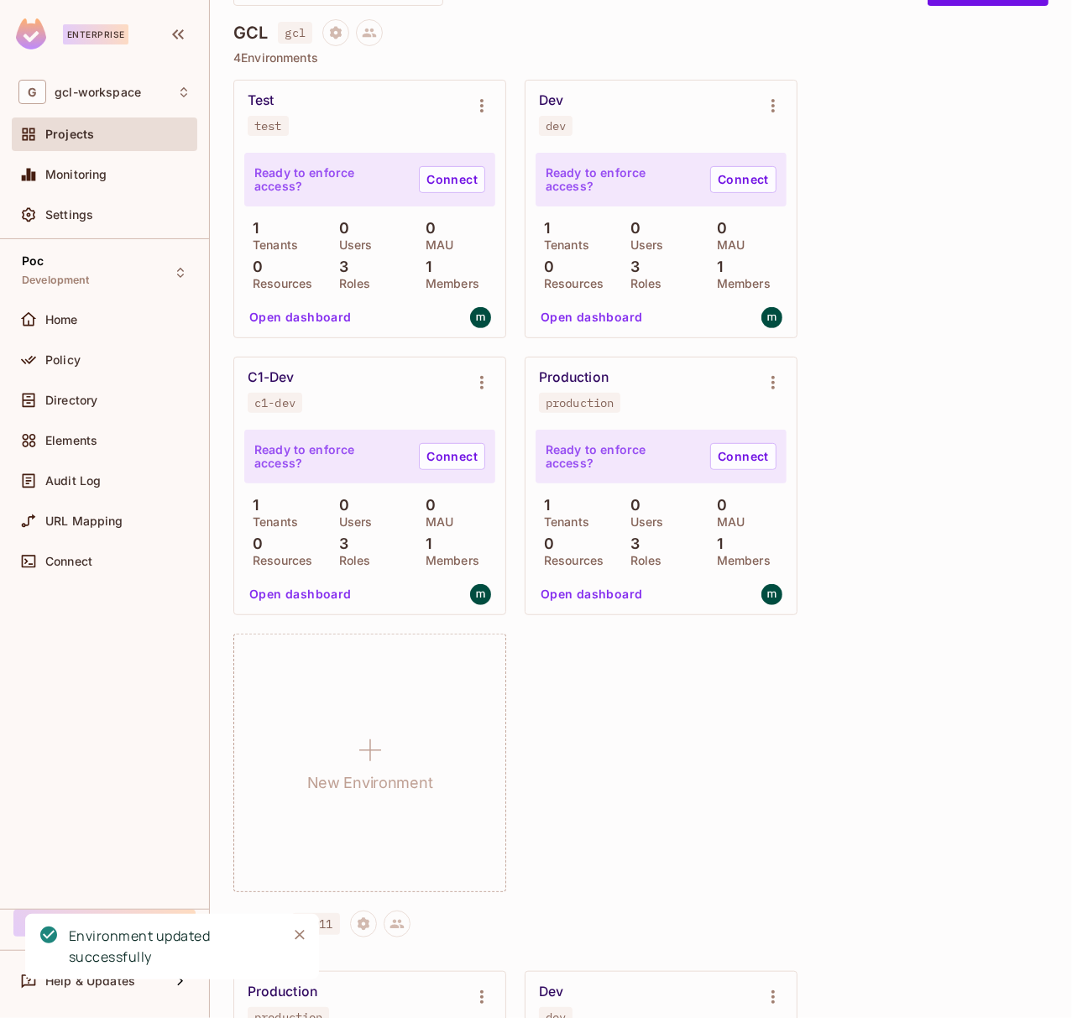
scroll to position [112, 0]
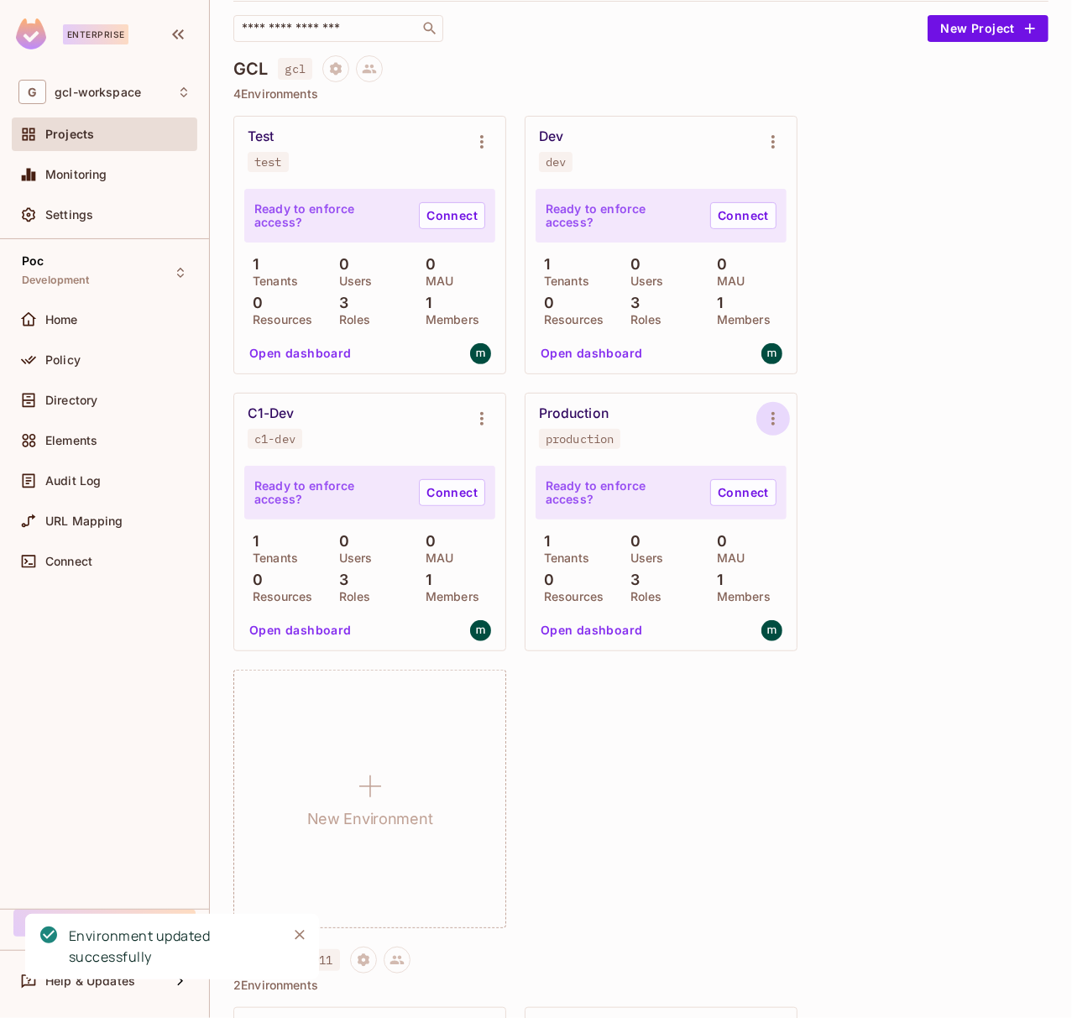
click at [780, 416] on icon "Environment settings" at bounding box center [773, 419] width 20 height 20
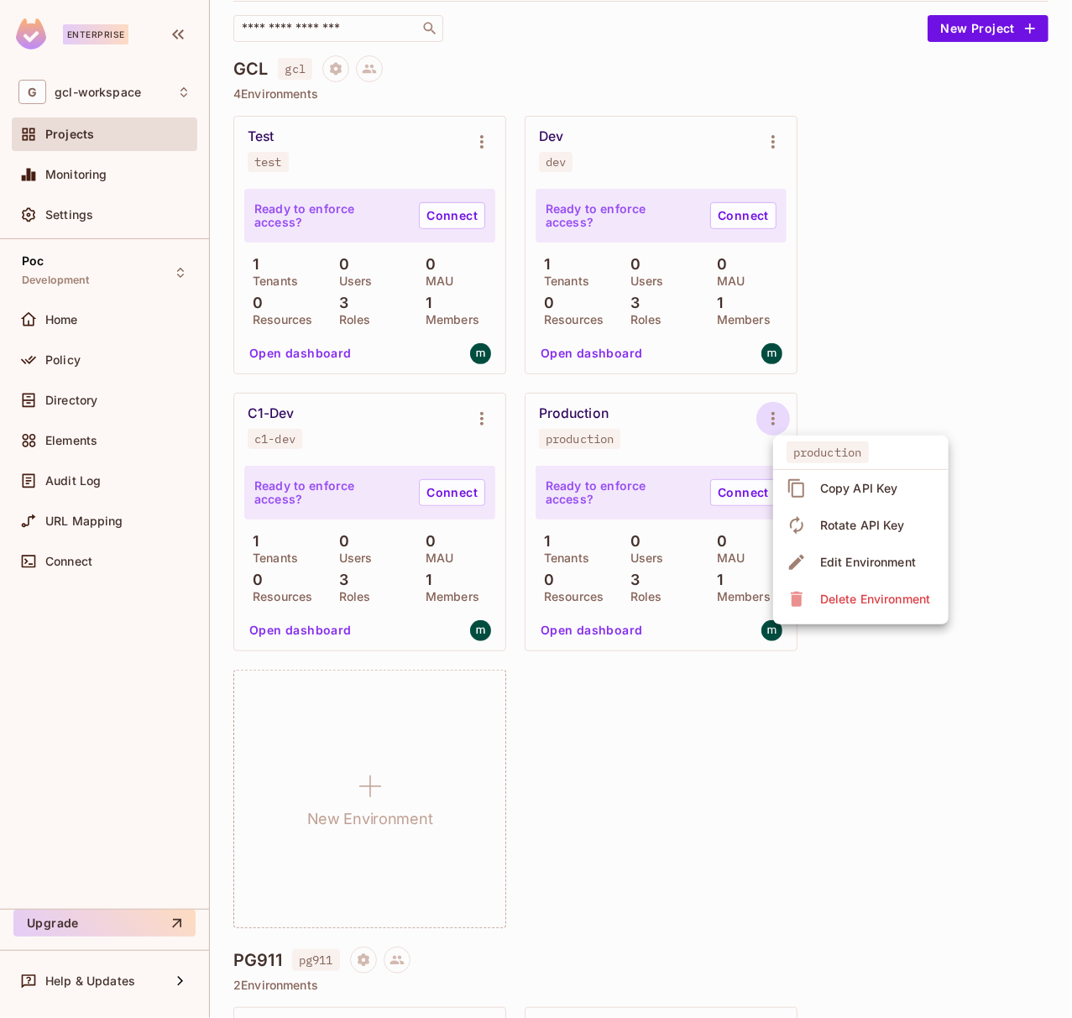
click at [1004, 320] on div at bounding box center [536, 509] width 1072 height 1018
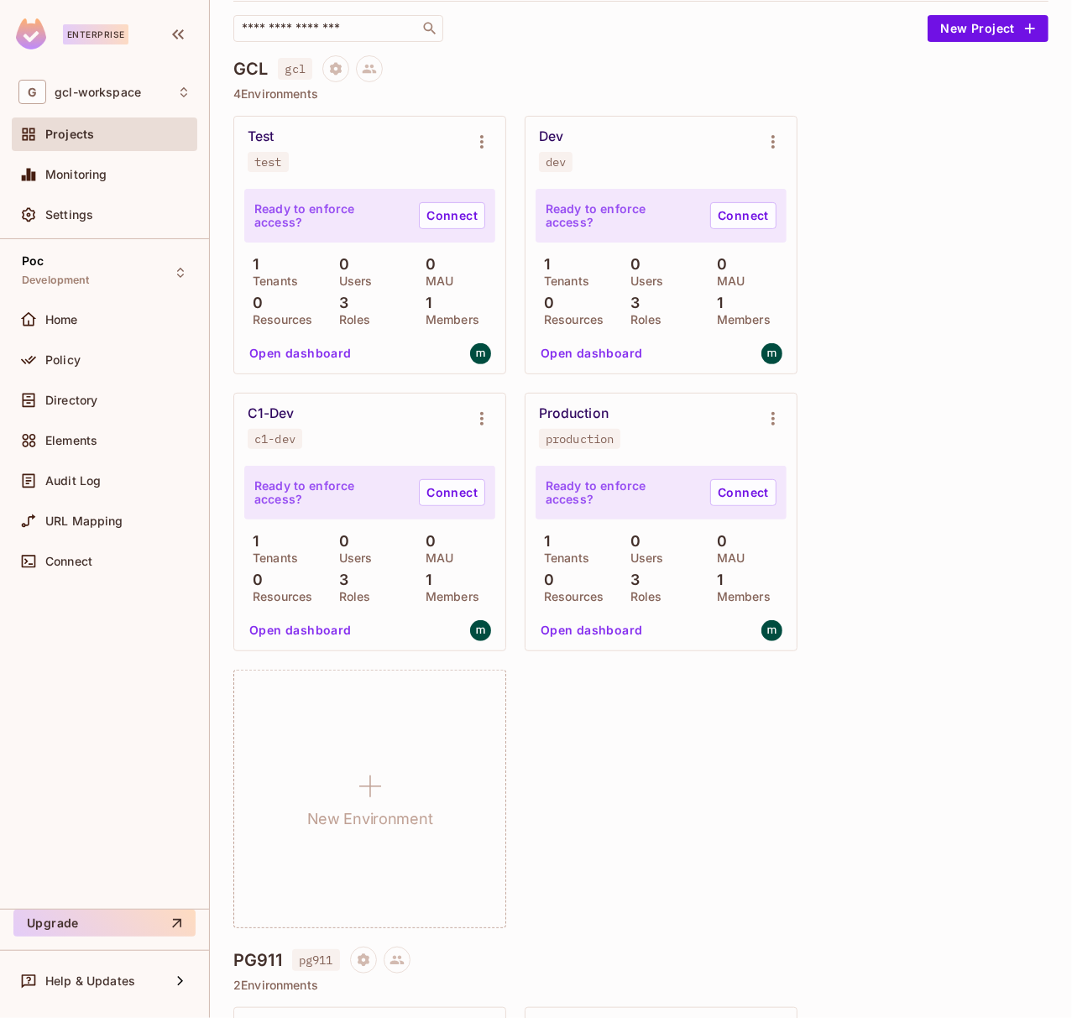
click at [254, 69] on h4 "GCL" at bounding box center [250, 69] width 34 height 20
click at [864, 254] on div "Test test Ready to enforce access? Connect 1 Tenants 0 Users 0 MAU 0 Resources …" at bounding box center [640, 522] width 815 height 813
click at [91, 215] on span "Settings" at bounding box center [69, 214] width 48 height 13
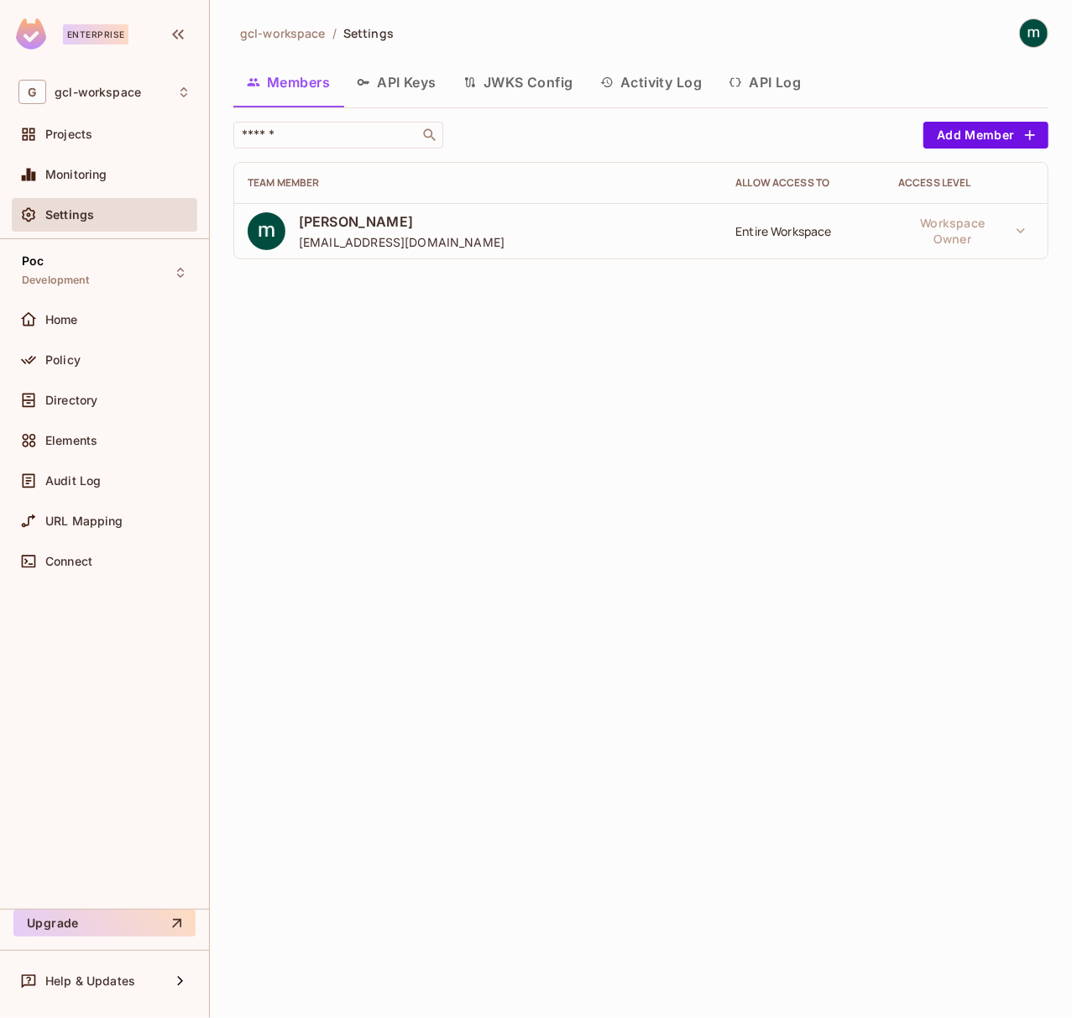
click at [394, 85] on button "API Keys" at bounding box center [396, 82] width 107 height 42
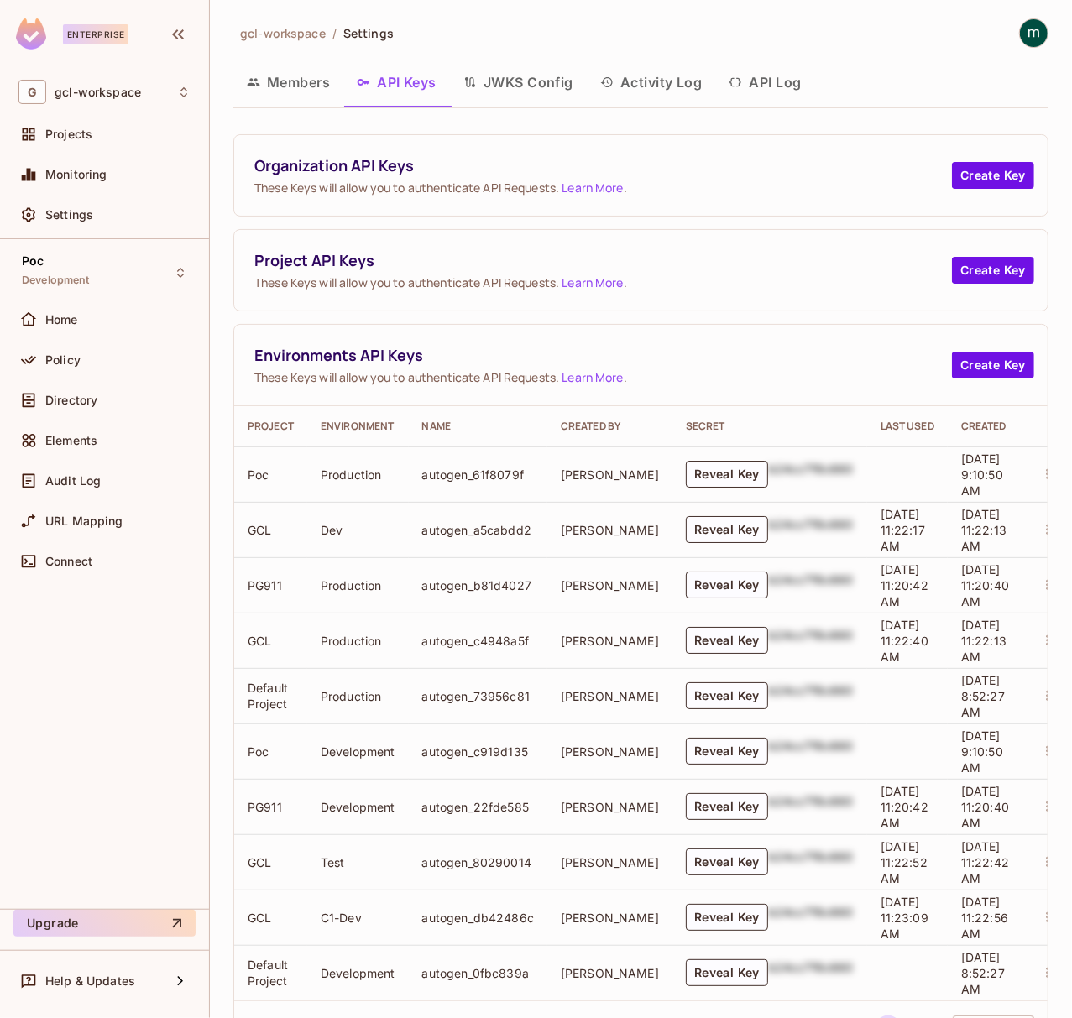
click at [871, 91] on div "Members API Keys JWKS Config Activity Log API Log" at bounding box center [640, 82] width 815 height 42
click at [871, 121] on div "gcl-workspace / Settings Members API Keys JWKS Config Activity Log API Log Orga…" at bounding box center [640, 544] width 815 height 1052
drag, startPoint x: 344, startPoint y: 534, endPoint x: 260, endPoint y: 532, distance: 84.0
click at [260, 532] on tr "GCL Dev autogen_a5cabdd2 mathieu h Reveal Key b24cc7f8c660 09/16/2025 11:22:17 …" at bounding box center [653, 529] width 839 height 55
click at [404, 534] on td "Dev" at bounding box center [358, 529] width 102 height 55
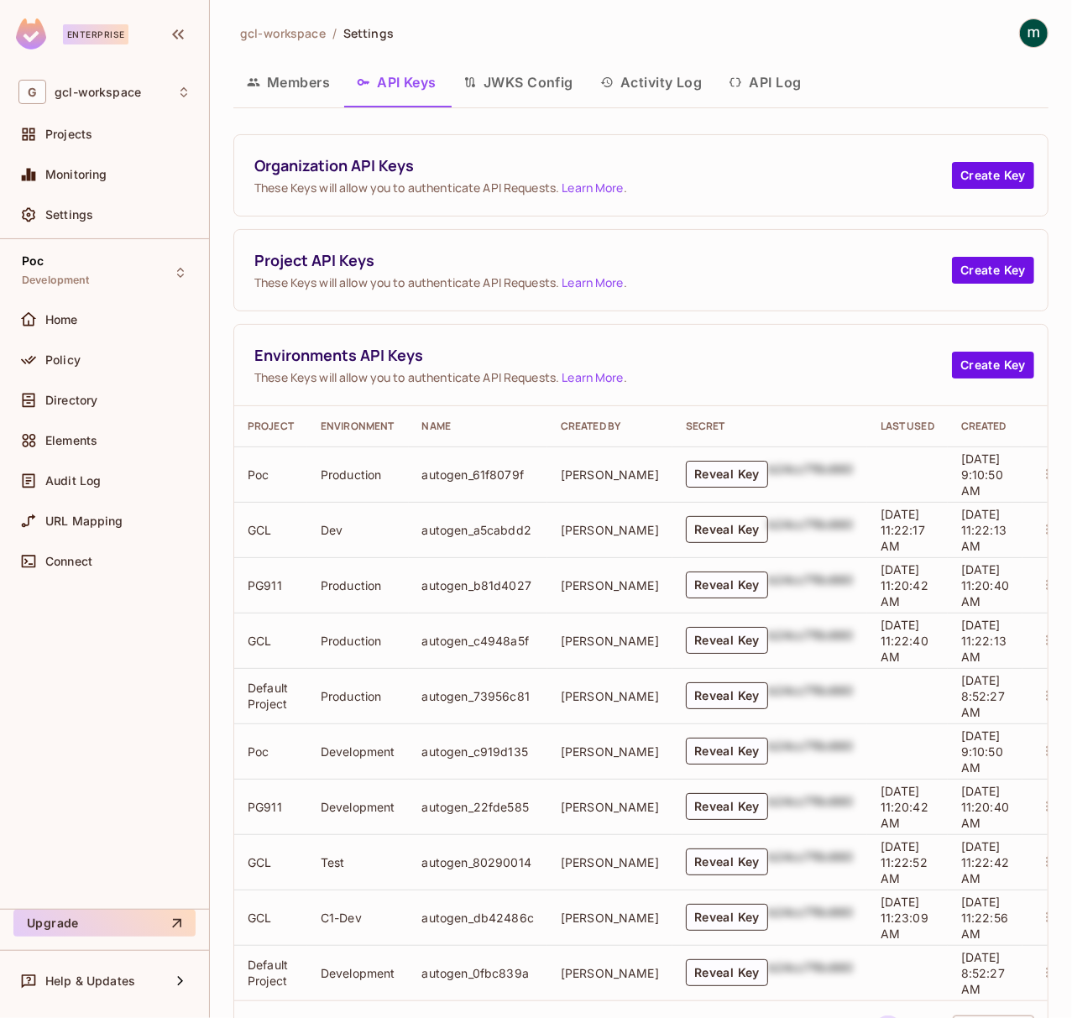
click at [686, 531] on button "Reveal Key" at bounding box center [727, 529] width 82 height 27
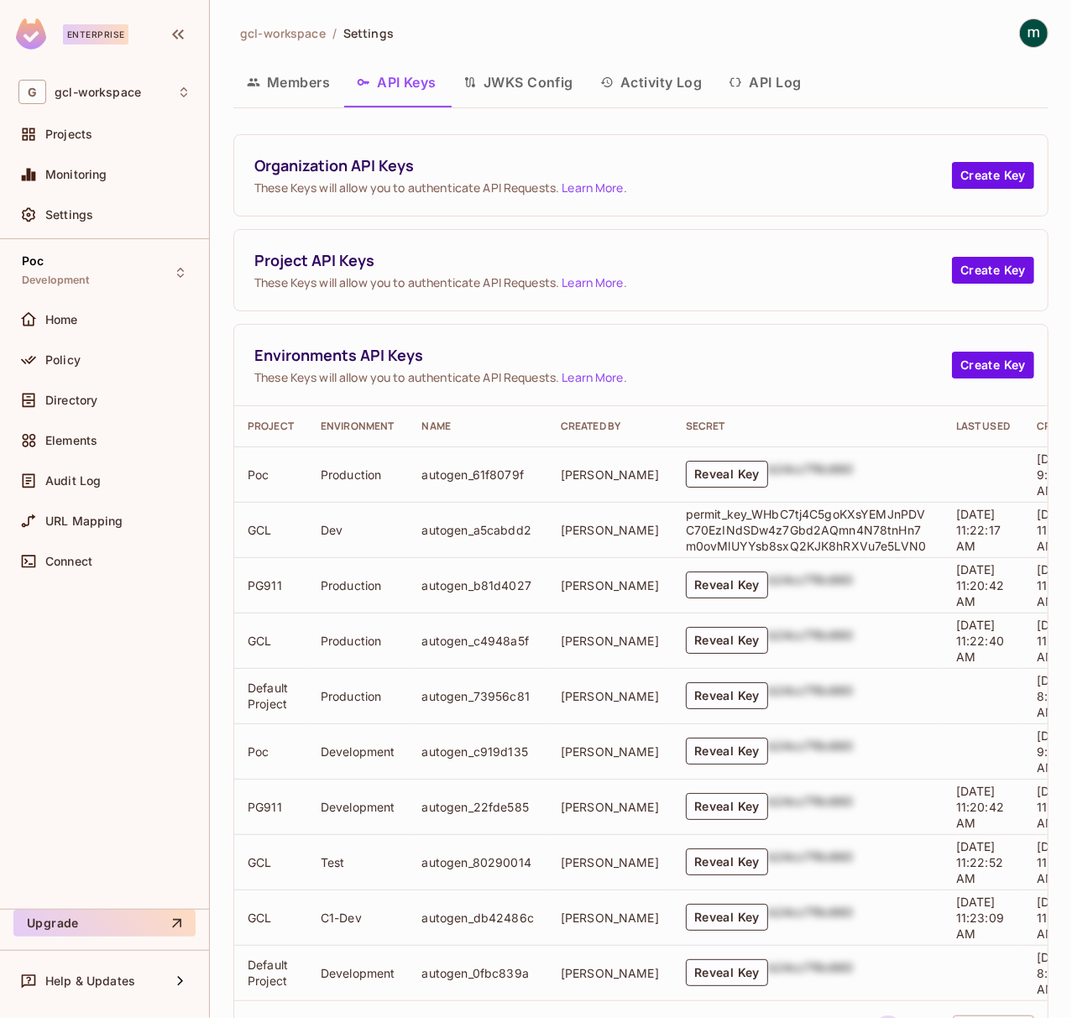
click at [725, 519] on p "permit_key_WHbC7tj4C5goKXsYEMJnPDVC70EzINdSDw4z7Gbd2AQmn4N78tnHn7m0ovMlUYYsb8sx…" at bounding box center [807, 530] width 243 height 48
click at [727, 519] on p "permit_key_WHbC7tj4C5goKXsYEMJnPDVC70EzINdSDw4z7Gbd2AQmn4N78tnHn7m0ovMlUYYsb8sx…" at bounding box center [807, 530] width 243 height 48
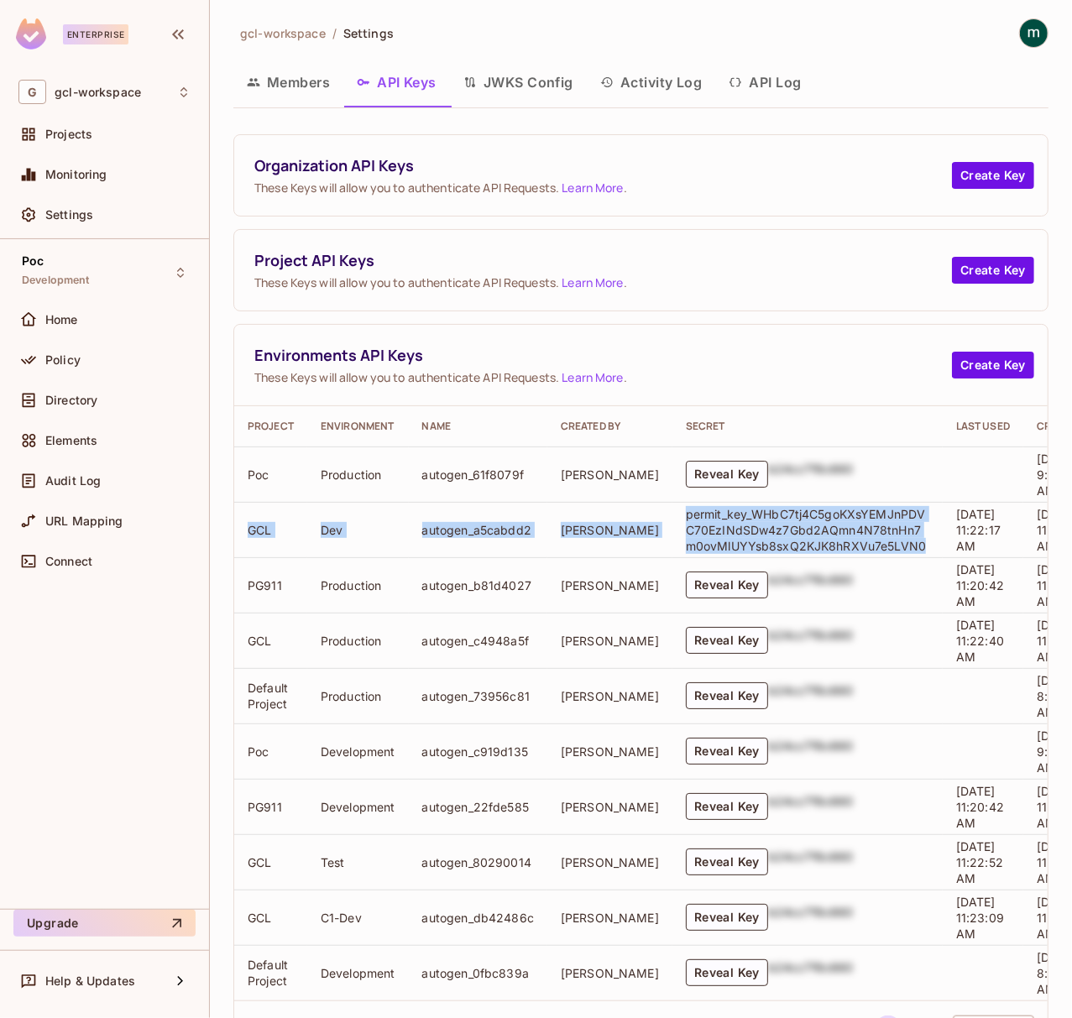
drag, startPoint x: 252, startPoint y: 532, endPoint x: 893, endPoint y: 544, distance: 641.5
click at [893, 544] on tr "GCL Dev autogen_a5cabdd2 mathieu h permit_key_WHbC7tj4C5goKXsYEMJnPDVC70EzINdSD…" at bounding box center [691, 529] width 914 height 55
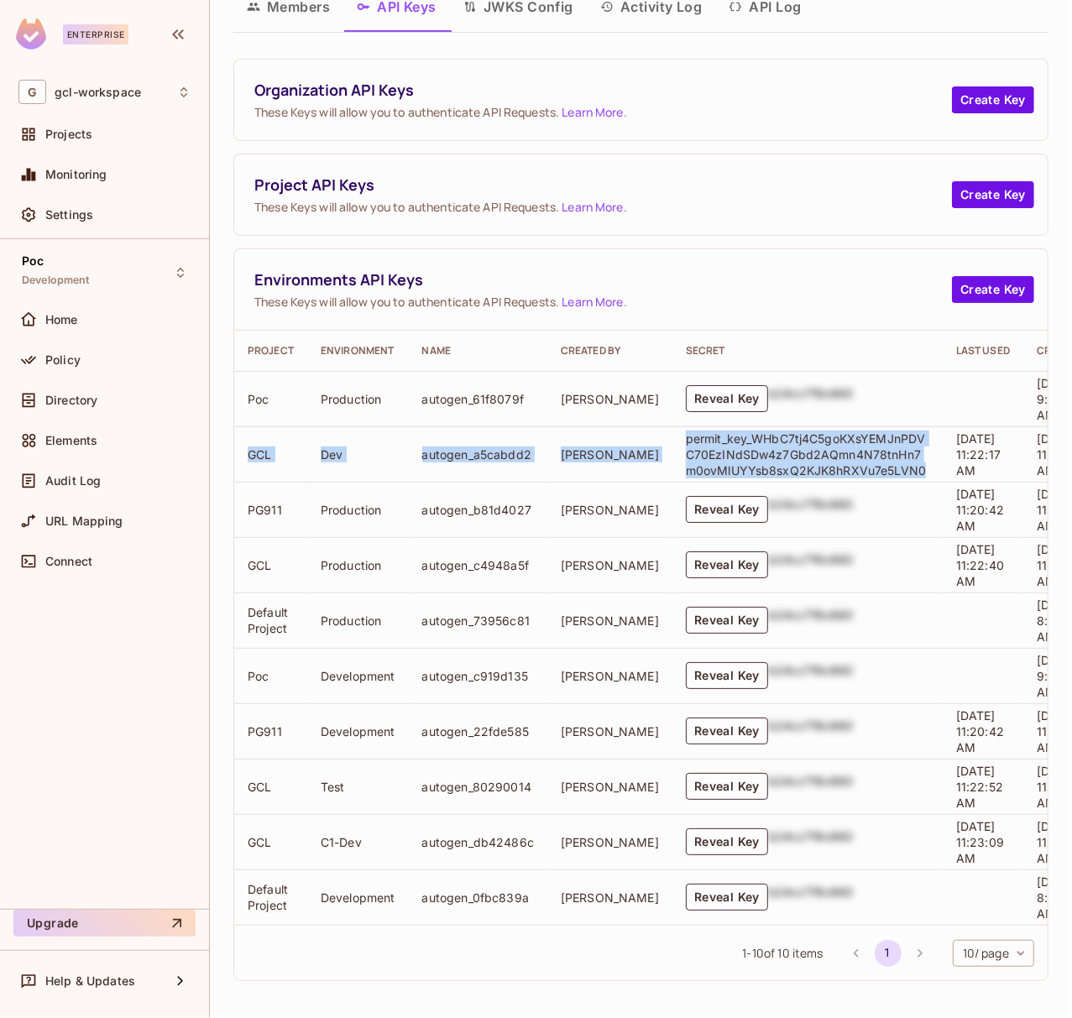
click at [874, 445] on p "permit_key_WHbC7tj4C5goKXsYEMJnPDVC70EzINdSDw4z7Gbd2AQmn4N78tnHn7m0ovMlUYYsb8sx…" at bounding box center [807, 455] width 243 height 48
drag, startPoint x: 881, startPoint y: 447, endPoint x: 243, endPoint y: 430, distance: 638.2
click at [243, 430] on tr "GCL Dev autogen_a5cabdd2 mathieu h permit_key_WHbC7tj4C5goKXsYEMJnPDVC70EzINdSD…" at bounding box center [691, 453] width 914 height 55
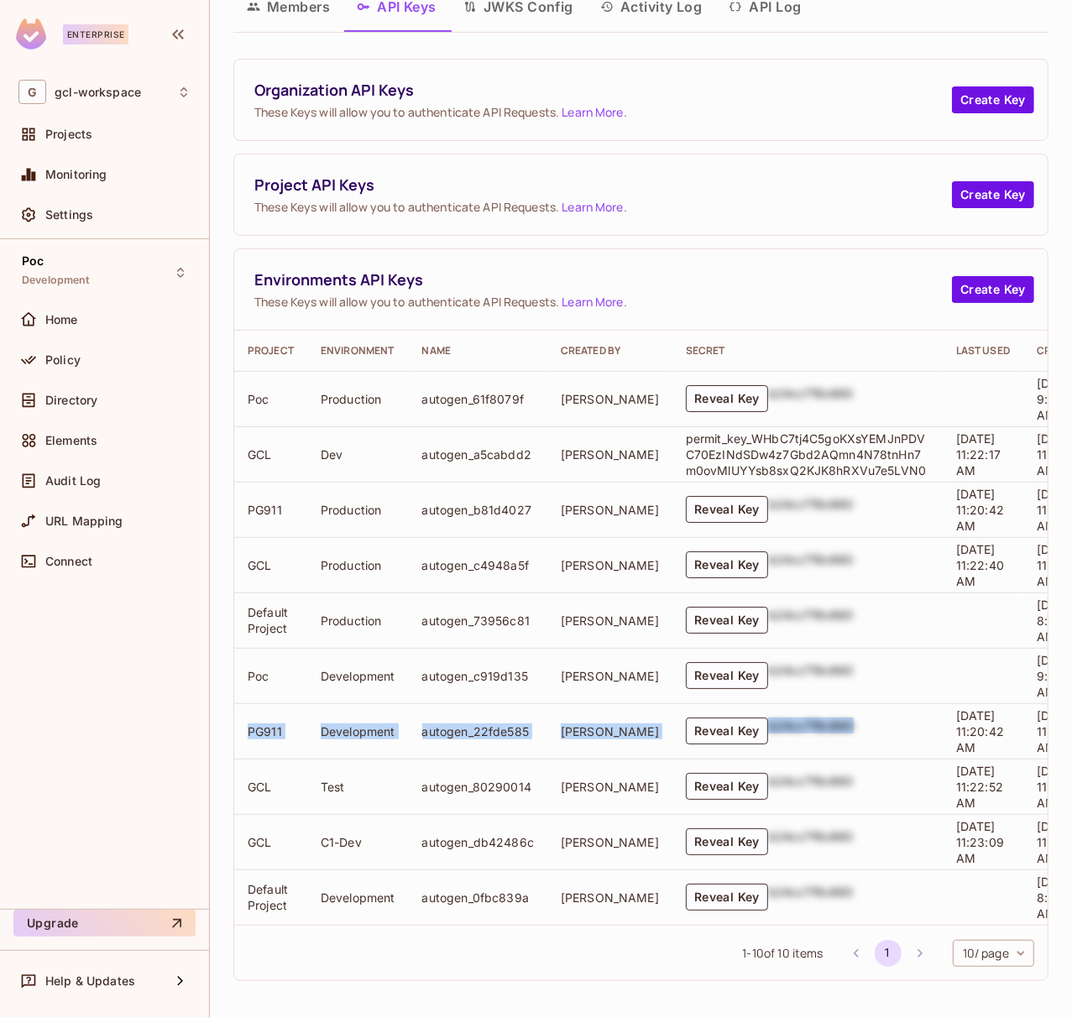
drag, startPoint x: 249, startPoint y: 712, endPoint x: 874, endPoint y: 719, distance: 624.6
click at [874, 719] on tr "PG911 Development autogen_22fde585 mathieu h Reveal Key b24cc7f8c660 09/16/2025…" at bounding box center [691, 730] width 914 height 55
click at [331, 717] on td "Development" at bounding box center [358, 730] width 102 height 55
click at [359, 712] on td "Development" at bounding box center [358, 730] width 102 height 55
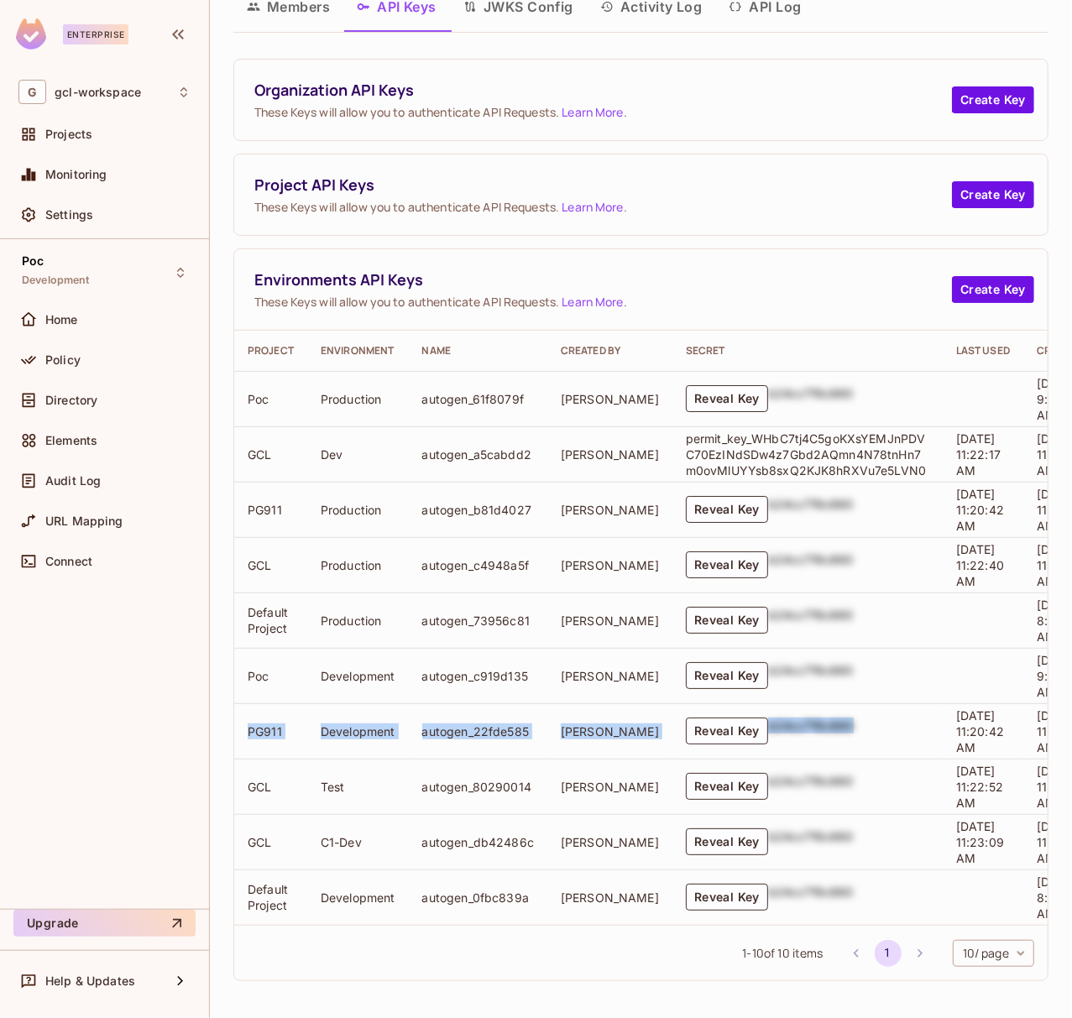
drag, startPoint x: 249, startPoint y: 715, endPoint x: 900, endPoint y: 720, distance: 650.6
click at [900, 720] on tr "PG911 Development autogen_22fde585 mathieu h Reveal Key b24cc7f8c660 09/16/2025…" at bounding box center [691, 730] width 914 height 55
click at [481, 609] on td "autogen_73956c81" at bounding box center [478, 620] width 139 height 55
click at [756, 226] on div "Organization API Keys These Keys will allow you to authenticate API Requests. L…" at bounding box center [640, 520] width 815 height 923
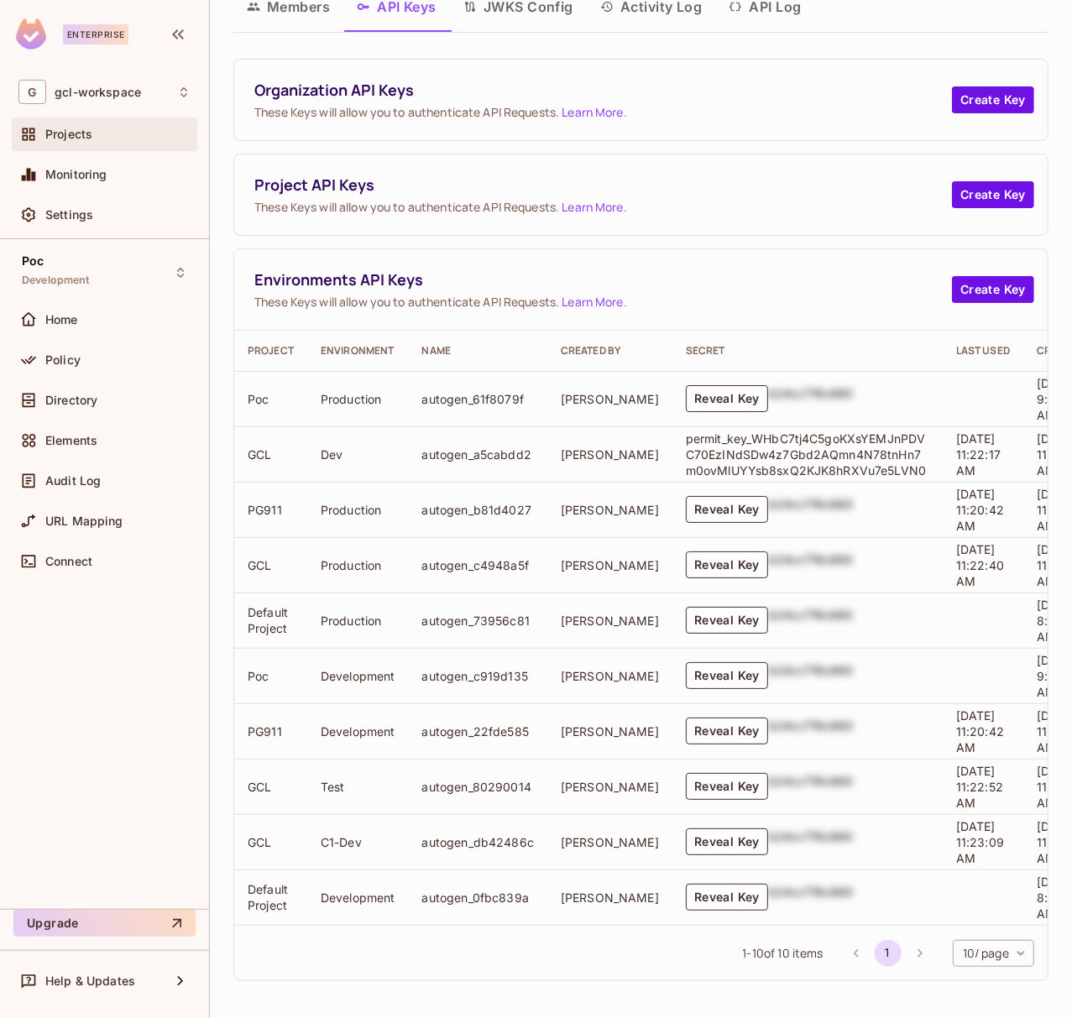
click at [30, 131] on icon at bounding box center [29, 134] width 13 height 13
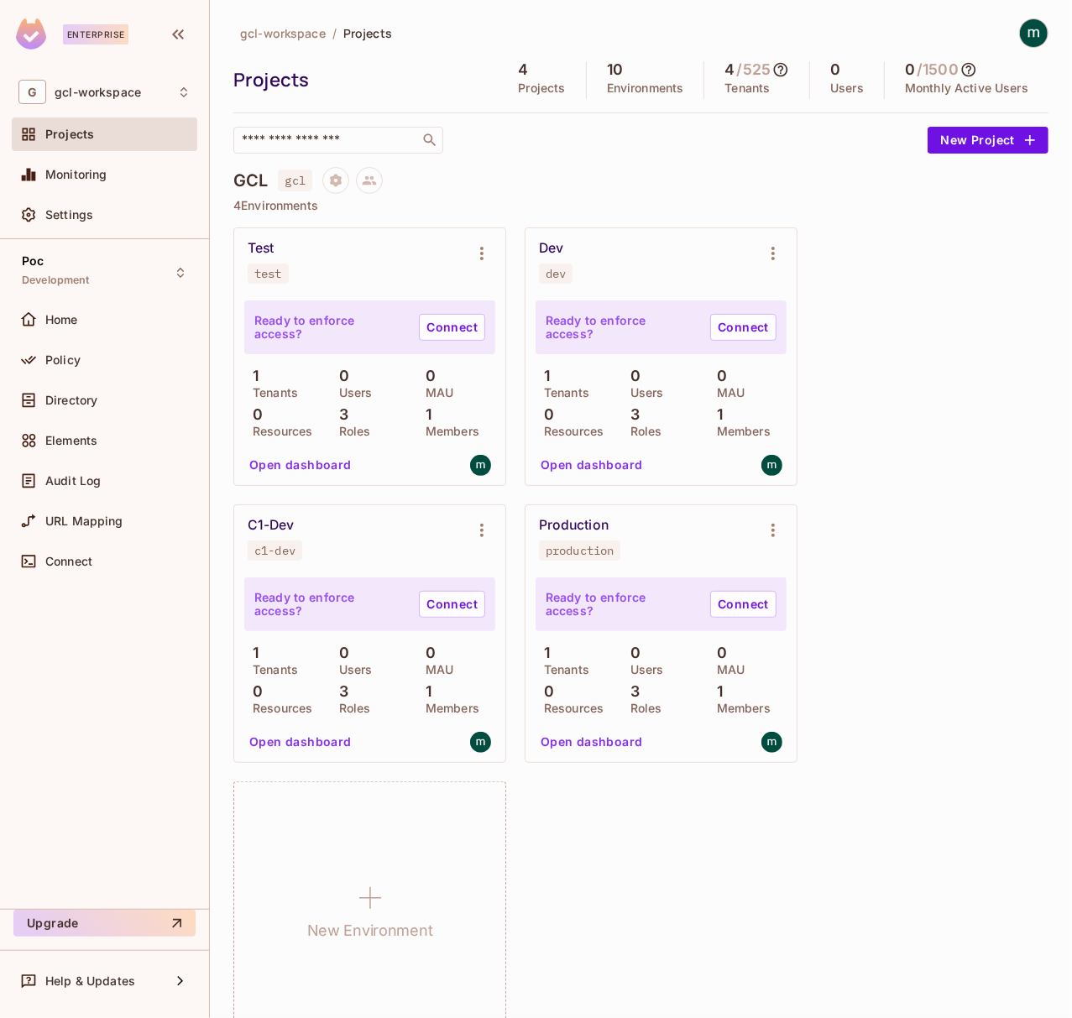
click at [925, 424] on div "Test test Ready to enforce access? Connect 1 Tenants 0 Users 0 MAU 0 Resources …" at bounding box center [640, 633] width 815 height 813
click at [921, 421] on div "Test test Ready to enforce access? Connect 1 Tenants 0 Users 0 MAU 0 Resources …" at bounding box center [640, 633] width 815 height 813
click at [92, 353] on div "Policy" at bounding box center [104, 360] width 172 height 20
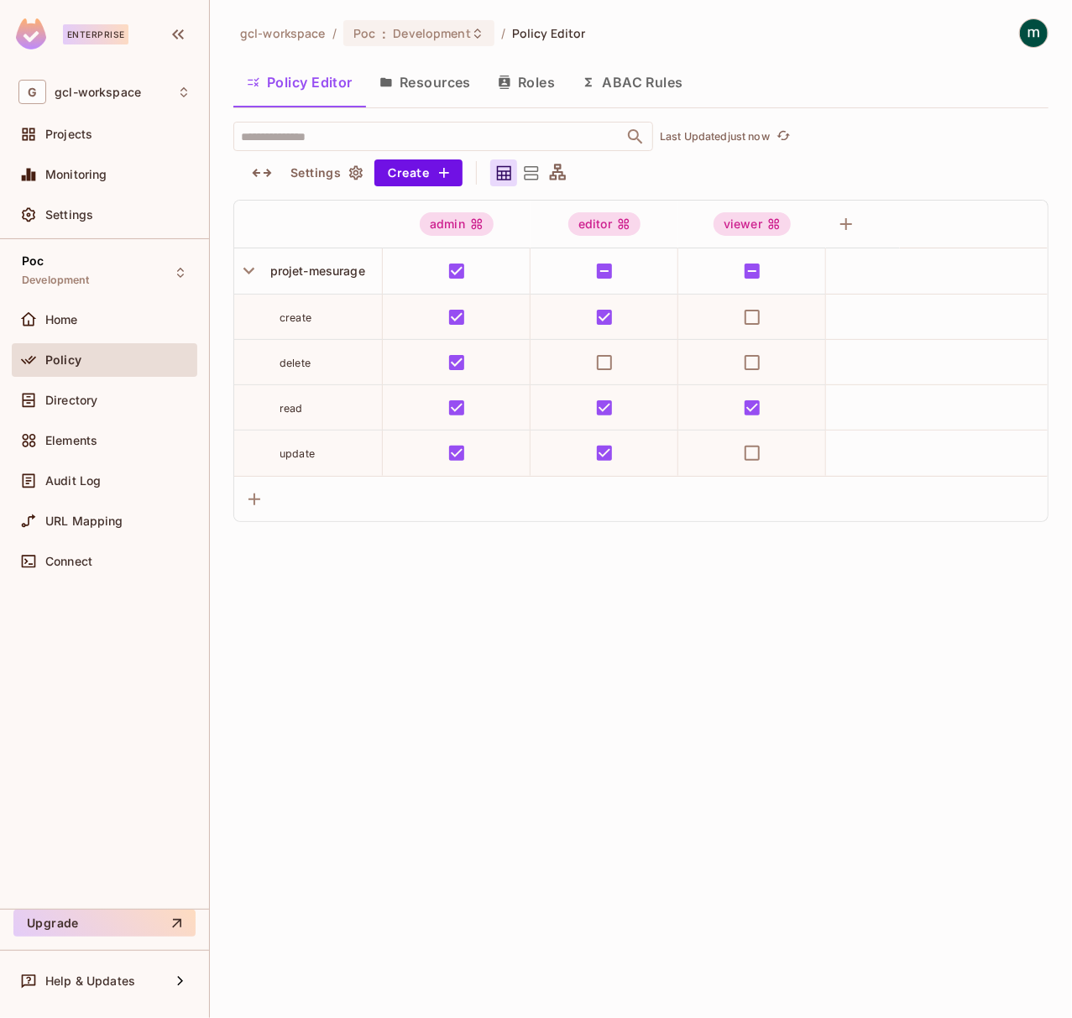
click at [69, 359] on span "Policy" at bounding box center [63, 359] width 36 height 13
click at [555, 678] on div "gcl-workspace / Poc : Development / Policy Editor Policy Editor Resources Roles…" at bounding box center [641, 509] width 862 height 1018
click at [72, 361] on span "Policy" at bounding box center [63, 359] width 36 height 13
click at [415, 660] on div "gcl-workspace / Poc : Development / Policy Editor Policy Editor Resources Roles…" at bounding box center [641, 509] width 862 height 1018
click at [442, 562] on div "gcl-workspace / Poc : Development / Policy Editor Policy Editor Resources Roles…" at bounding box center [641, 509] width 862 height 1018
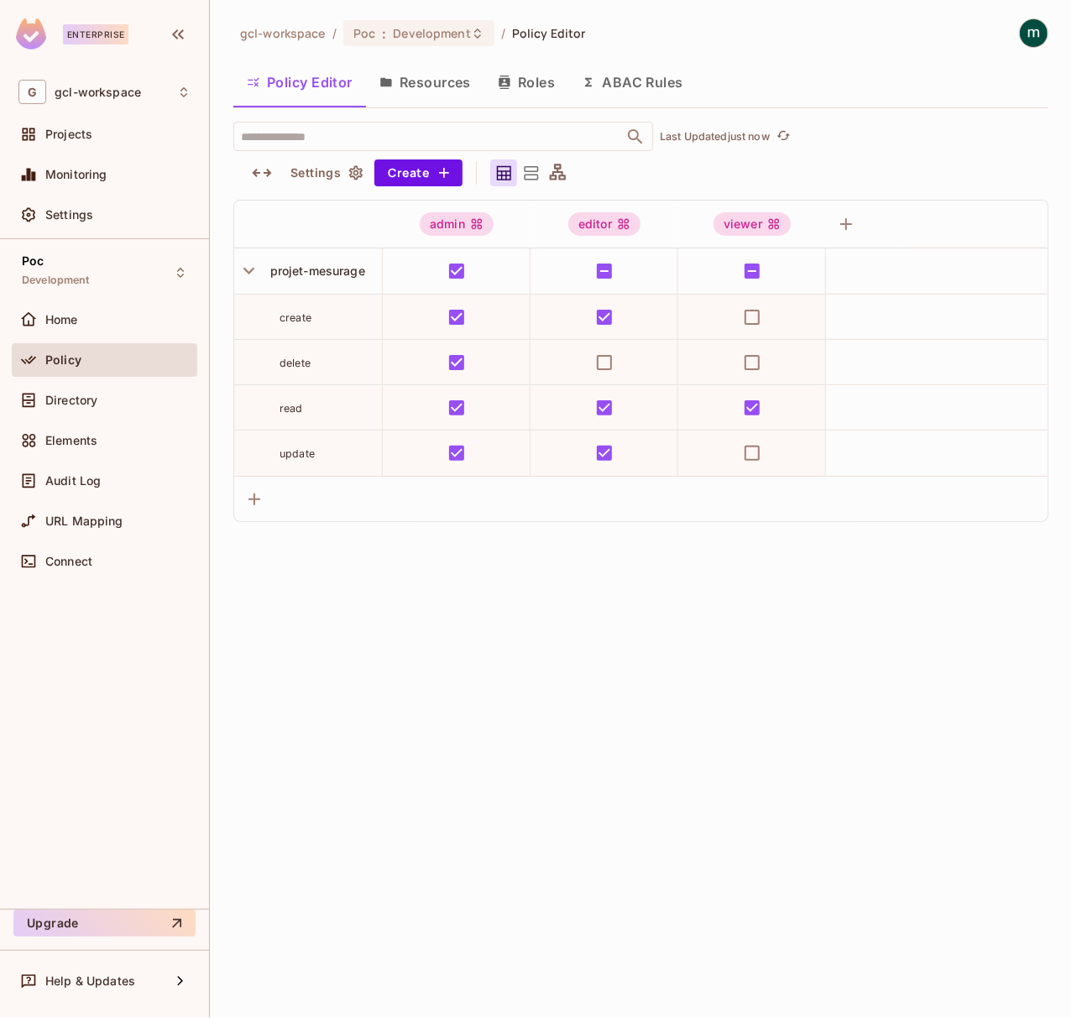
click at [442, 562] on div "gcl-workspace / Poc : Development / Policy Editor Policy Editor Resources Roles…" at bounding box center [641, 509] width 862 height 1018
click at [434, 567] on div "gcl-workspace / Poc : Development / Policy Editor Policy Editor Resources Roles…" at bounding box center [641, 509] width 862 height 1018
click at [82, 217] on span "Settings" at bounding box center [69, 214] width 48 height 13
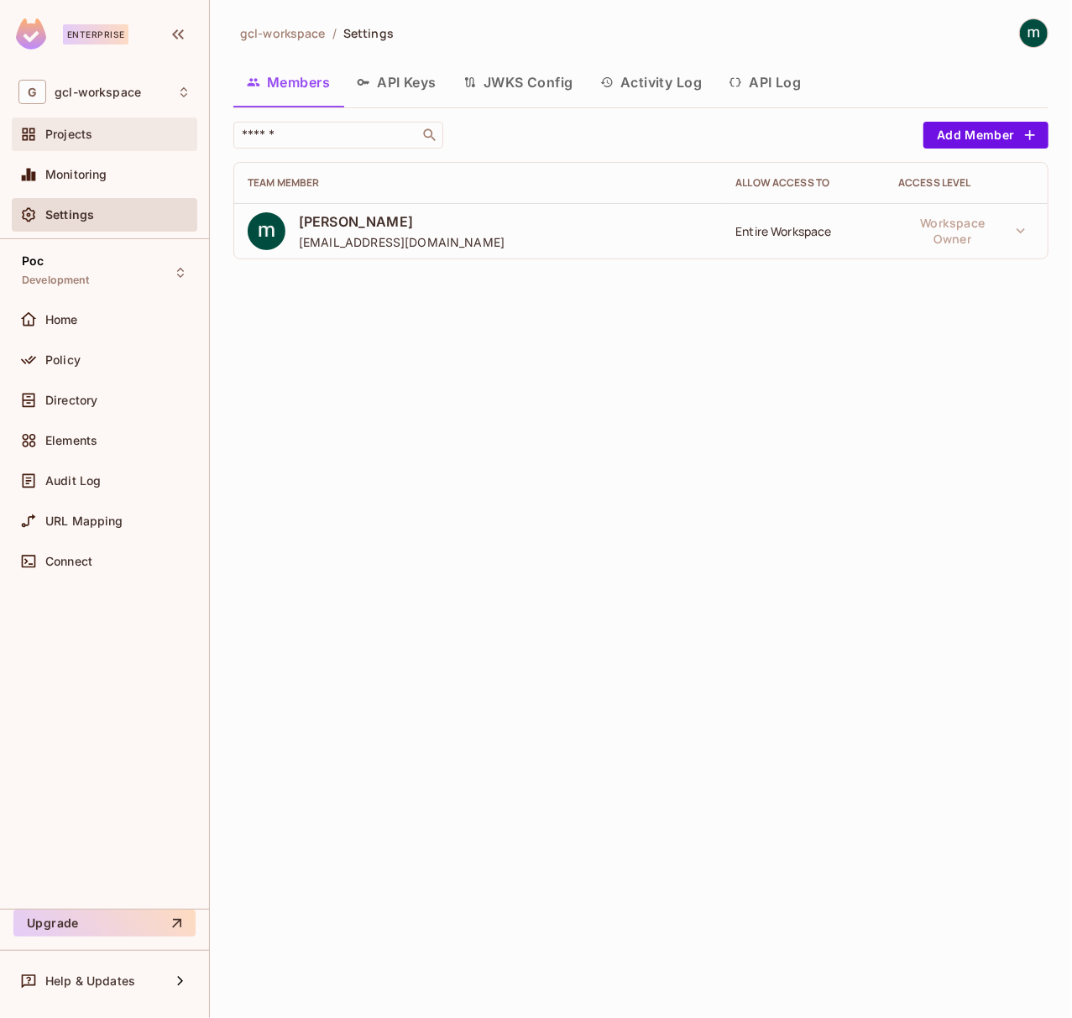
click at [102, 141] on div "Projects" at bounding box center [117, 134] width 145 height 13
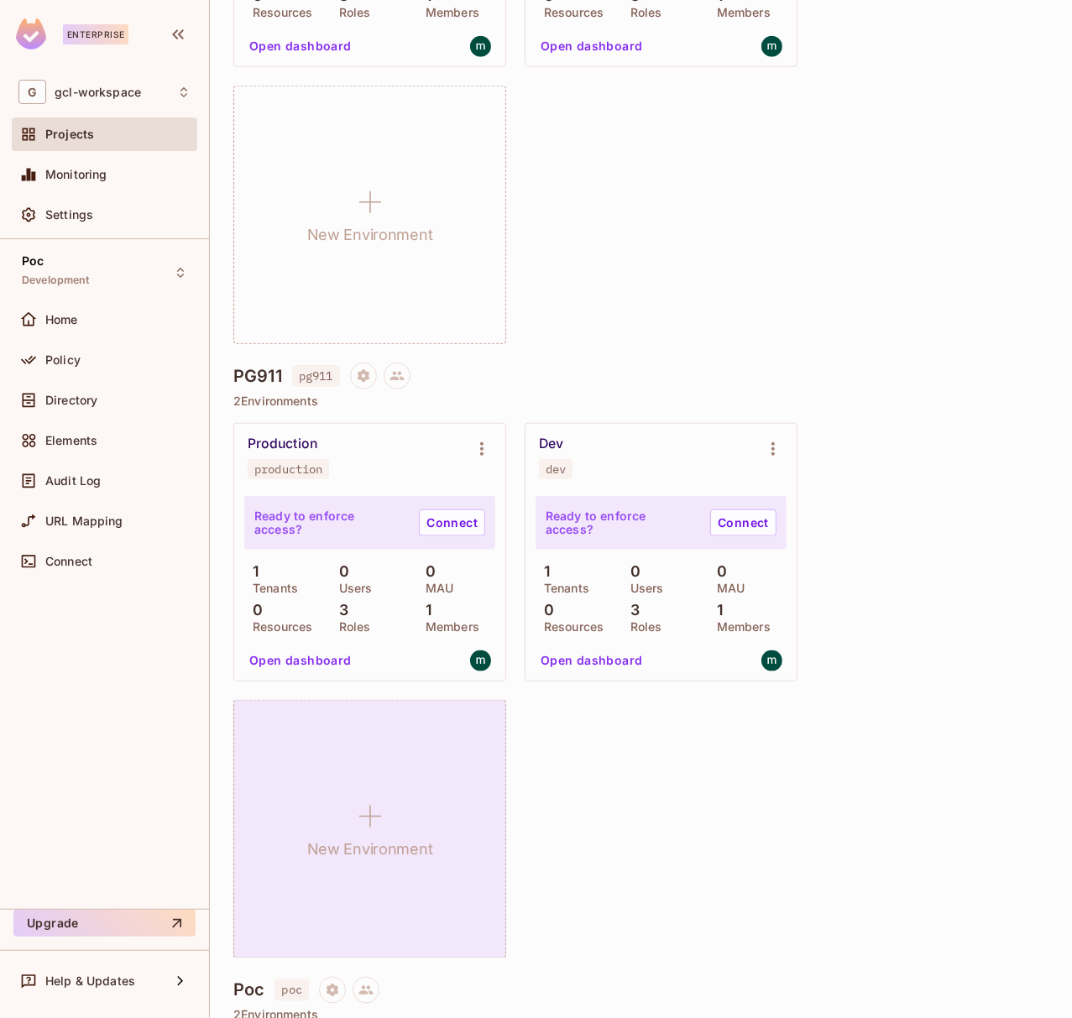
scroll to position [895, 0]
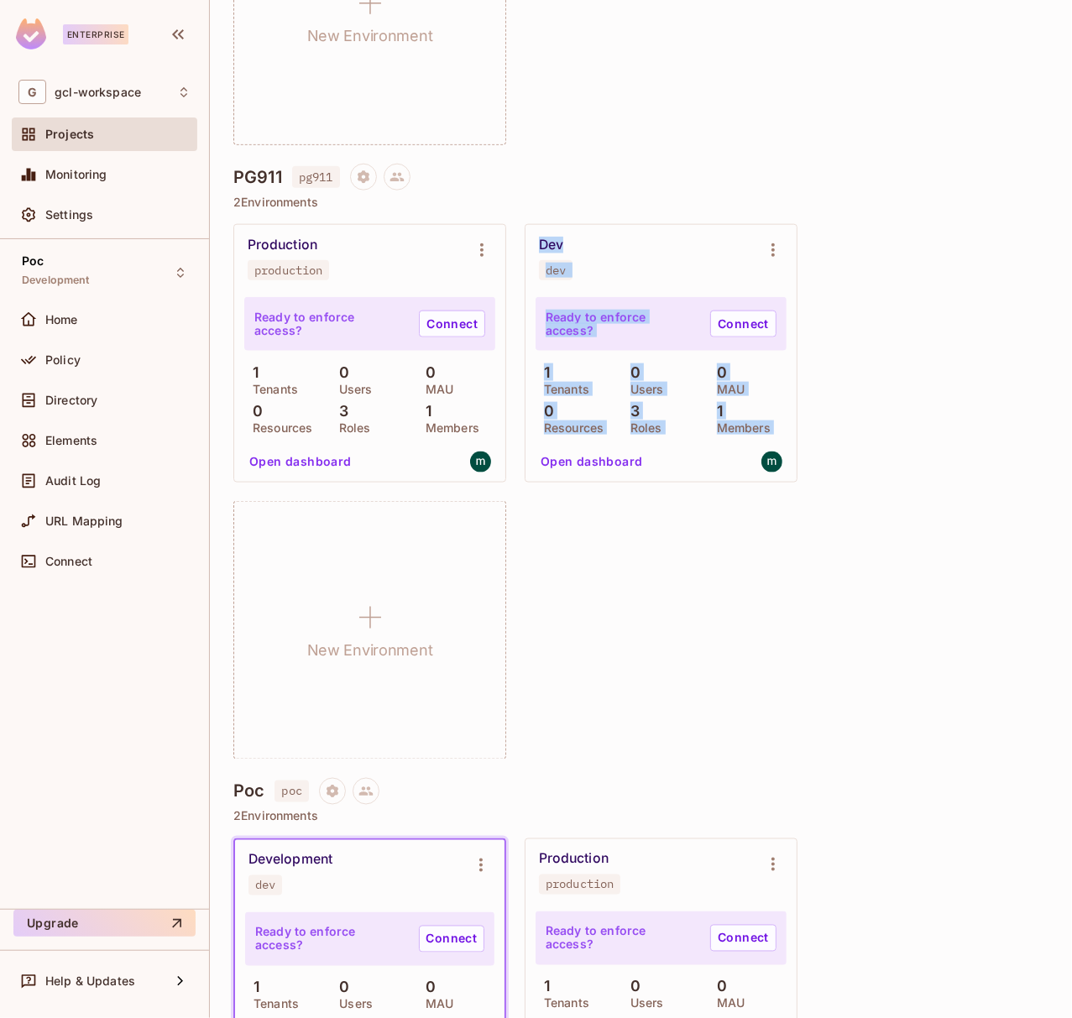
drag, startPoint x: 537, startPoint y: 243, endPoint x: 754, endPoint y: 450, distance: 299.8
click at [754, 450] on div "Dev dev Ready to enforce access? Connect 1 Tenants 0 Users 0 MAU 0 Resources 3 …" at bounding box center [661, 353] width 271 height 257
click at [923, 558] on div "Production production Ready to enforce access? Connect 1 Tenants 0 Users 0 MAU …" at bounding box center [640, 492] width 815 height 536
drag, startPoint x: 537, startPoint y: 243, endPoint x: 762, endPoint y: 423, distance: 288.4
click at [762, 423] on div "Dev dev Ready to enforce access? Connect 1 Tenants 0 Users 0 MAU 0 Resources 3 …" at bounding box center [661, 353] width 271 height 257
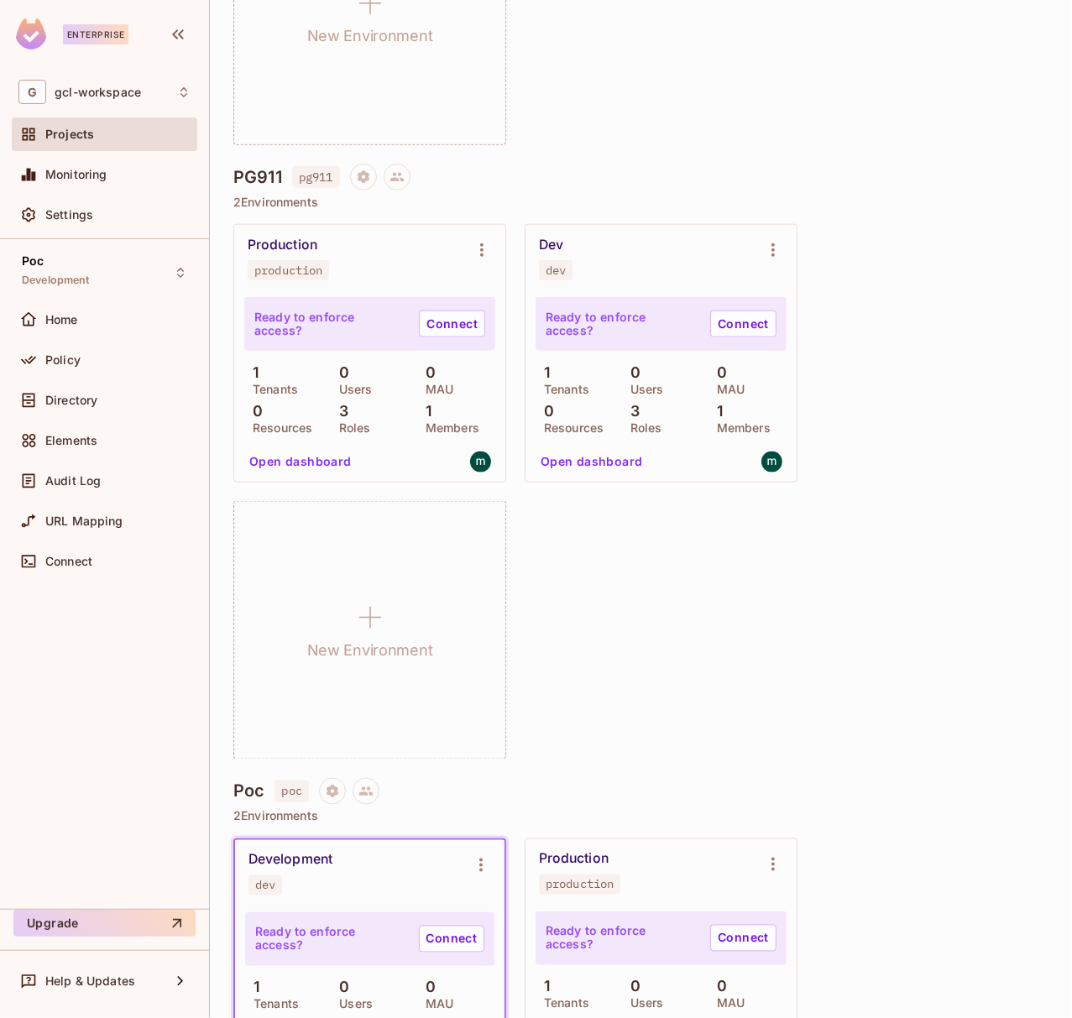
click at [861, 421] on div "Production production Ready to enforce access? Connect 1 Tenants 0 Users 0 MAU …" at bounding box center [640, 492] width 815 height 536
click at [910, 414] on div "Production production Ready to enforce access? Connect 1 Tenants 0 Users 0 MAU …" at bounding box center [640, 492] width 815 height 536
click at [924, 427] on div "Production production Ready to enforce access? Connect 1 Tenants 0 Users 0 MAU …" at bounding box center [640, 492] width 815 height 536
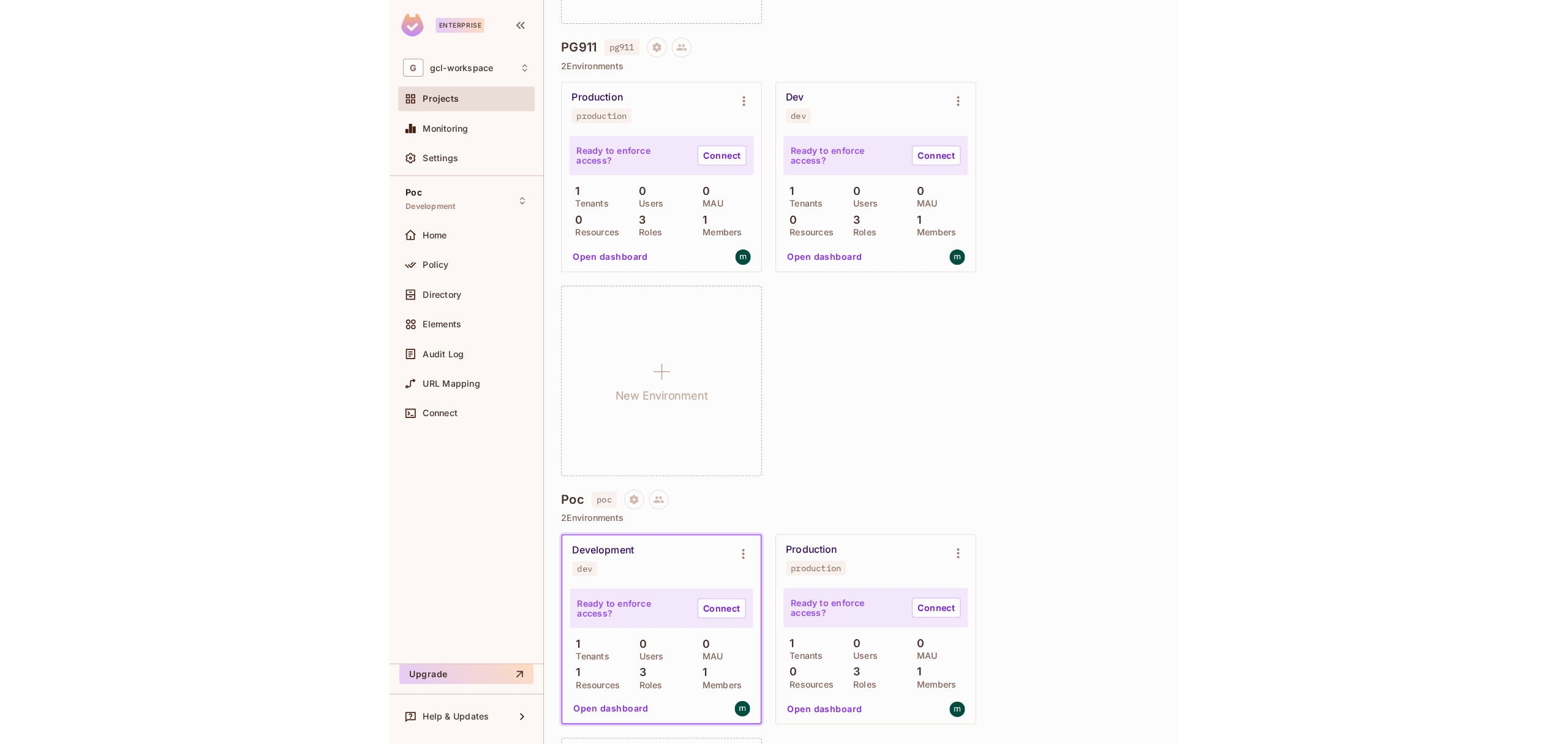
scroll to position [363, 0]
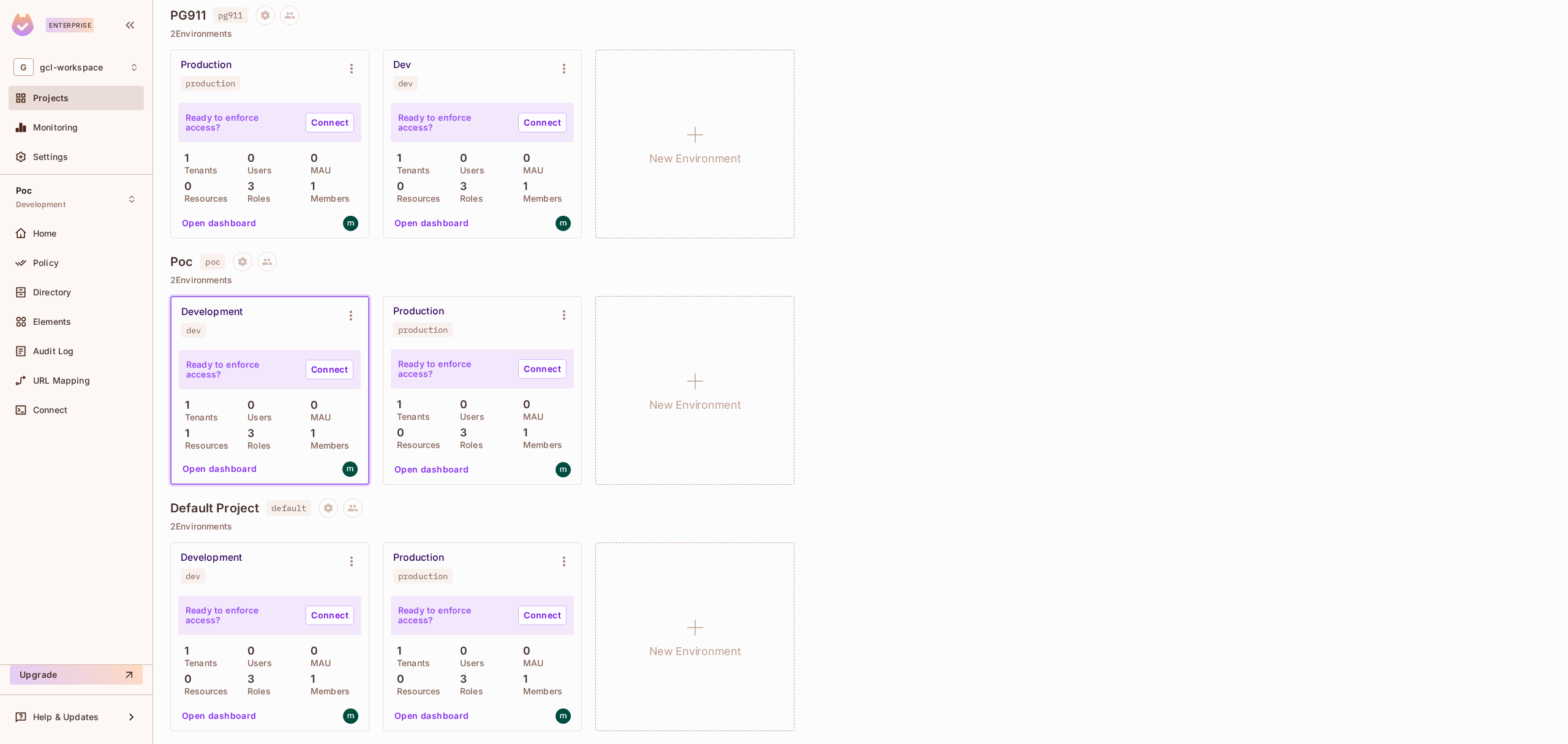
click at [781, 388] on div "Development dev Ready to enforce access? Connect 1 Tenants 0 Users 0 MAU 1 Reso…" at bounding box center [860, 390] width 1380 height 189
